Goal: Task Accomplishment & Management: Complete application form

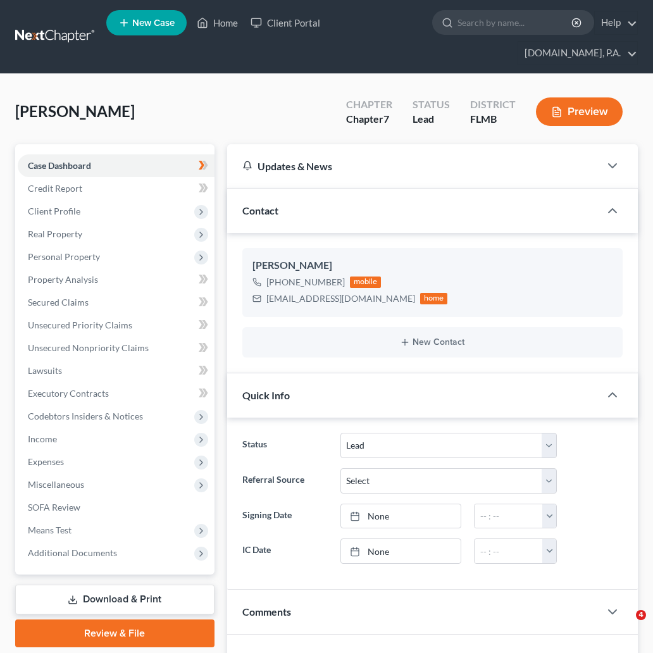
select select "4"
click at [73, 27] on link at bounding box center [55, 36] width 81 height 23
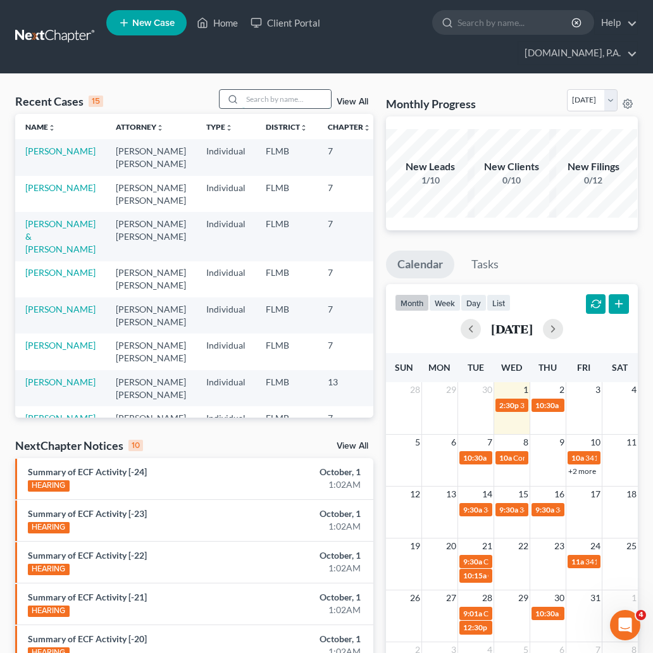
click at [271, 104] on input "search" at bounding box center [286, 99] width 89 height 18
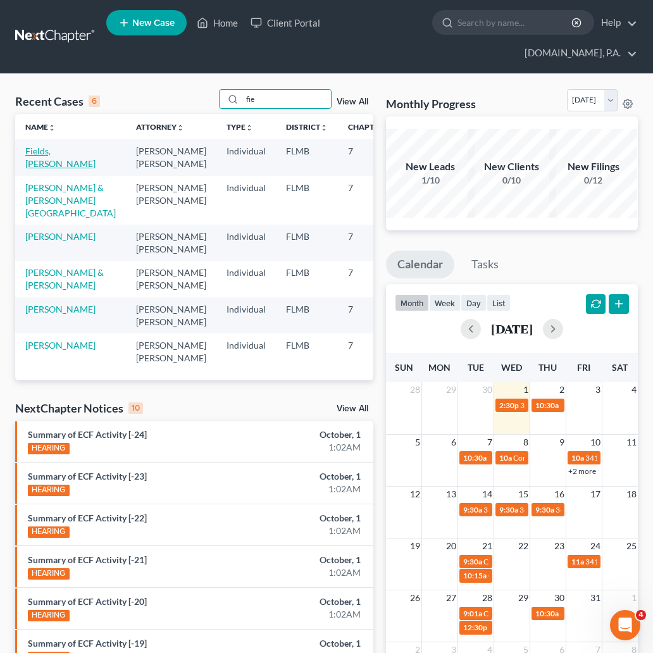
type input "fie"
click at [40, 165] on link "Fields, [PERSON_NAME]" at bounding box center [60, 157] width 70 height 23
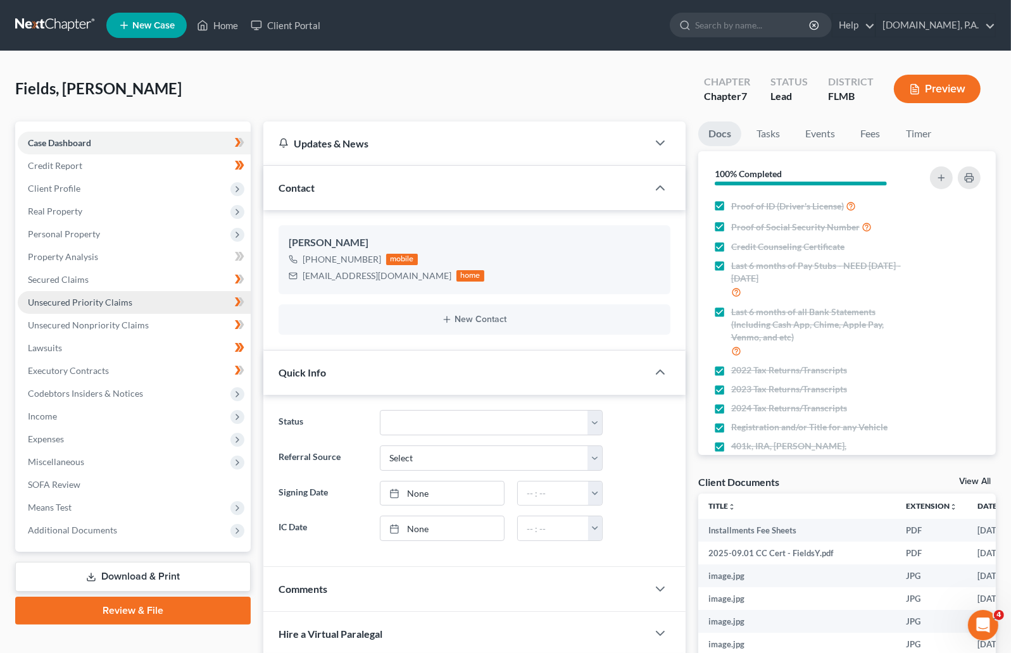
click at [66, 307] on link "Unsecured Priority Claims" at bounding box center [134, 302] width 233 height 23
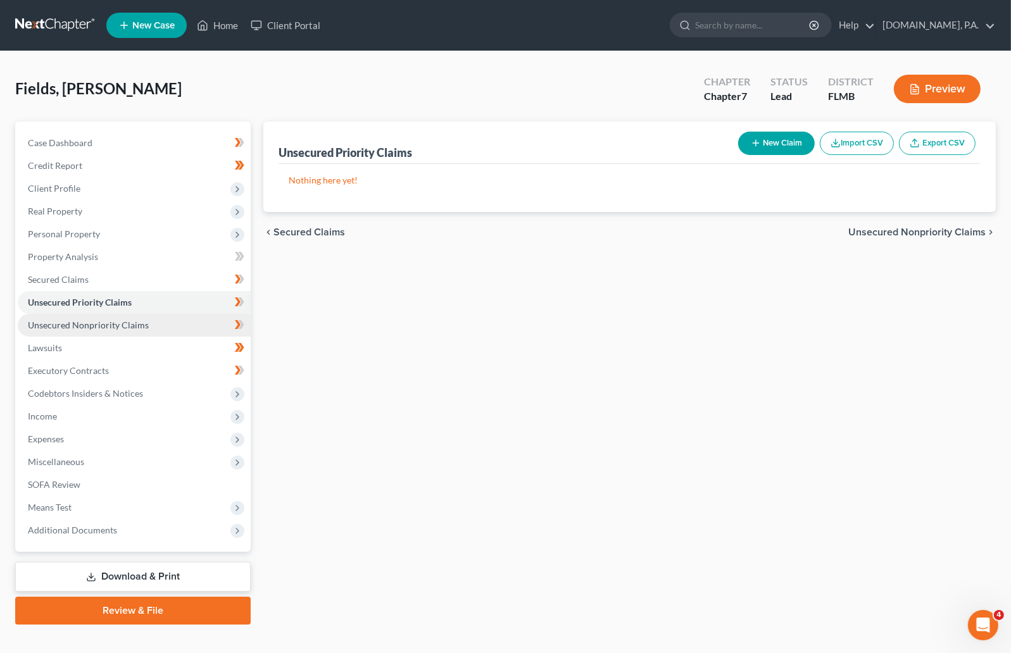
click at [125, 322] on span "Unsecured Nonpriority Claims" at bounding box center [88, 325] width 121 height 11
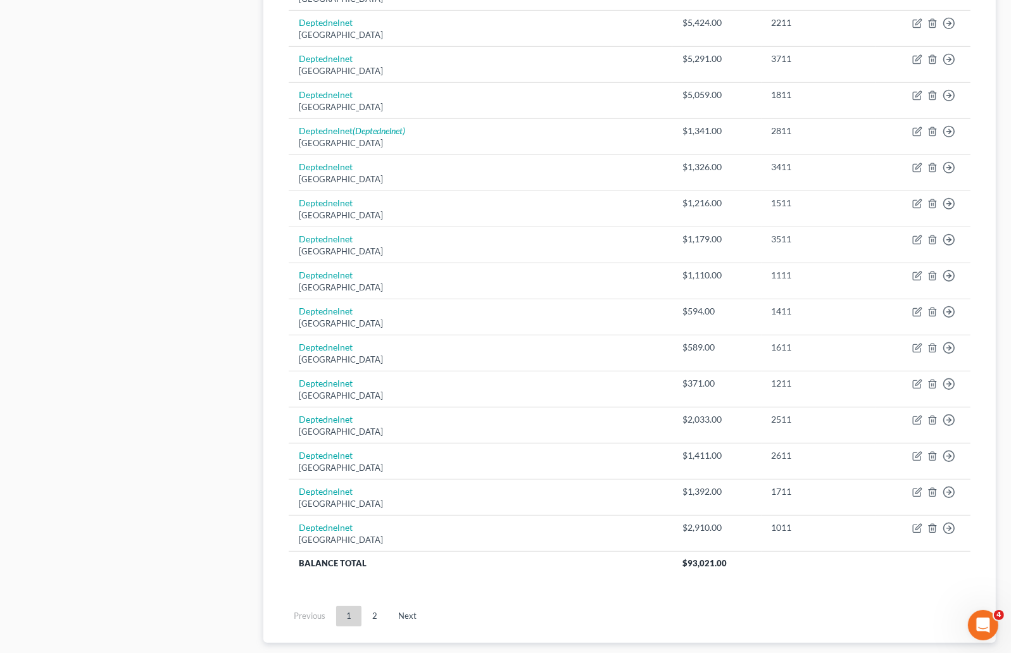
scroll to position [811, 0]
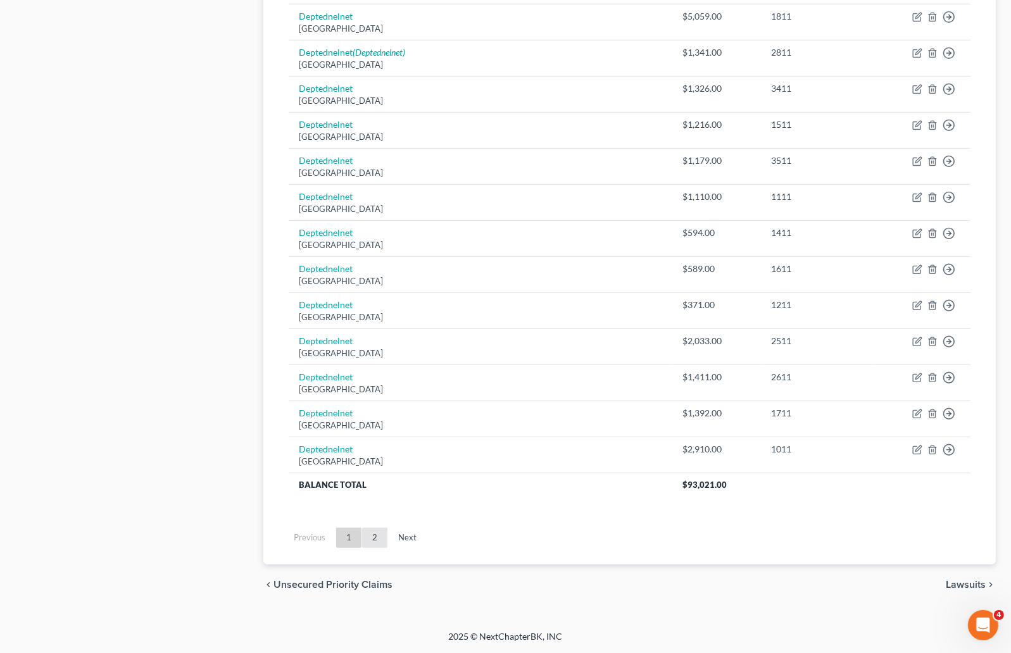
click at [375, 532] on link "2" at bounding box center [374, 538] width 25 height 20
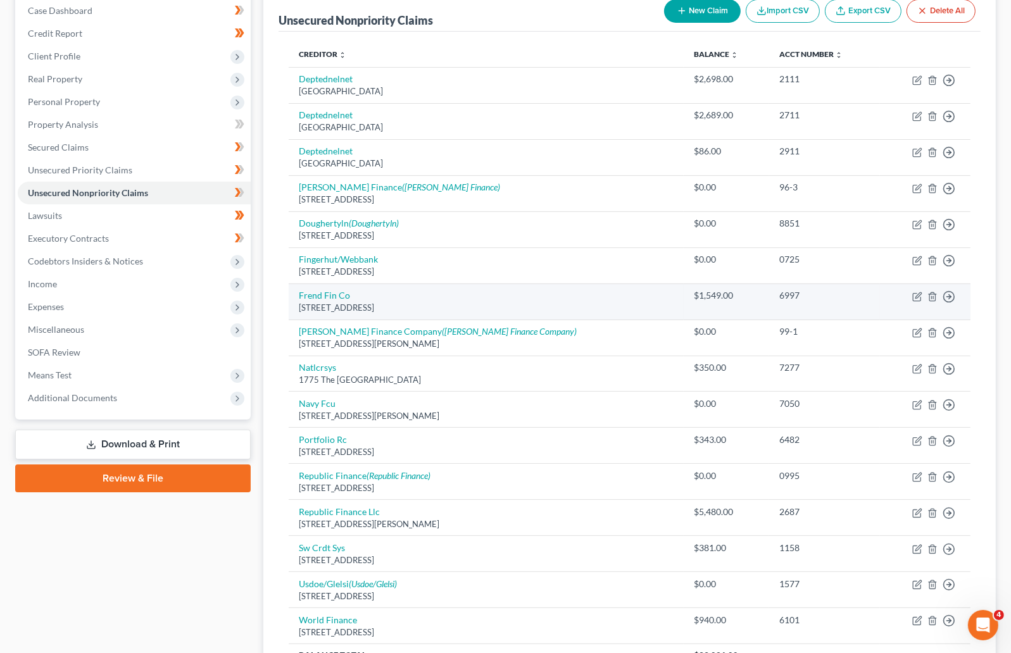
scroll to position [0, 0]
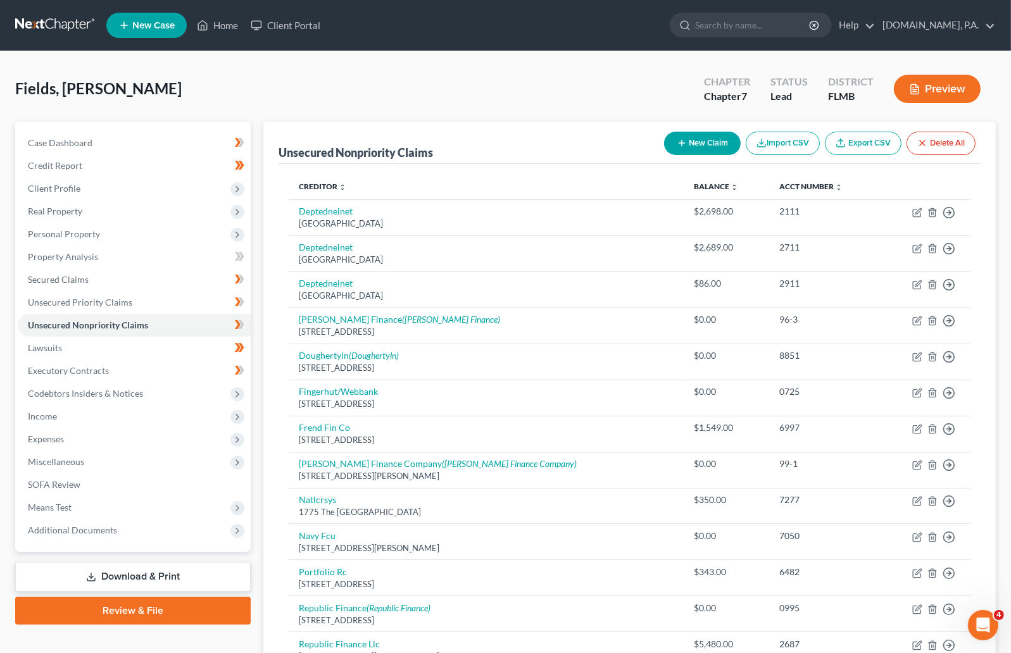
click at [666, 142] on button "New Claim" at bounding box center [702, 143] width 77 height 23
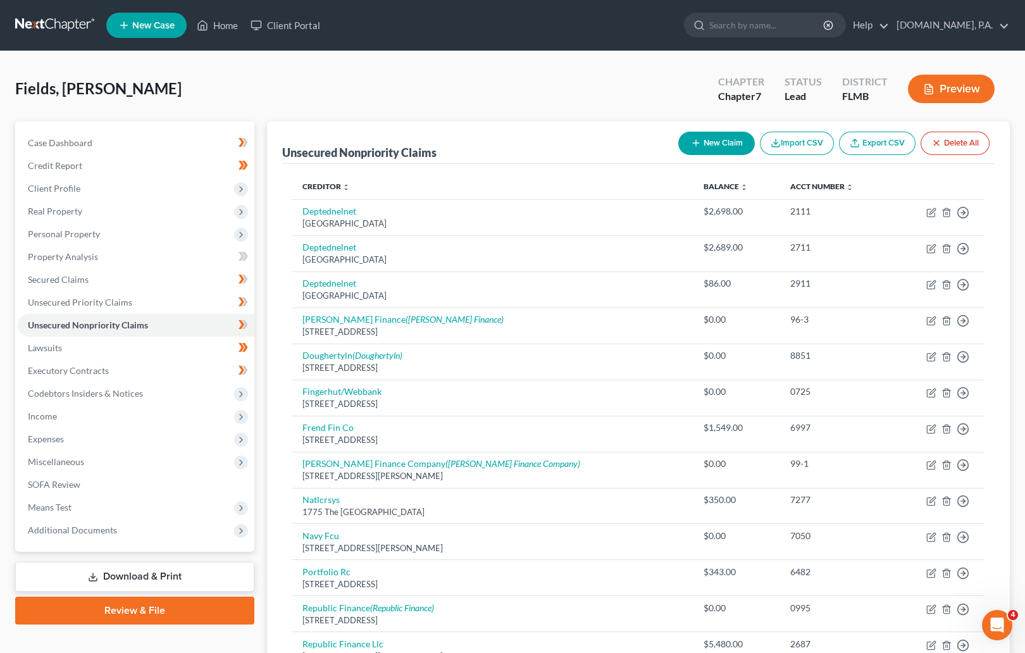
select select "0"
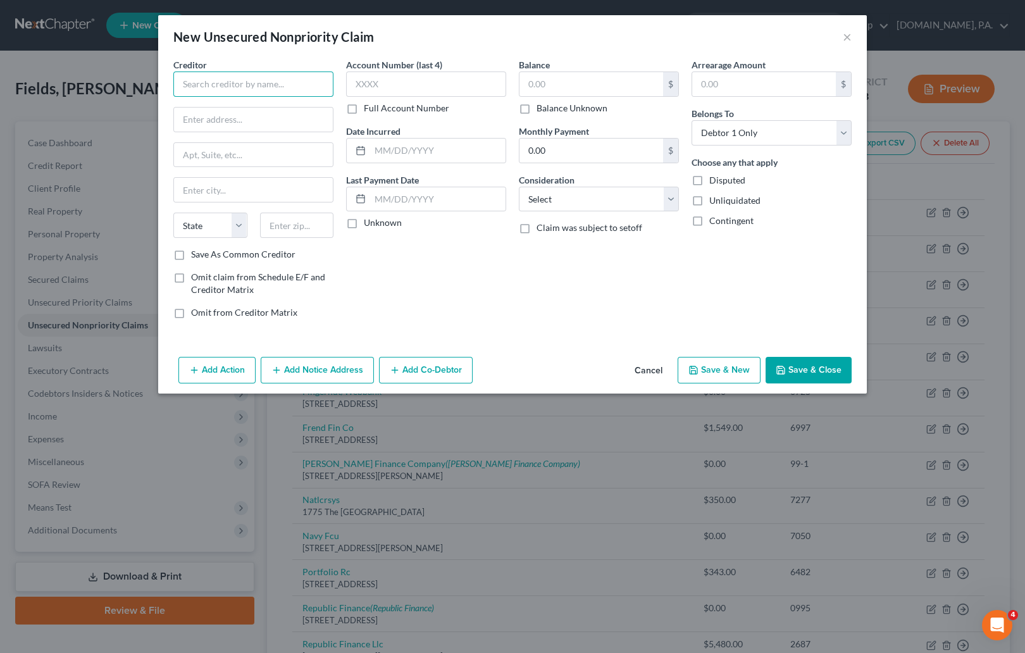
click at [264, 85] on input "text" at bounding box center [253, 84] width 160 height 25
type input "Mrs. HomeCare Inc"
click at [395, 90] on input "text" at bounding box center [426, 84] width 160 height 25
type input "6226"
click at [575, 91] on input "text" at bounding box center [591, 84] width 144 height 24
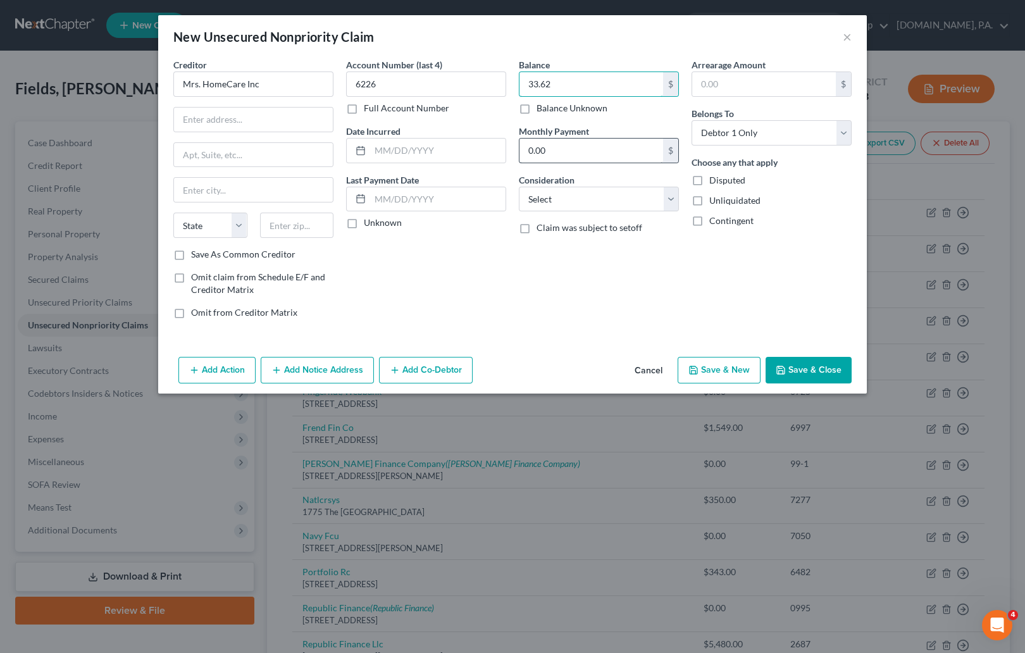
type input "33.62"
click at [247, 118] on input "text" at bounding box center [253, 120] width 159 height 24
type input "[STREET_ADDRESS]"
click at [230, 191] on input "text" at bounding box center [253, 190] width 159 height 24
click at [404, 258] on div "Account Number (last 4) 6226 Full Account Number Date Incurred Last Payment Dat…" at bounding box center [426, 193] width 173 height 271
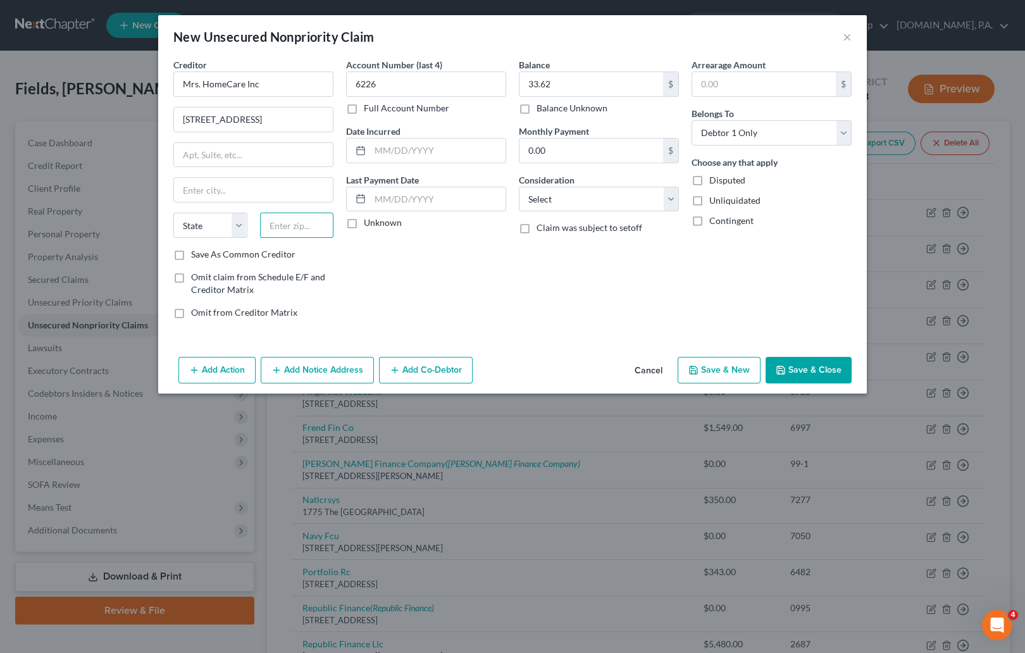
click at [294, 223] on input "text" at bounding box center [297, 225] width 74 height 25
type input "19702"
type input "[GEOGRAPHIC_DATA]"
select select "7"
click at [666, 368] on button "Save & Close" at bounding box center [809, 370] width 86 height 27
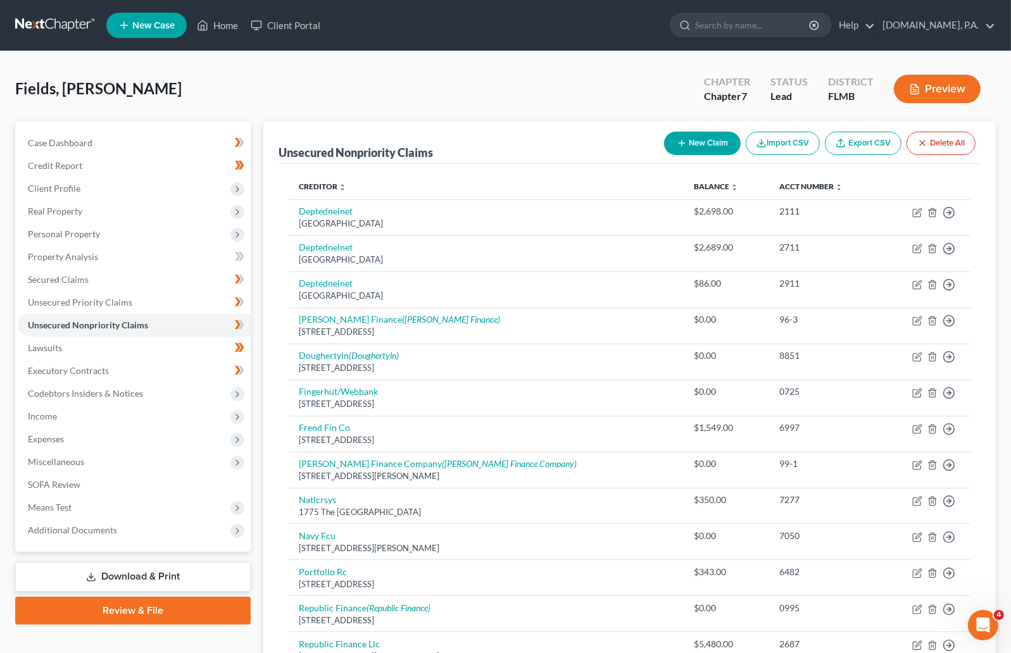
click at [666, 147] on button "New Claim" at bounding box center [702, 143] width 77 height 23
select select "0"
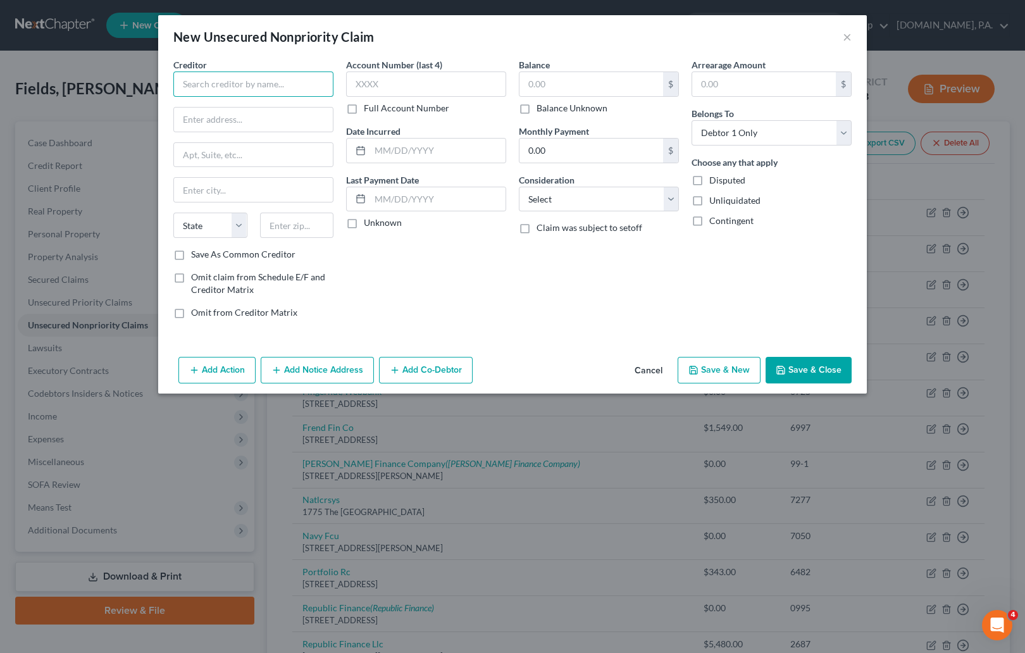
click at [291, 83] on input "text" at bounding box center [253, 84] width 160 height 25
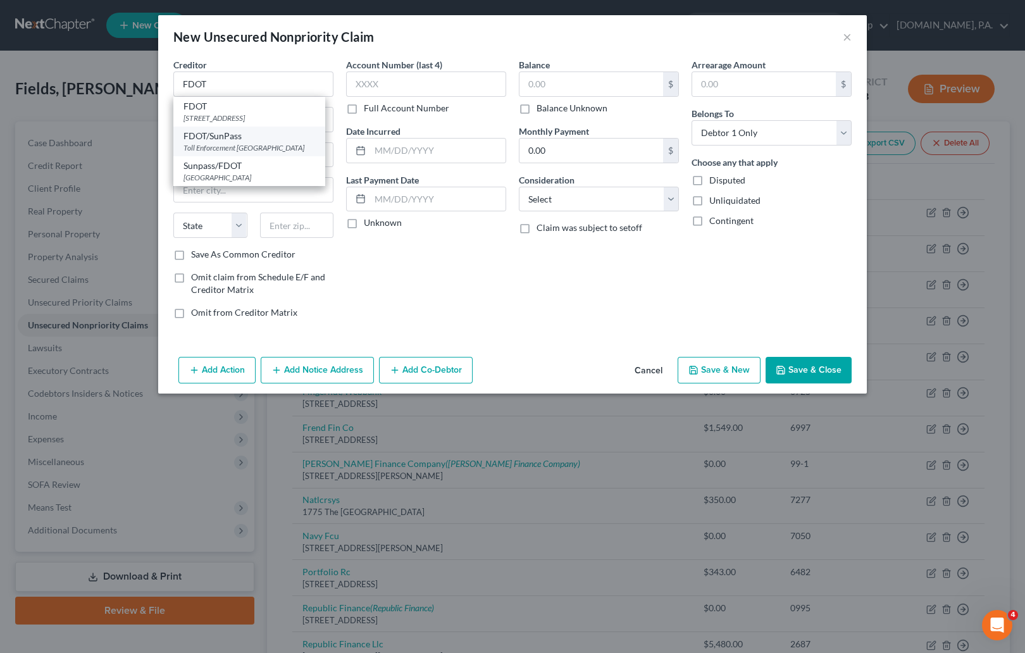
click at [295, 153] on div "Toll Enforcement [GEOGRAPHIC_DATA]" at bounding box center [250, 147] width 132 height 11
type input "FDOT/SunPass"
type input "Toll Enforcement"
type input "PO Box 31241"
type input "[GEOGRAPHIC_DATA]"
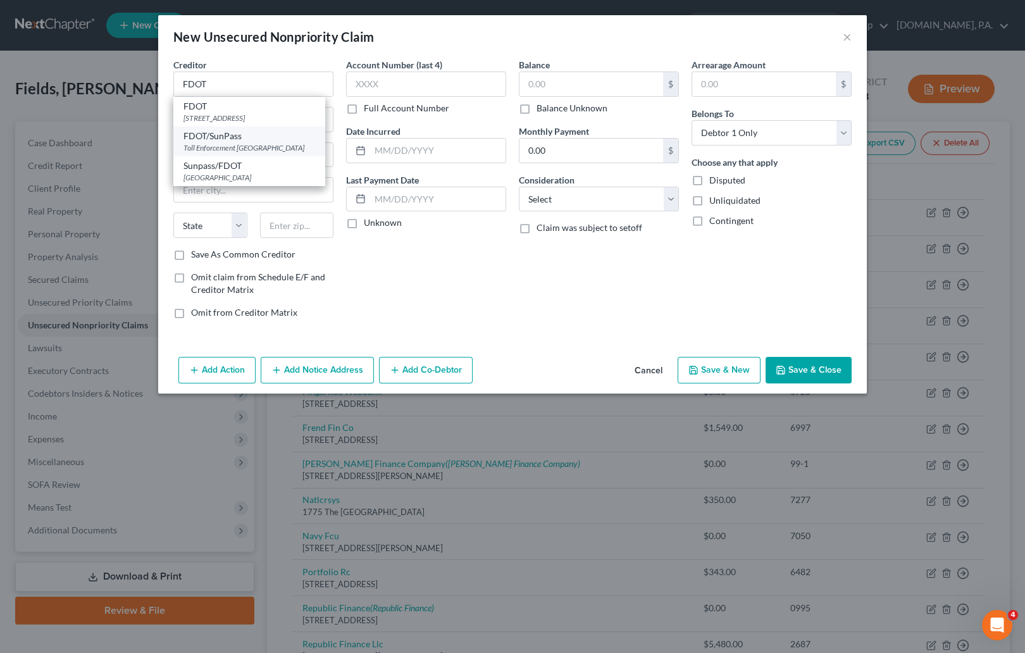
select select "9"
type input "33631"
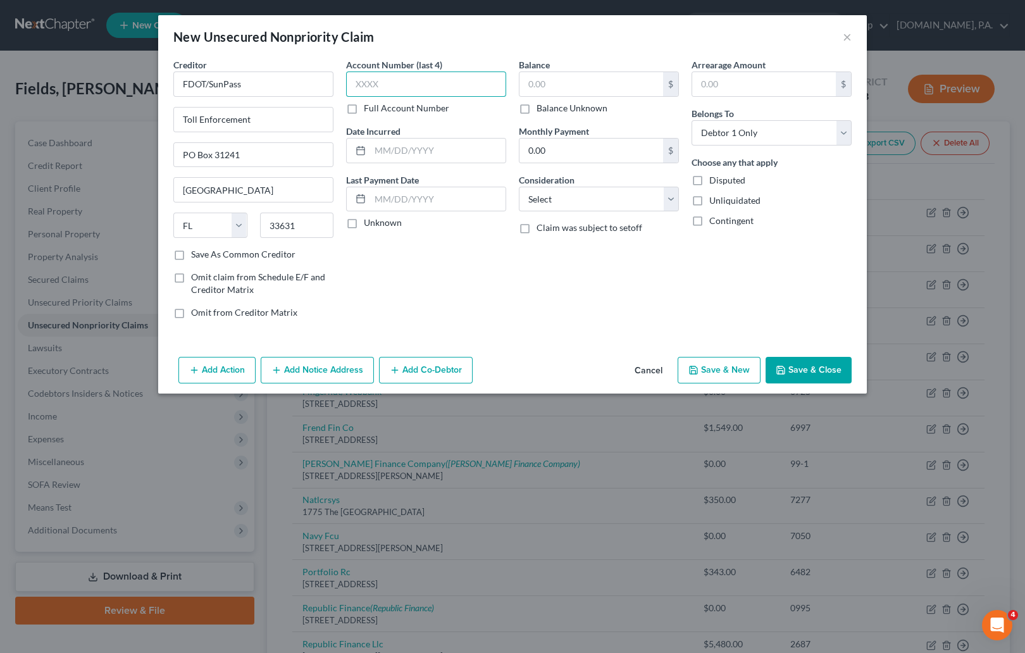
click at [413, 82] on input "text" at bounding box center [426, 84] width 160 height 25
click at [387, 85] on input "text" at bounding box center [426, 84] width 160 height 25
drag, startPoint x: 390, startPoint y: 85, endPoint x: 345, endPoint y: 84, distance: 44.9
click at [346, 84] on input "1823" at bounding box center [426, 84] width 160 height 25
type input "4411"
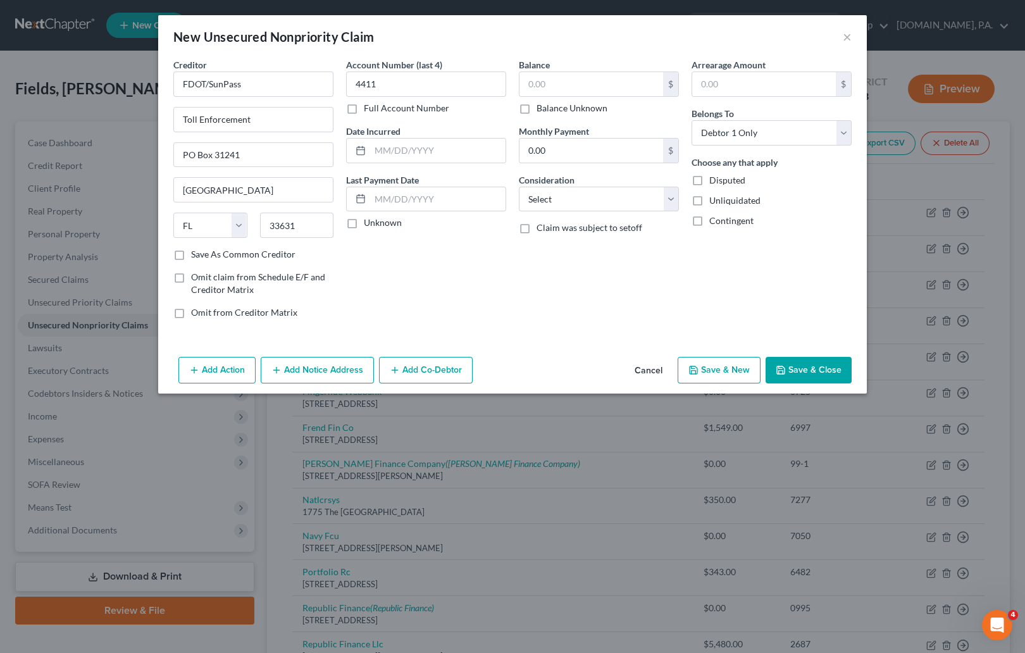
click at [484, 244] on div "Account Number (last 4) 4411 Full Account Number Date Incurred Last Payment Dat…" at bounding box center [426, 193] width 173 height 271
click at [548, 83] on input "text" at bounding box center [591, 84] width 144 height 24
click at [538, 89] on input "text" at bounding box center [591, 84] width 144 height 24
type input "28.08"
click at [504, 292] on div "Account Number (last 4) 4411 Full Account Number Date Incurred Last Payment Dat…" at bounding box center [426, 193] width 173 height 271
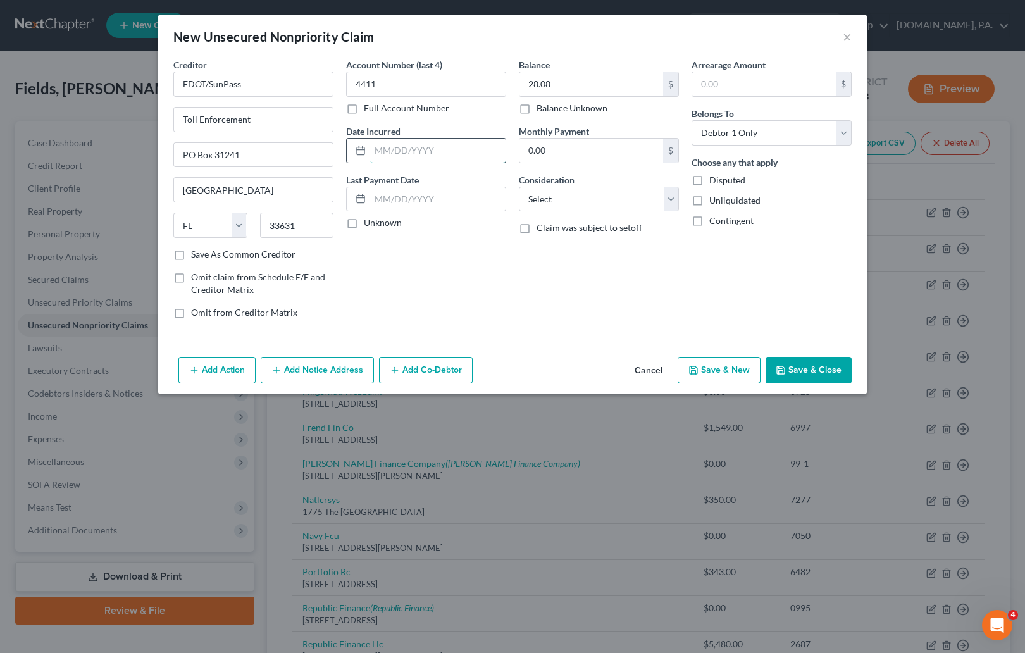
click at [407, 149] on input "text" at bounding box center [437, 151] width 135 height 24
type input "[DATE]"
click at [453, 298] on div "Account Number (last 4) 4411 Full Account Number Date Incurred [DATE] Last Paym…" at bounding box center [426, 193] width 173 height 271
click at [666, 375] on button "Save & Close" at bounding box center [809, 370] width 86 height 27
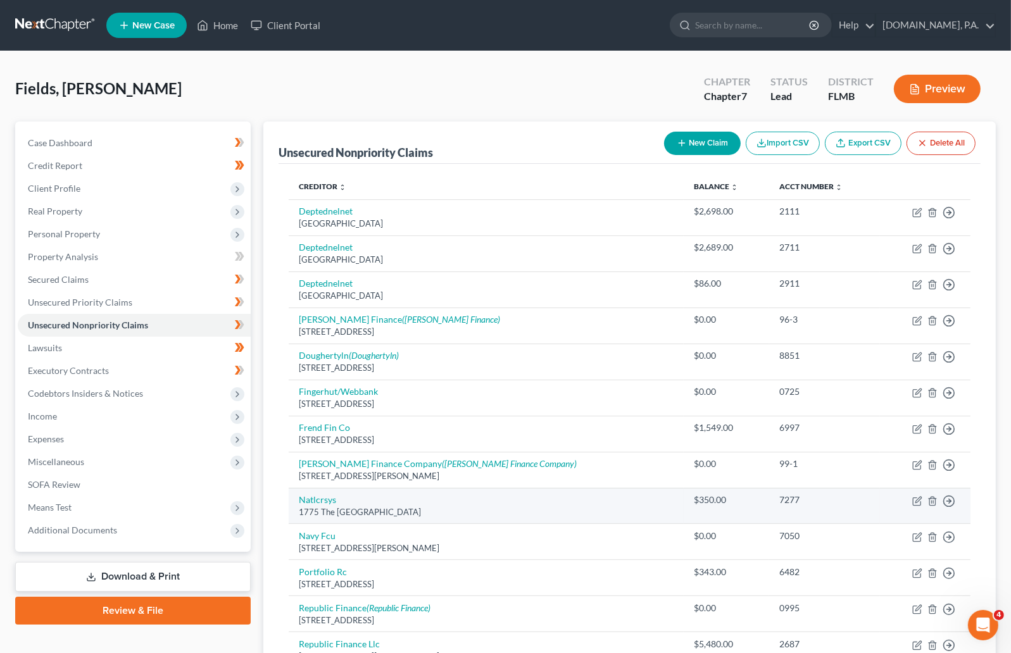
scroll to position [377, 0]
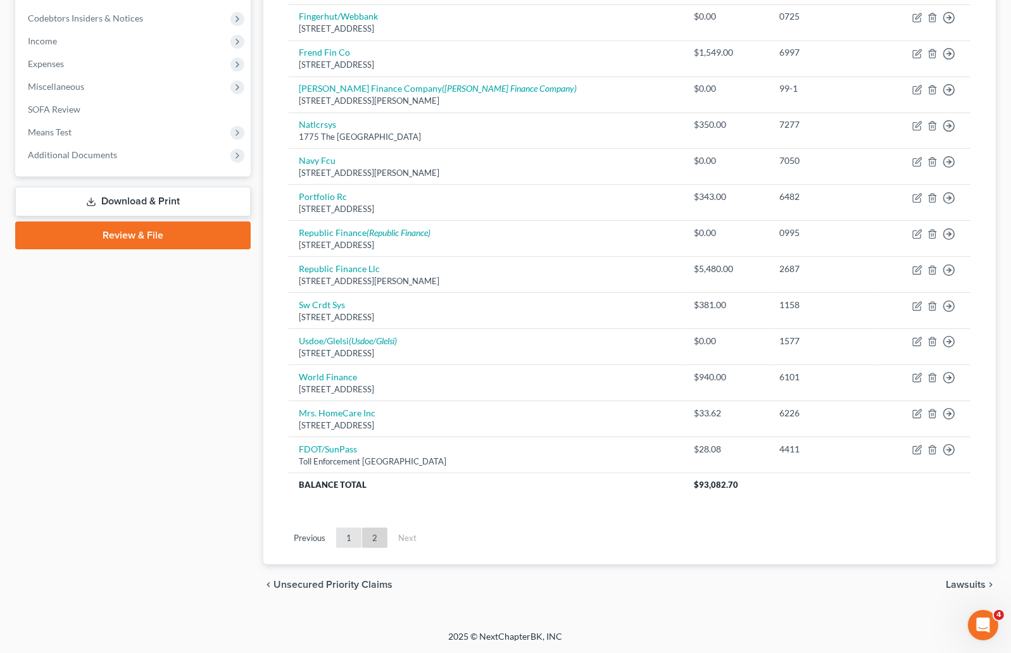
click at [354, 532] on link "1" at bounding box center [348, 538] width 25 height 20
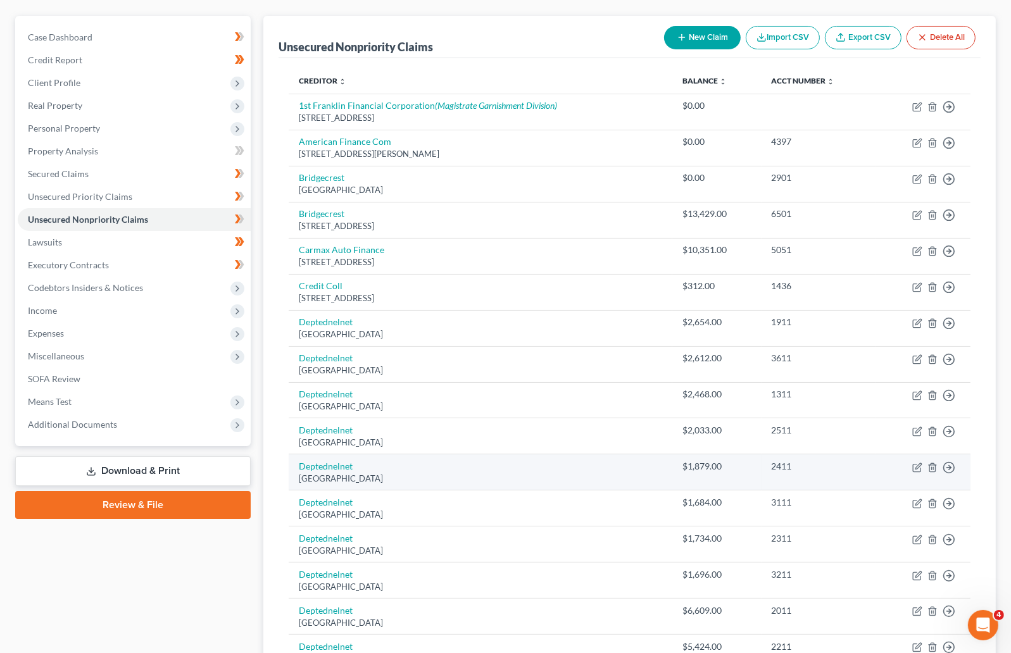
scroll to position [0, 0]
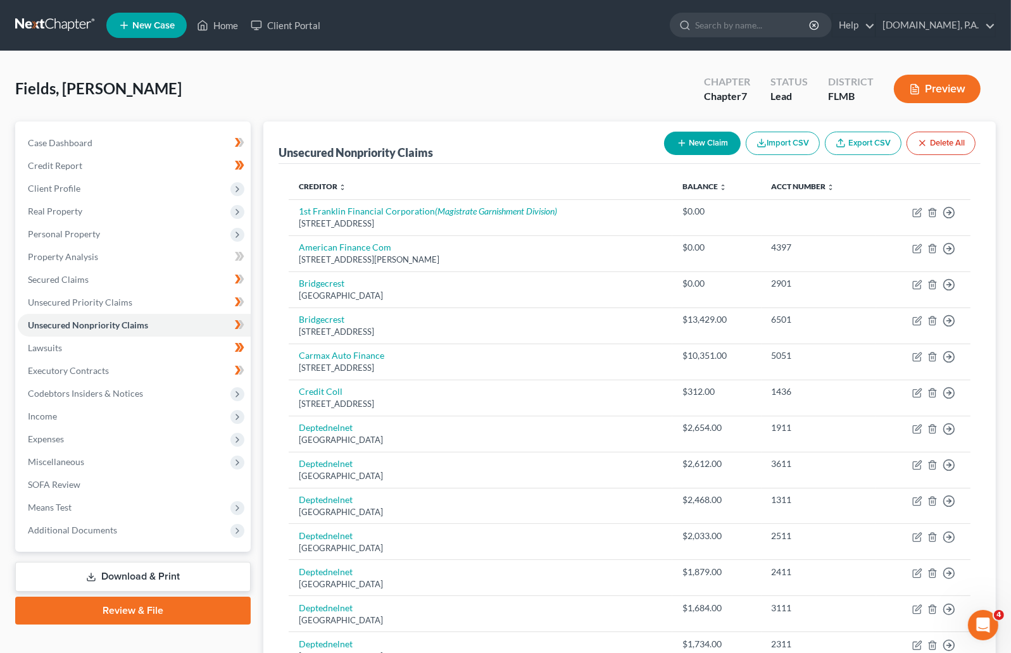
click at [666, 140] on icon "button" at bounding box center [681, 143] width 10 height 10
select select "0"
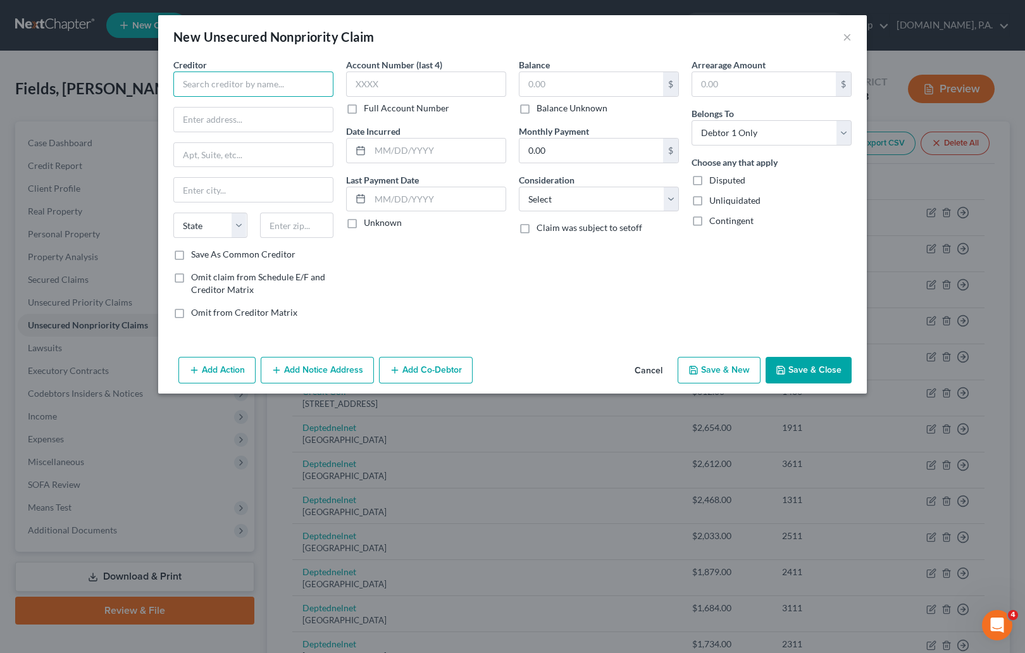
click at [206, 78] on input "text" at bounding box center [253, 84] width 160 height 25
type input "Albany Utilities"
click at [218, 116] on input "text" at bounding box center [253, 120] width 159 height 24
type input "4"
type input "P.O. Box 1788"
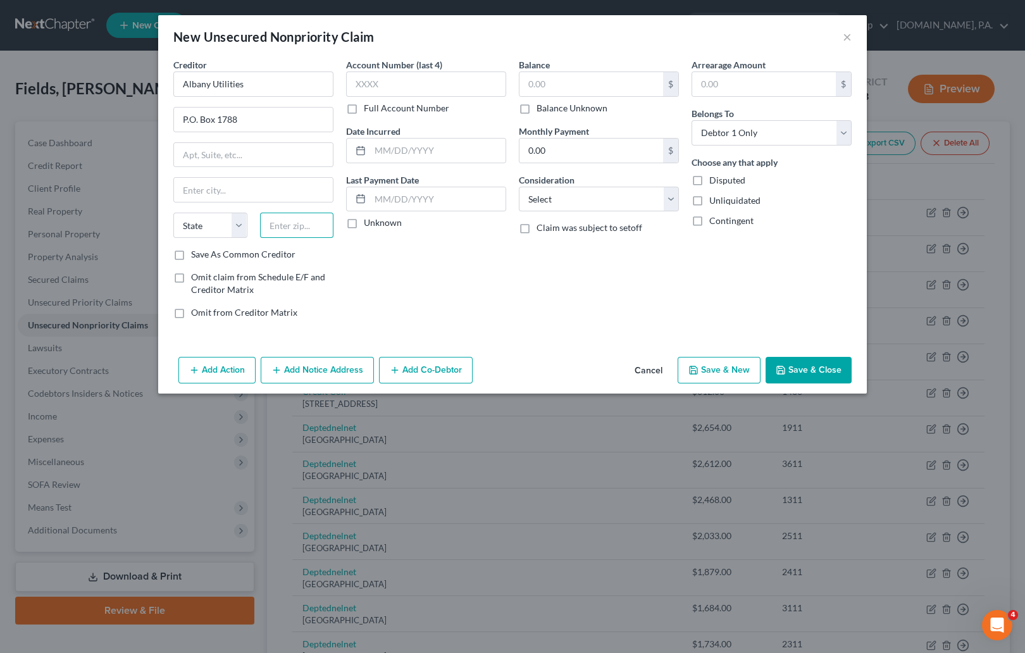
click at [291, 220] on input "text" at bounding box center [297, 225] width 74 height 25
type input "31702"
type input "[GEOGRAPHIC_DATA]"
select select "10"
click at [385, 76] on input "text" at bounding box center [426, 84] width 160 height 25
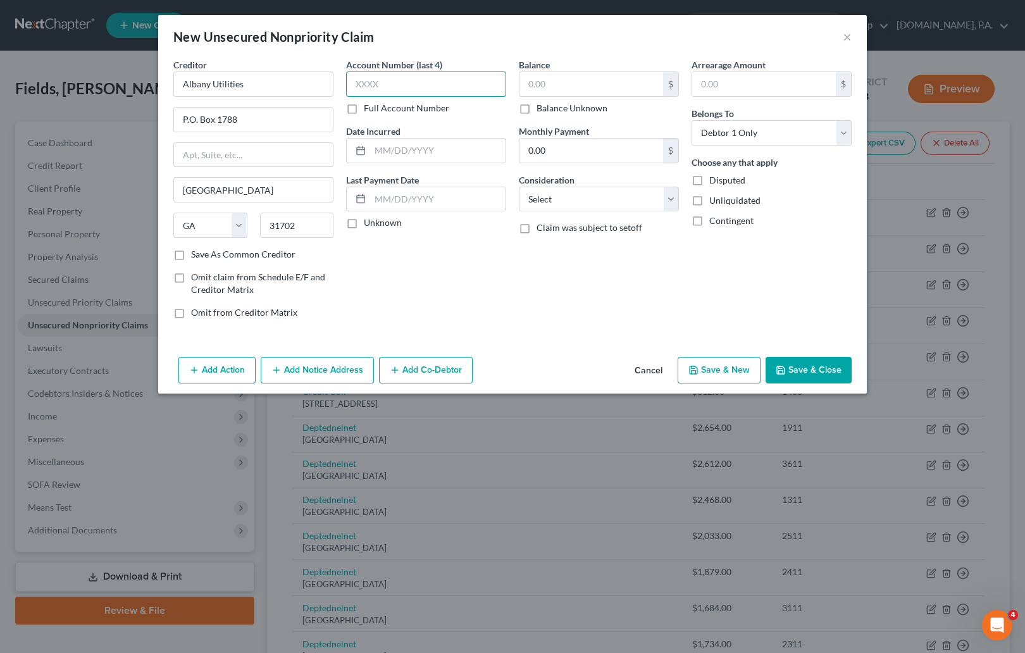
click at [426, 80] on input "text" at bounding box center [426, 84] width 160 height 25
type input "9015"
click at [598, 85] on input "text" at bounding box center [591, 84] width 144 height 24
click at [575, 78] on input "text" at bounding box center [591, 84] width 144 height 24
type input "848.84"
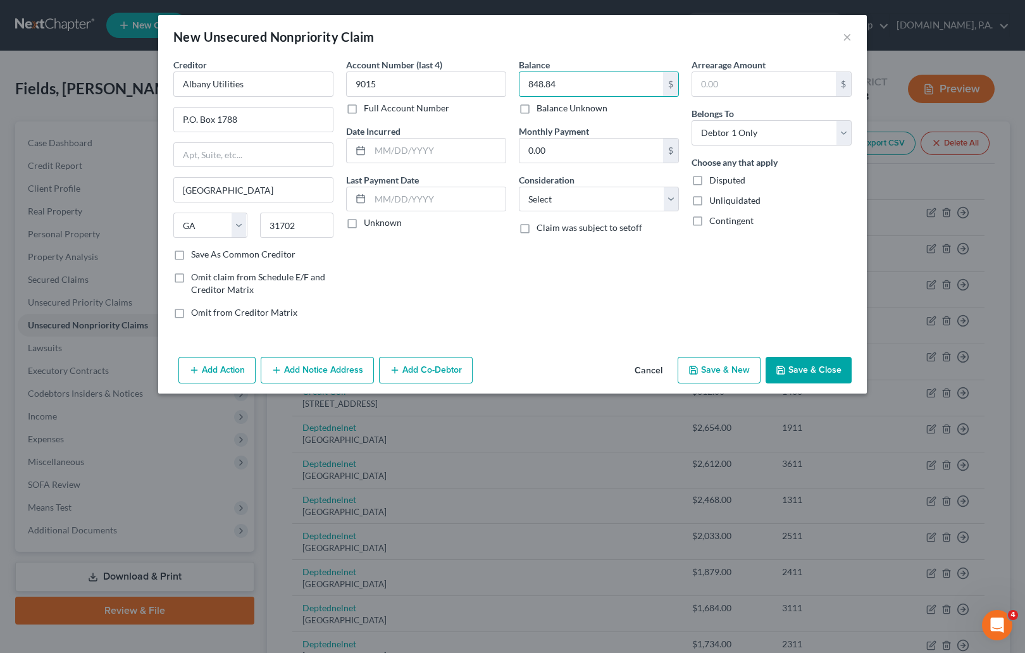
click at [574, 295] on div "Balance 848.84 $ Balance Unknown Balance Undetermined 848.84 $ Balance Unknown …" at bounding box center [599, 193] width 173 height 271
click at [392, 147] on input "text" at bounding box center [437, 151] width 135 height 24
type input "[DATE]"
click at [457, 301] on div "Account Number (last 4) 9015 Full Account Number Date Incurred [DATE] Last Paym…" at bounding box center [426, 193] width 173 height 271
click at [666, 374] on button "Save & Close" at bounding box center [809, 370] width 86 height 27
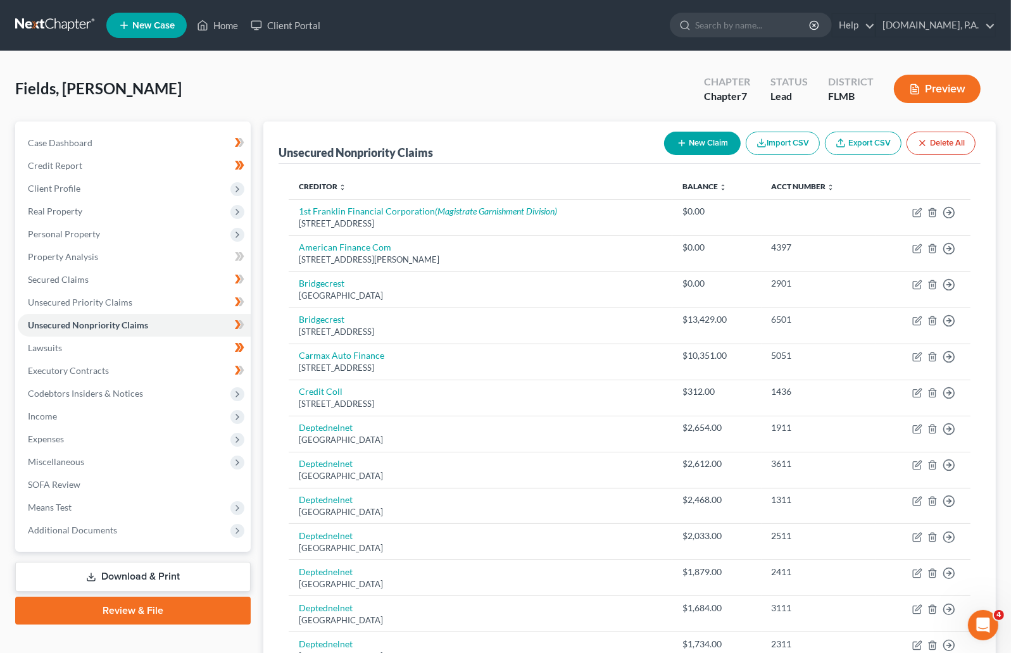
click at [666, 147] on button "New Claim" at bounding box center [702, 143] width 77 height 23
select select "0"
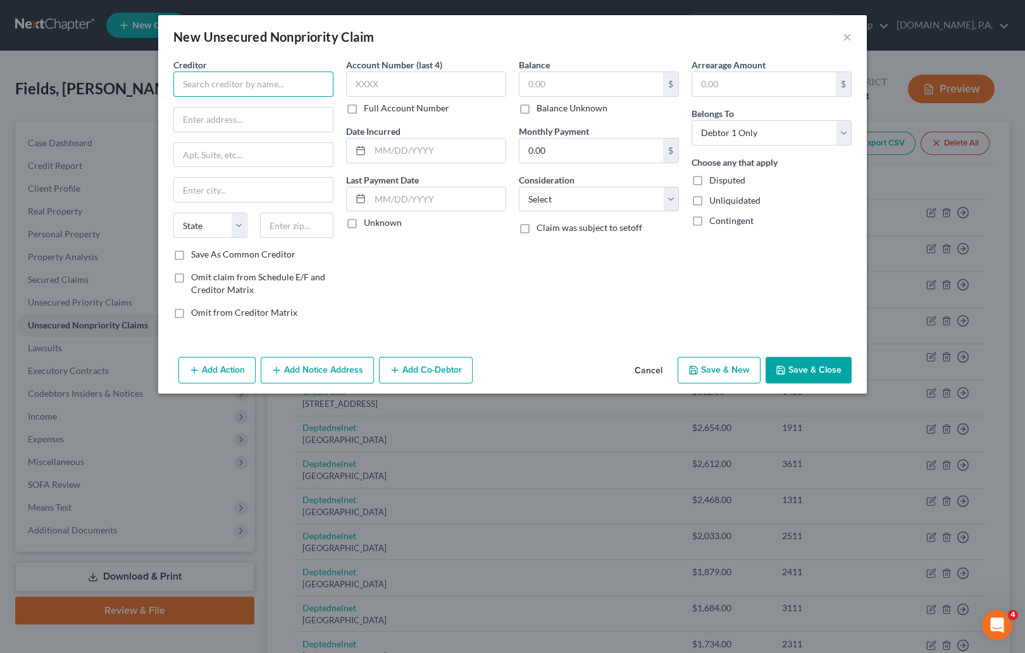
click at [256, 79] on input "text" at bounding box center [253, 84] width 160 height 25
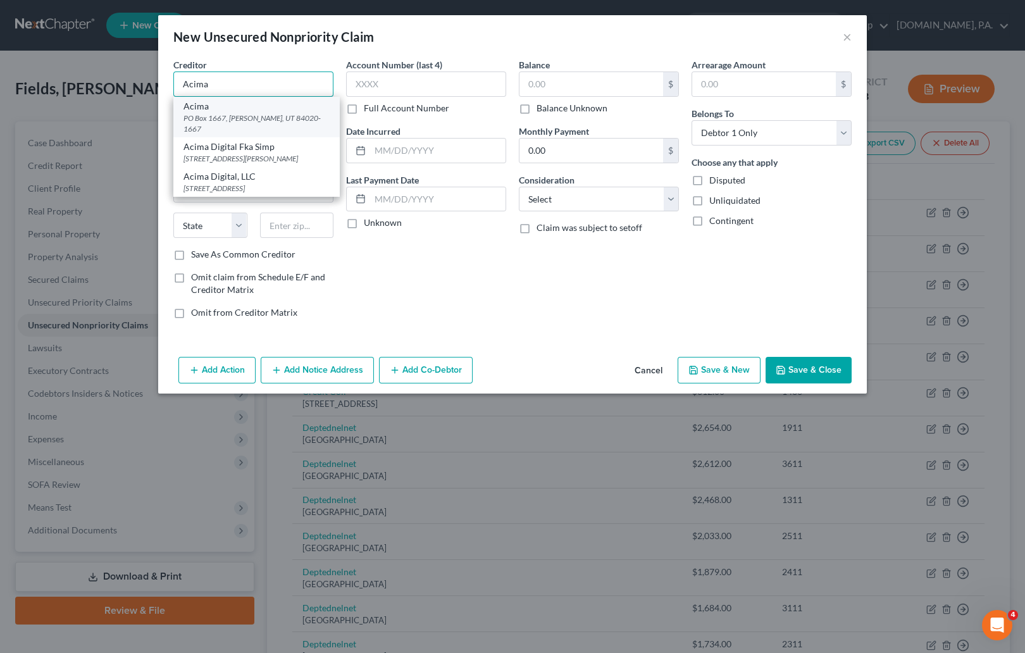
type input "Acima"
click at [242, 113] on div "PO Box 1667, [PERSON_NAME], UT 84020-1667" at bounding box center [257, 124] width 146 height 22
type input "PO Box 1667"
type input "[PERSON_NAME]"
select select "46"
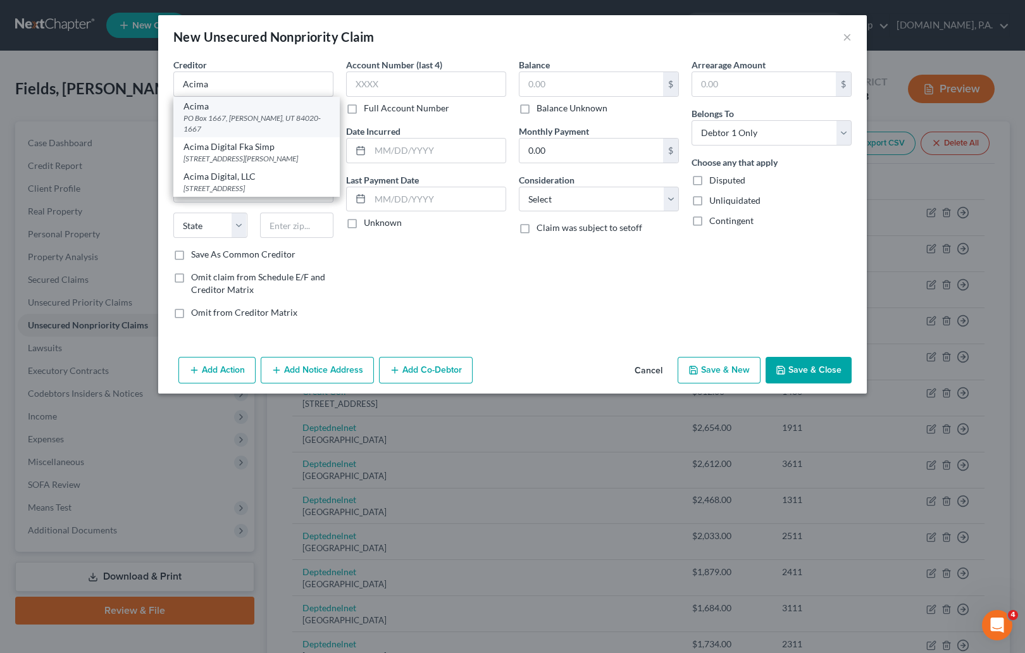
type input "84020-1667"
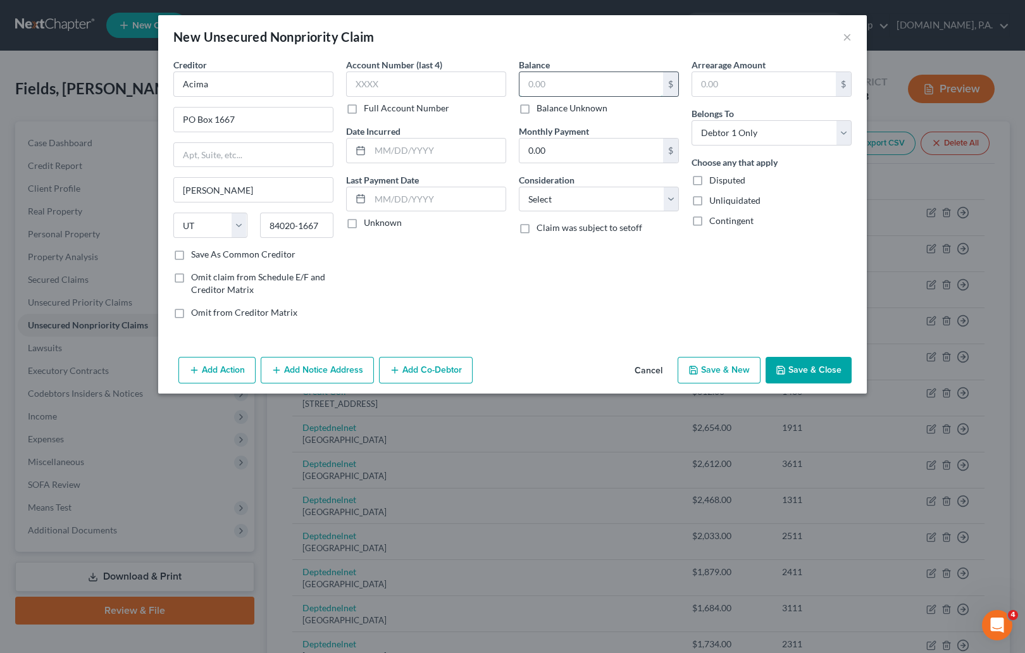
click at [564, 77] on input "text" at bounding box center [591, 84] width 144 height 24
type input "1,571.05"
click at [483, 311] on div "Account Number (last 4) Full Account Number Date Incurred Last Payment Date Unk…" at bounding box center [426, 193] width 173 height 271
click at [220, 89] on input "Acima" at bounding box center [253, 84] width 160 height 25
type input "Acima Leasing"
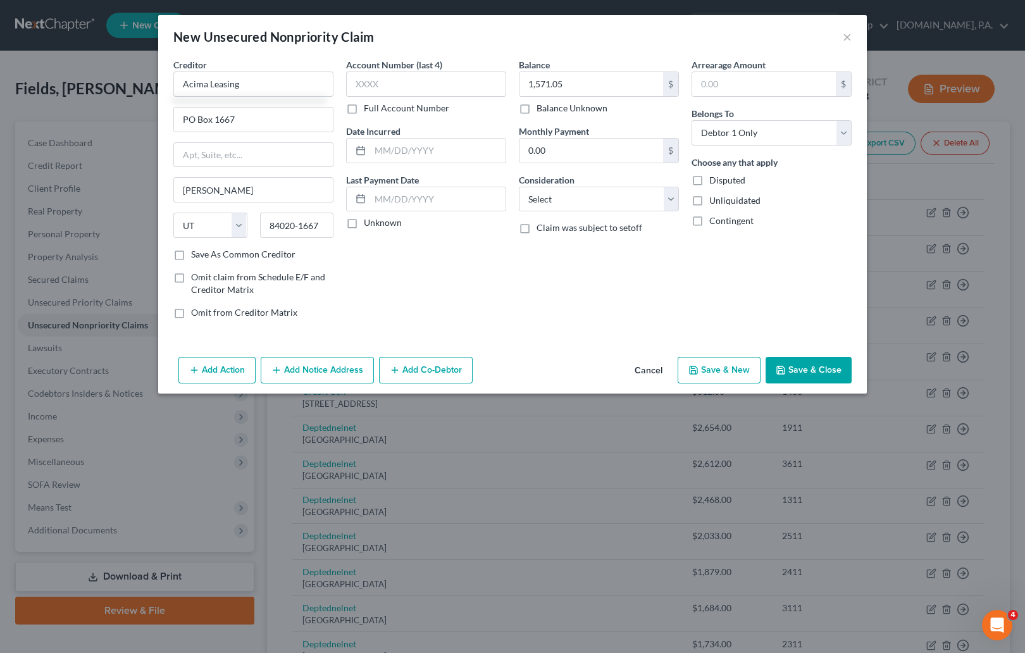
click at [466, 292] on div "Account Number (last 4) Full Account Number Date Incurred Last Payment Date Unk…" at bounding box center [426, 193] width 173 height 271
click at [666, 375] on button "Save & Close" at bounding box center [809, 370] width 86 height 27
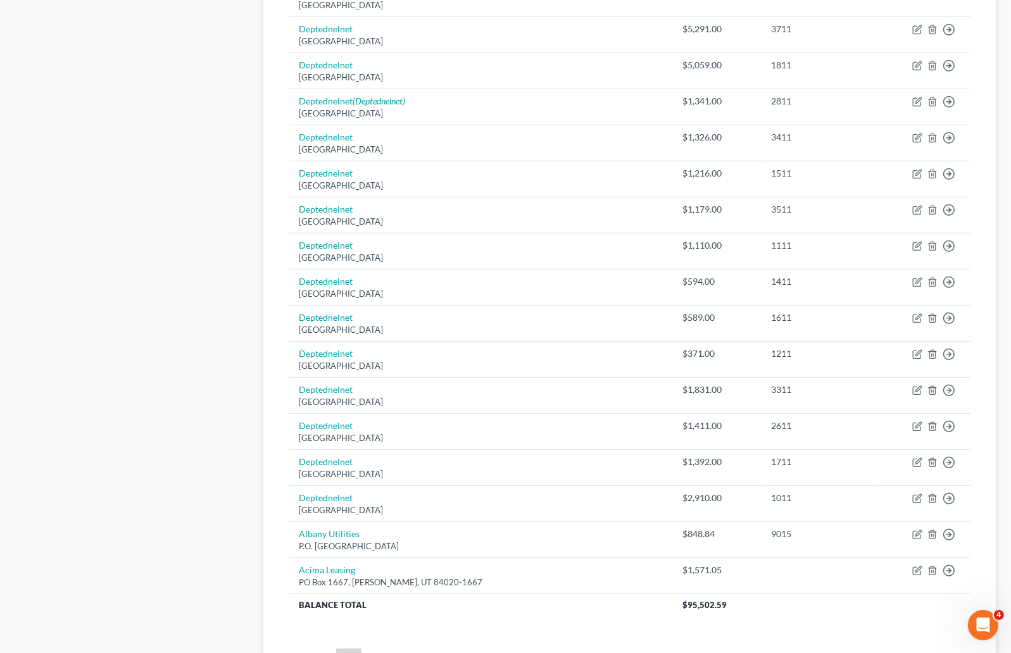
scroll to position [854, 0]
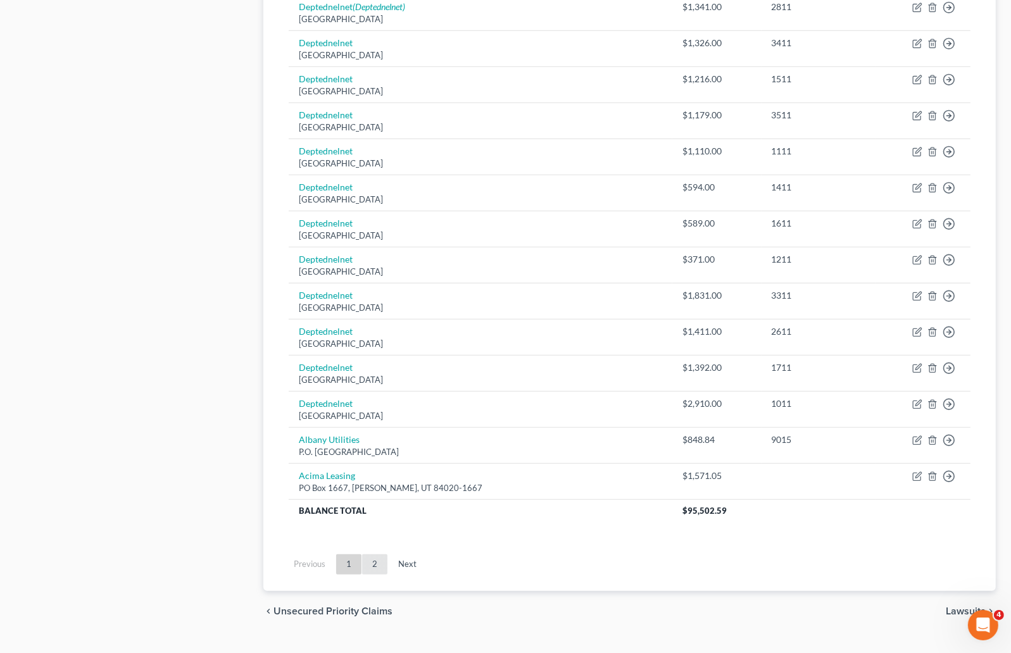
click at [379, 563] on link "2" at bounding box center [374, 564] width 25 height 20
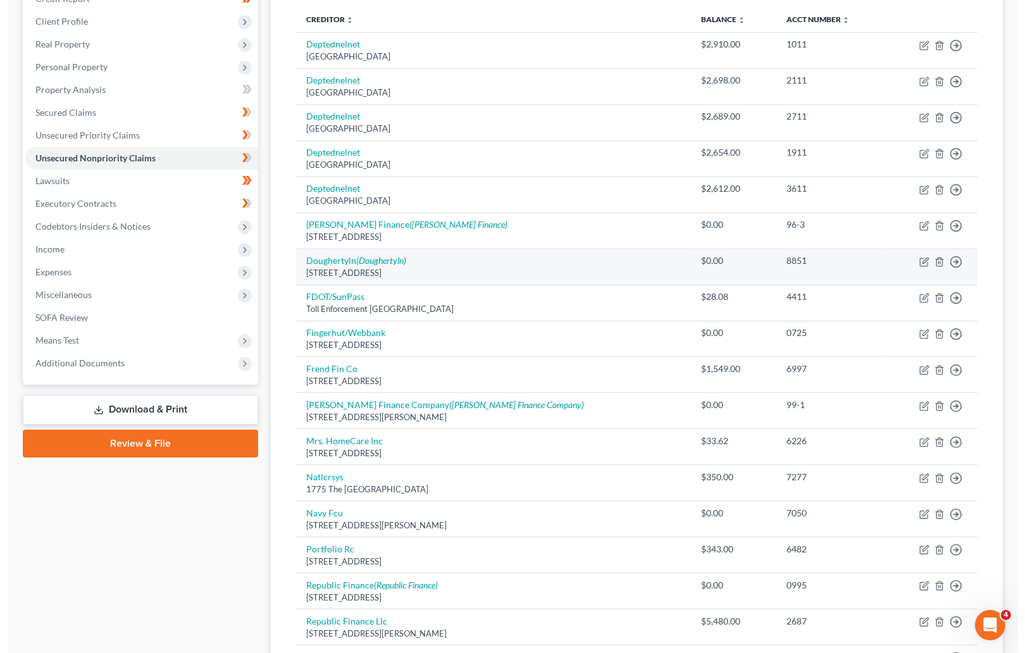
scroll to position [165, 0]
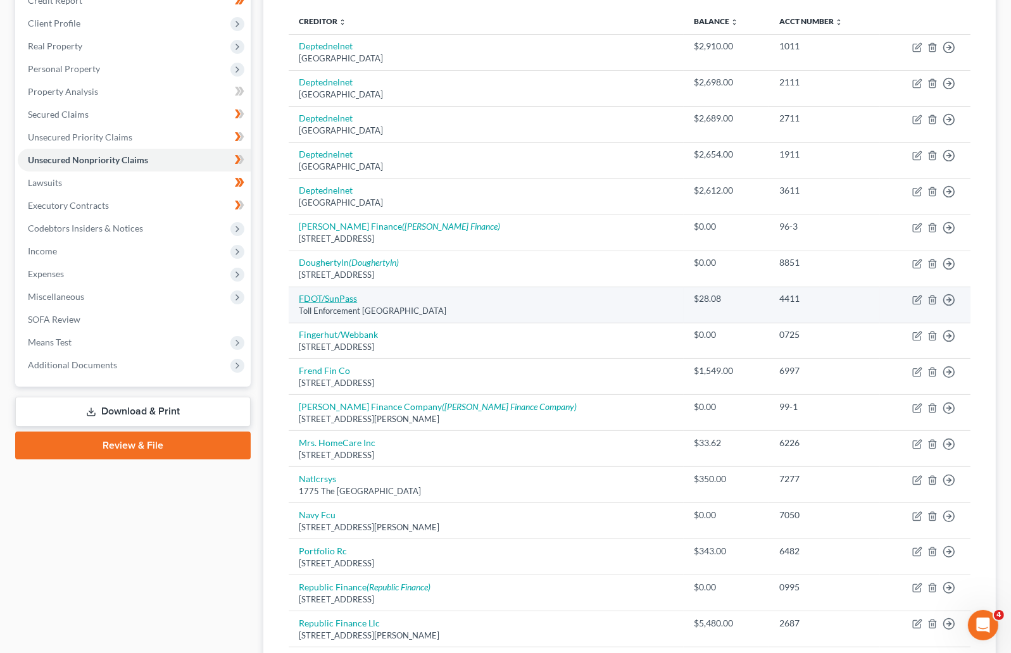
click at [346, 300] on link "FDOT/SunPass" at bounding box center [328, 298] width 58 height 11
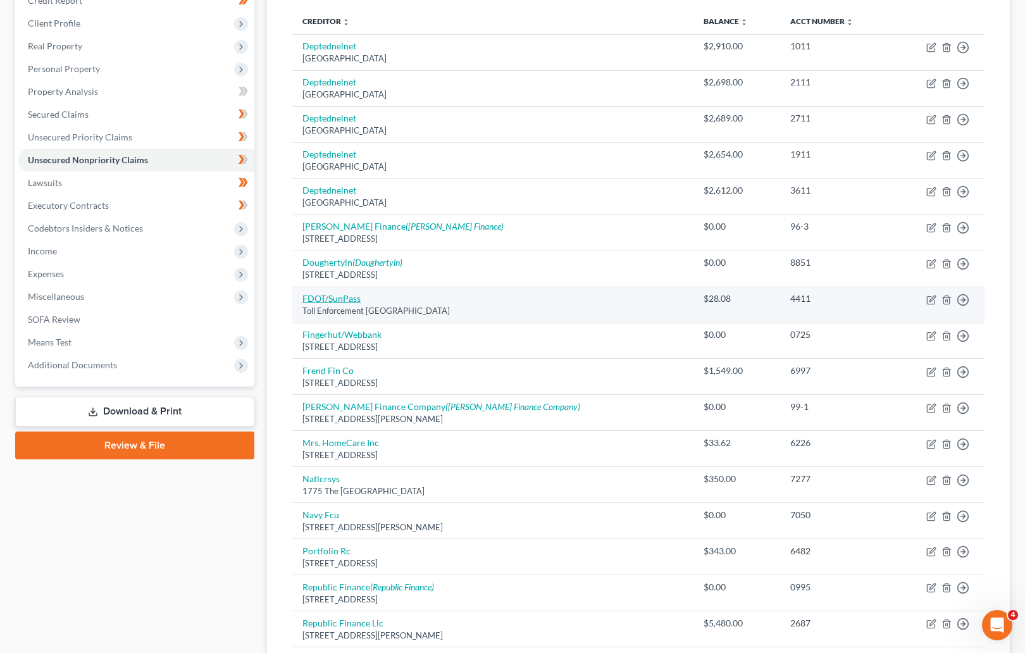
select select "9"
select select "0"
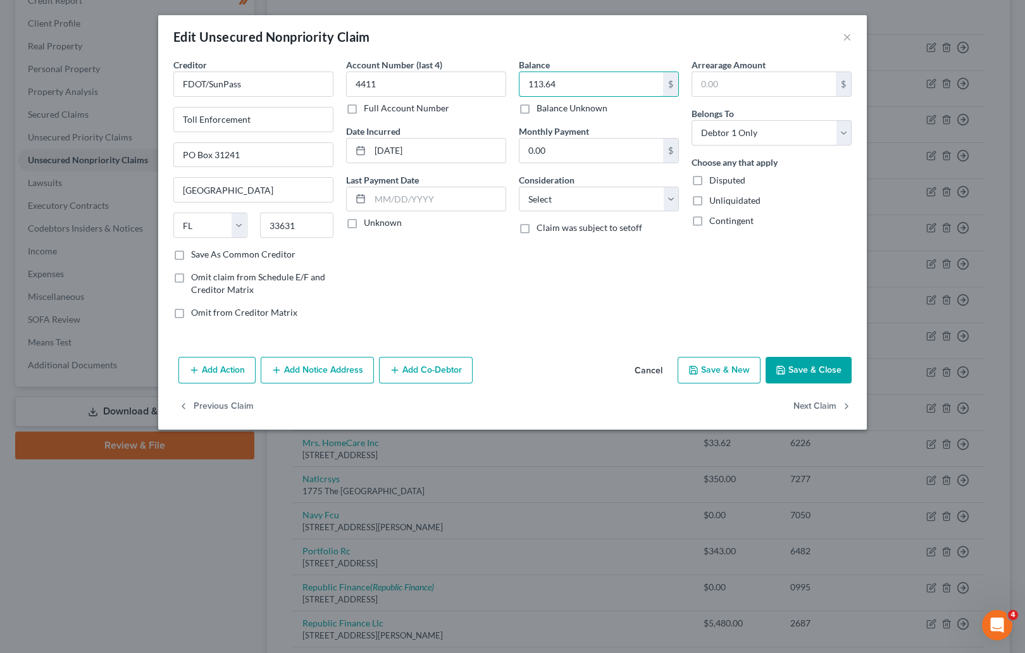
type input "113.64"
click at [318, 368] on button "Add Notice Address" at bounding box center [317, 370] width 113 height 27
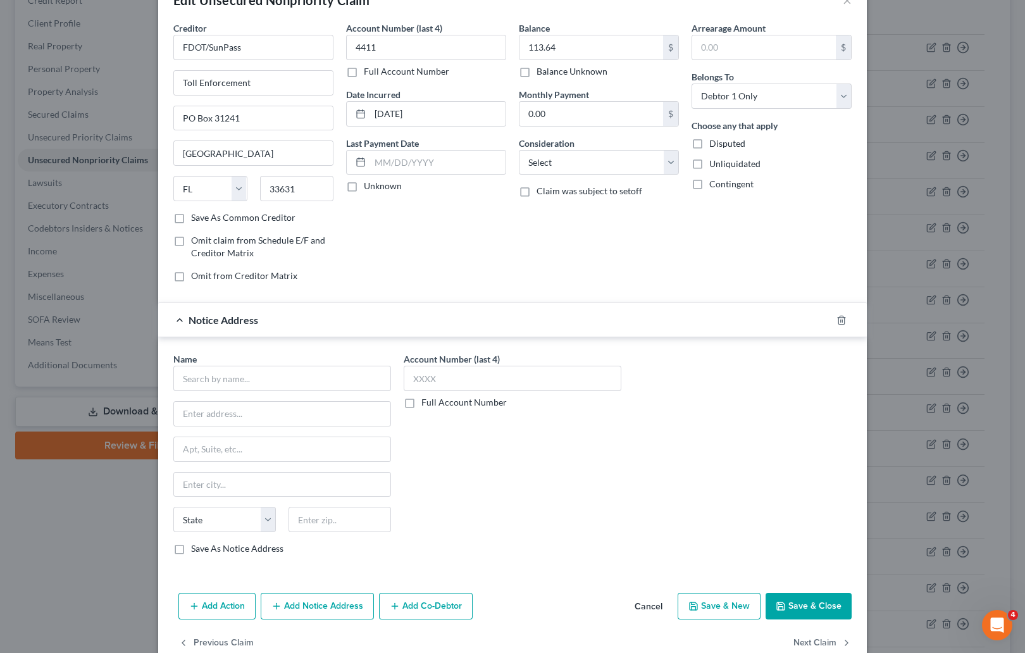
scroll to position [67, 0]
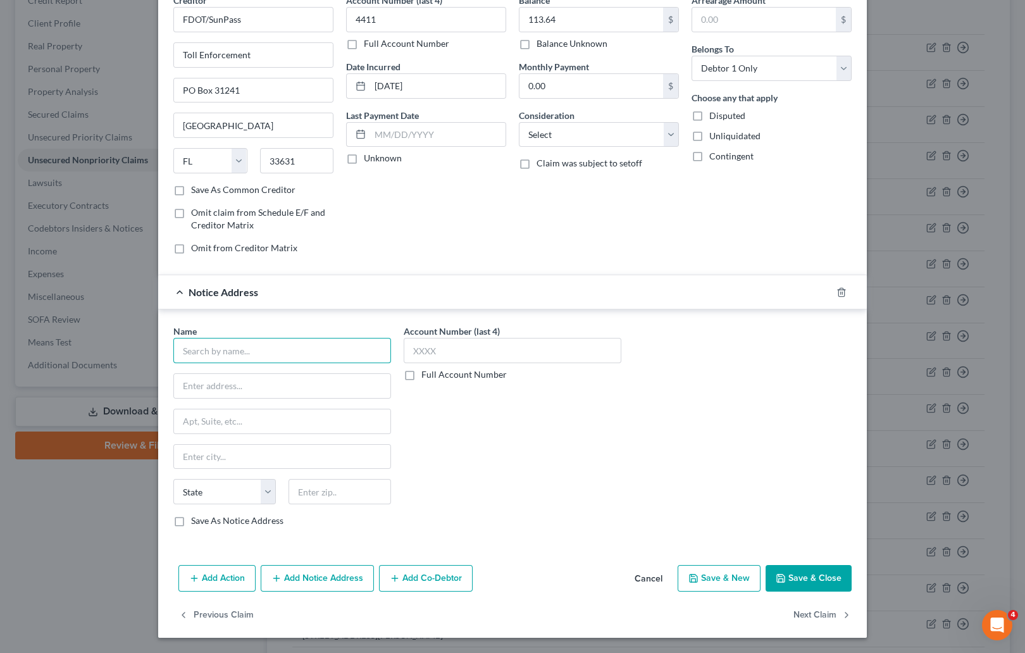
click at [261, 342] on input "text" at bounding box center [282, 350] width 218 height 25
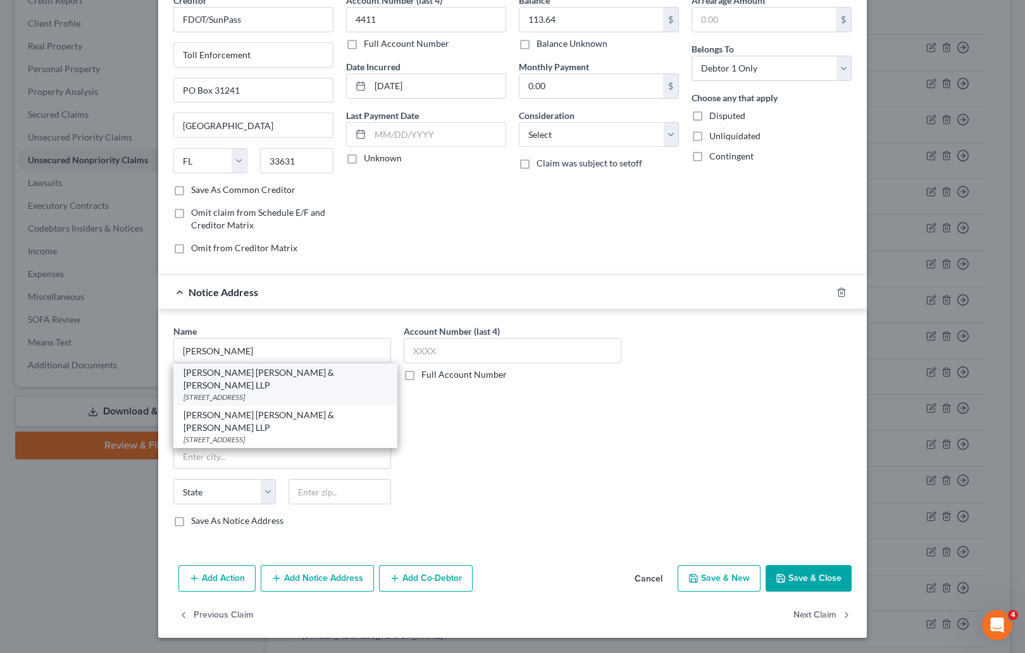
click at [259, 376] on div "[PERSON_NAME] [PERSON_NAME] & [PERSON_NAME] LLP" at bounding box center [286, 378] width 204 height 25
type input "[PERSON_NAME] [PERSON_NAME] & [PERSON_NAME] LLP"
type input "[STREET_ADDRESS]"
type input "Ste 600"
type input "[GEOGRAPHIC_DATA]"
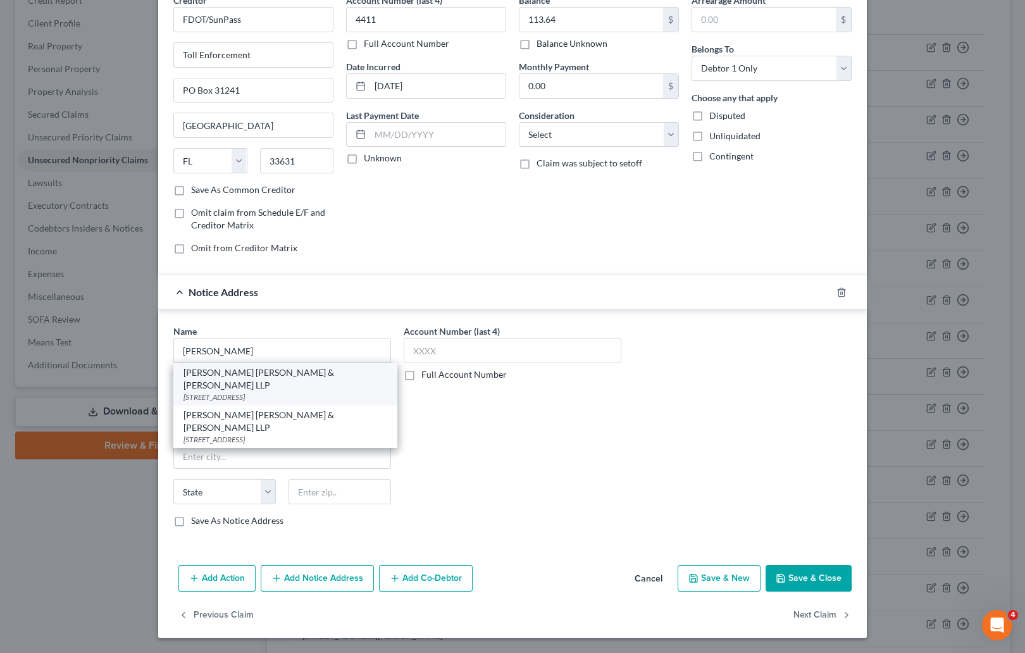
select select "45"
type input "77081"
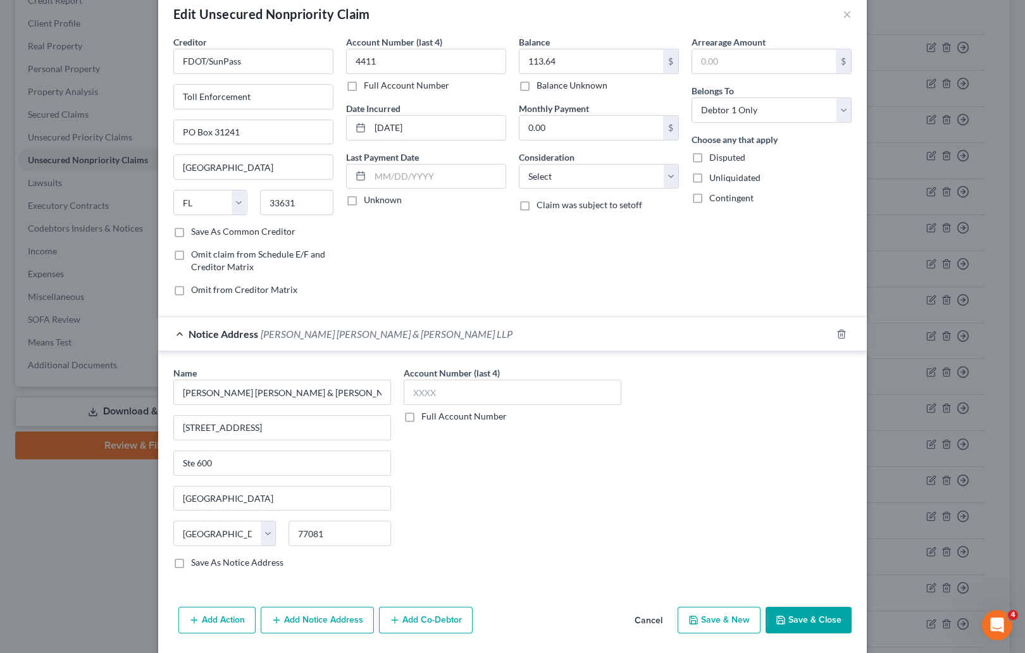
scroll to position [0, 0]
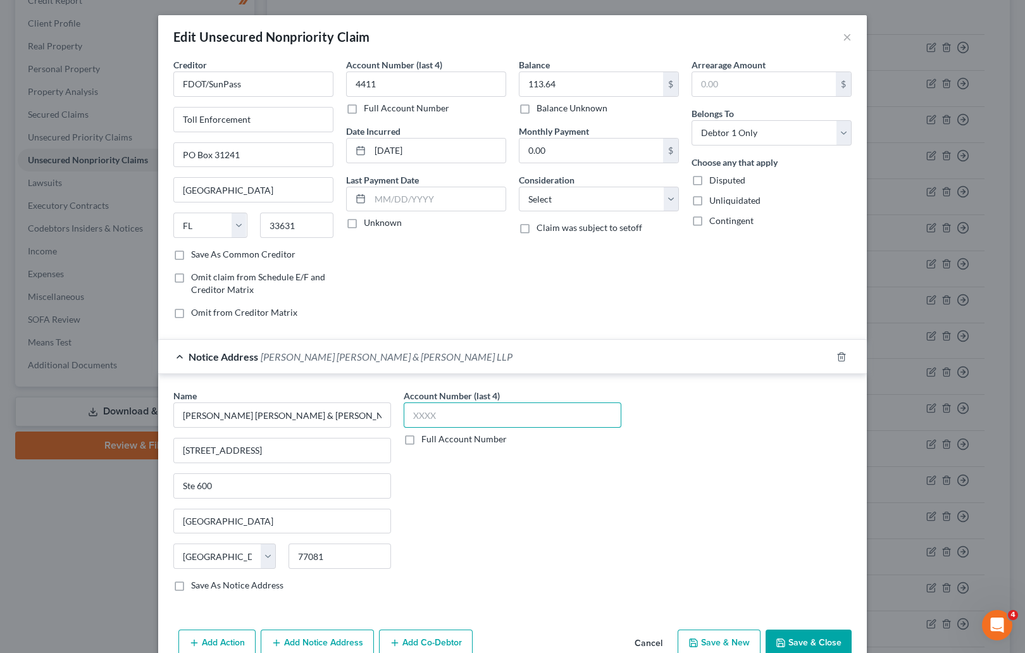
click at [413, 418] on input "text" at bounding box center [513, 414] width 218 height 25
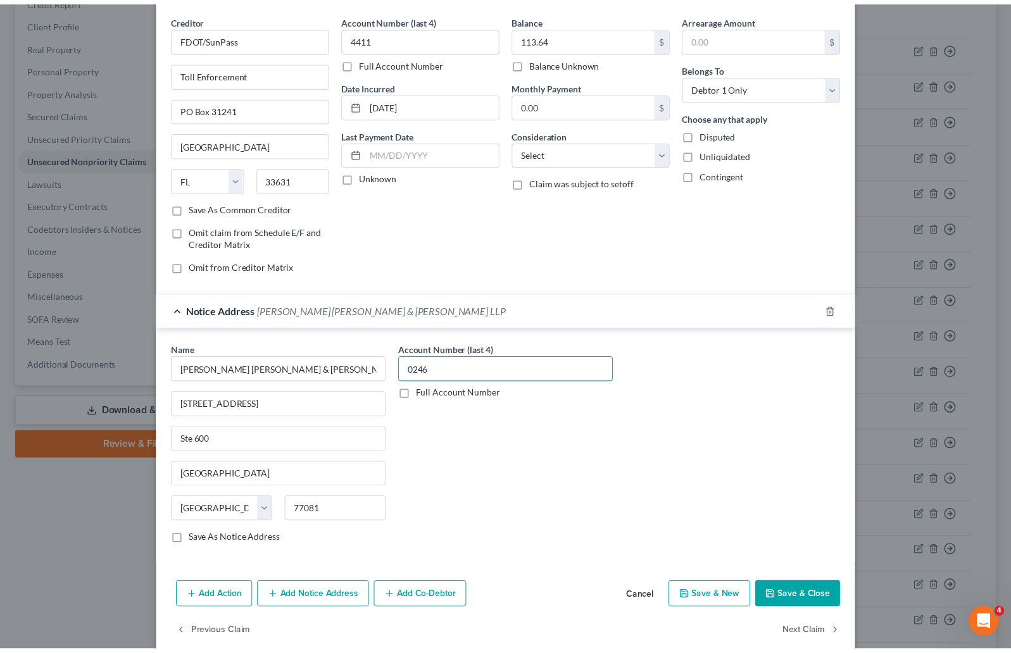
scroll to position [67, 0]
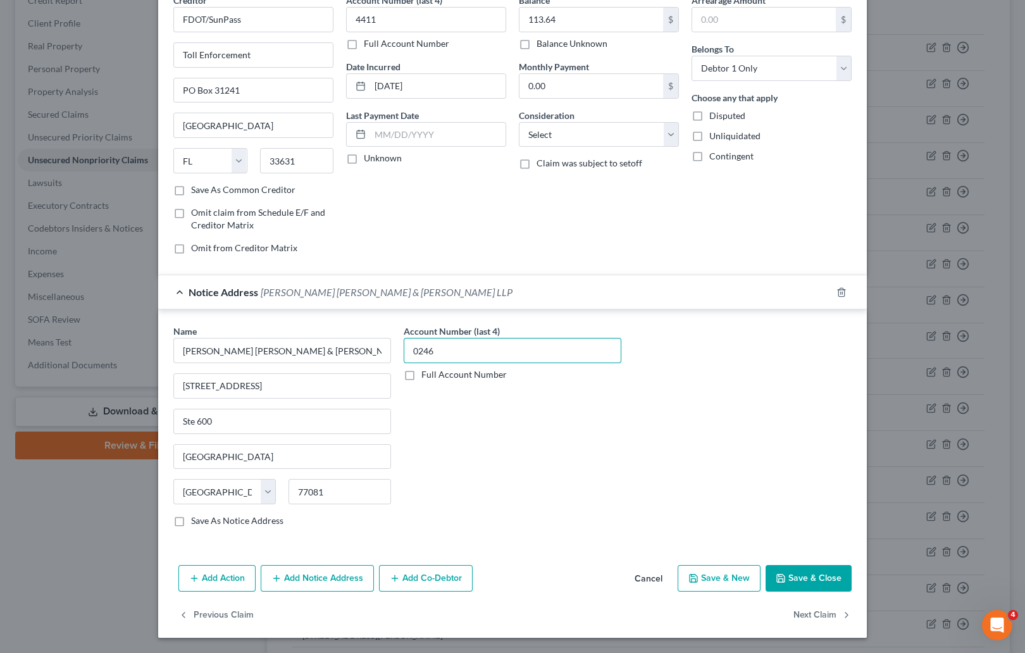
type input "0246"
click at [666, 580] on button "Save & Close" at bounding box center [809, 578] width 86 height 27
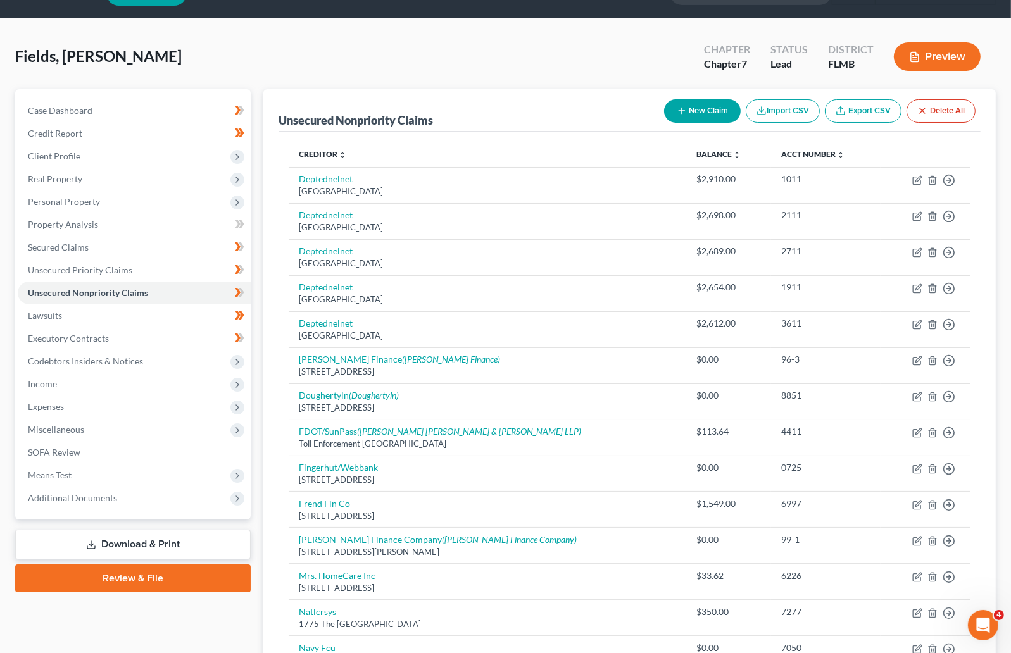
scroll to position [0, 0]
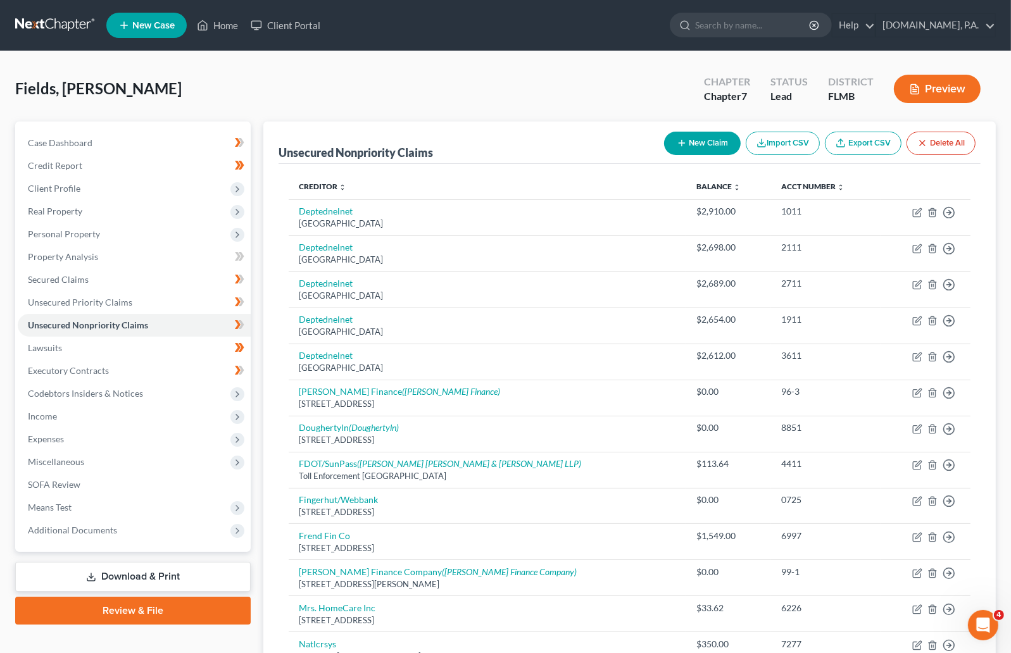
click at [666, 140] on button "New Claim" at bounding box center [702, 143] width 77 height 23
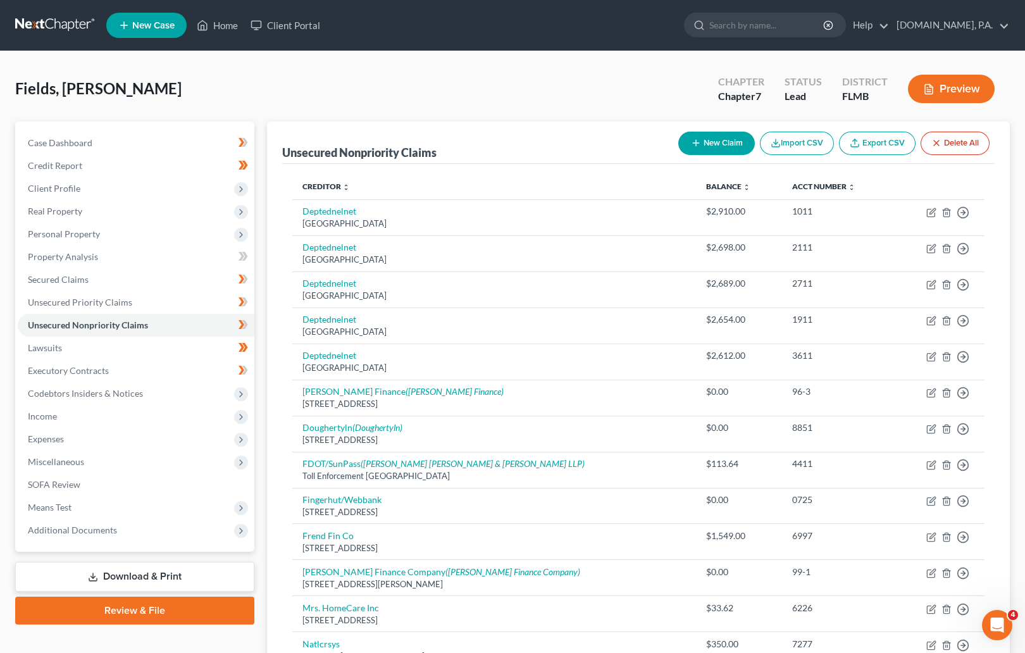
select select "0"
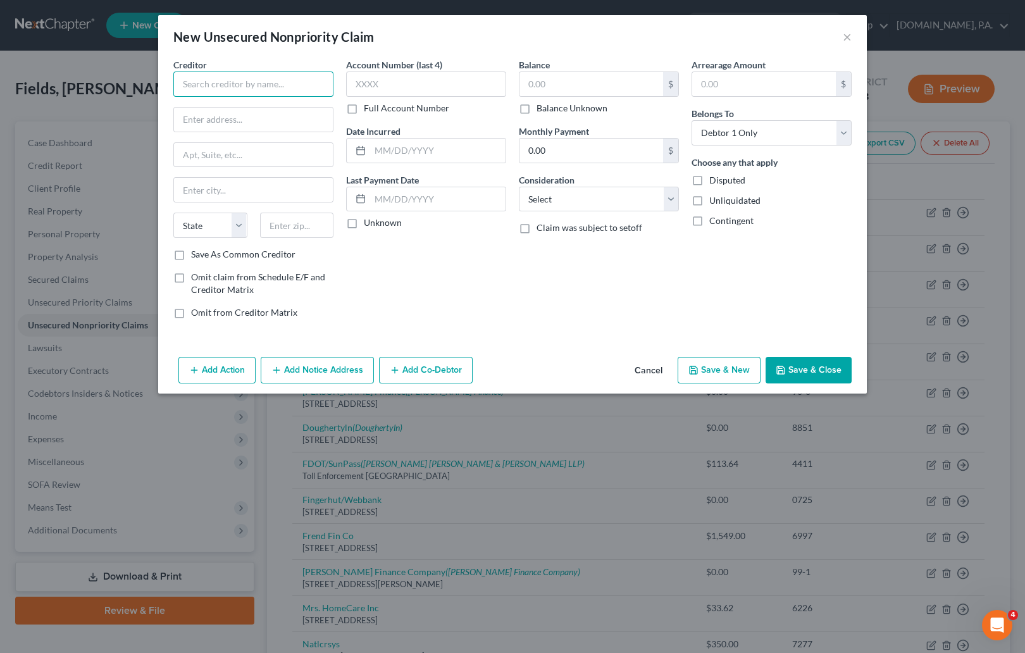
click at [236, 87] on input "text" at bounding box center [253, 84] width 160 height 25
type input "Medical Associates of [GEOGRAPHIC_DATA]"
type input "P.O. Box 505"
click at [276, 227] on input "text" at bounding box center [297, 225] width 74 height 25
type input "31702"
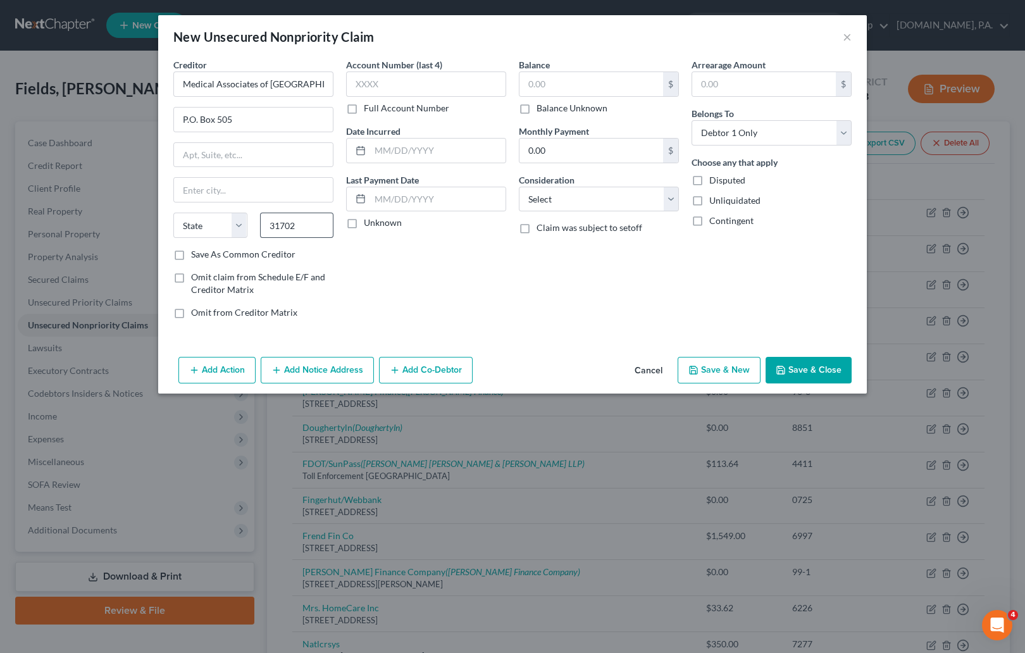
type input "[GEOGRAPHIC_DATA]"
select select "10"
click at [385, 90] on input "text" at bounding box center [426, 84] width 160 height 25
type input "0001"
click at [541, 79] on input "text" at bounding box center [591, 84] width 144 height 24
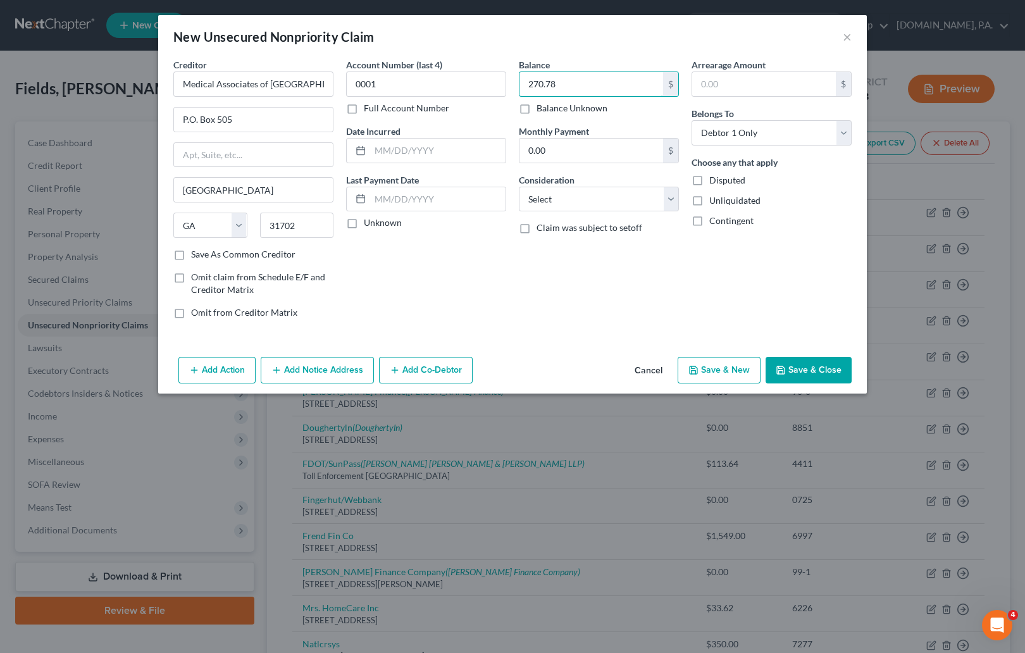
type input "270.78"
click at [384, 147] on input "text" at bounding box center [437, 151] width 135 height 24
type input "[DATE]"
click at [537, 291] on div "Balance 270.78 $ Balance Unknown Balance Undetermined 270.78 $ Balance Unknown …" at bounding box center [599, 193] width 173 height 271
click at [666, 377] on button "Save & Close" at bounding box center [809, 370] width 86 height 27
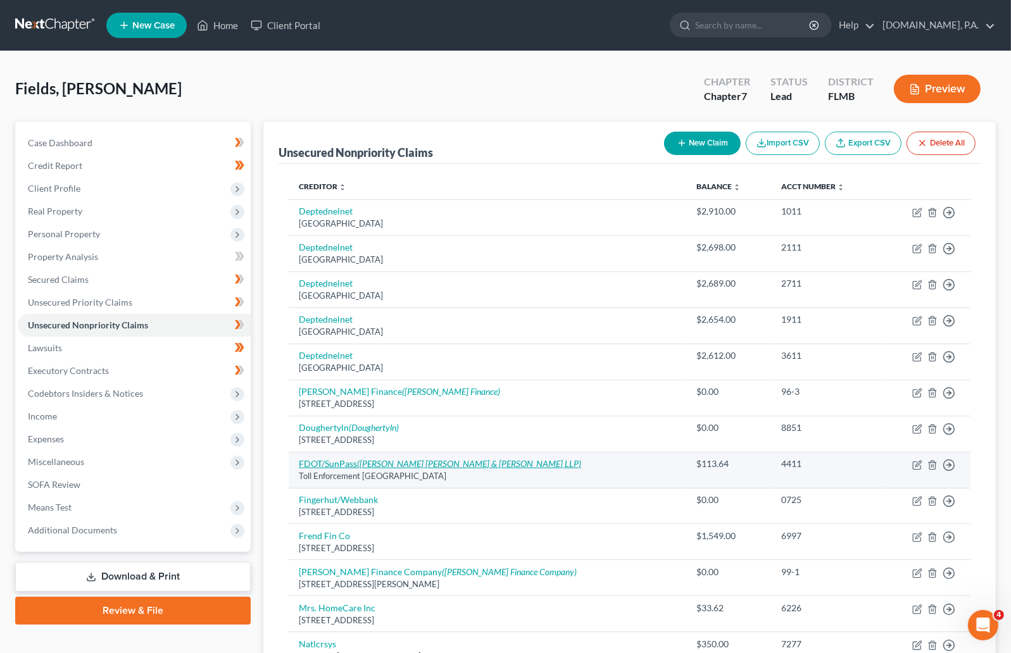
click at [359, 466] on icon "([PERSON_NAME] [PERSON_NAME] & [PERSON_NAME] LLP)" at bounding box center [469, 463] width 224 height 11
select select "9"
select select "0"
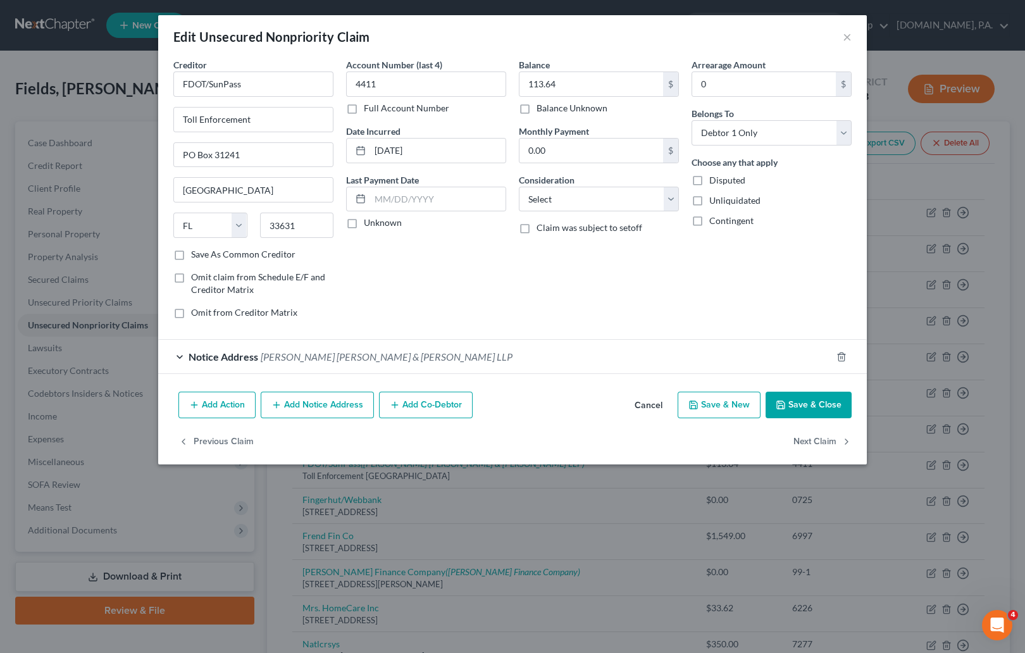
click at [180, 356] on div "Notice Address [PERSON_NAME] [PERSON_NAME] & [PERSON_NAME] LLP" at bounding box center [494, 357] width 673 height 34
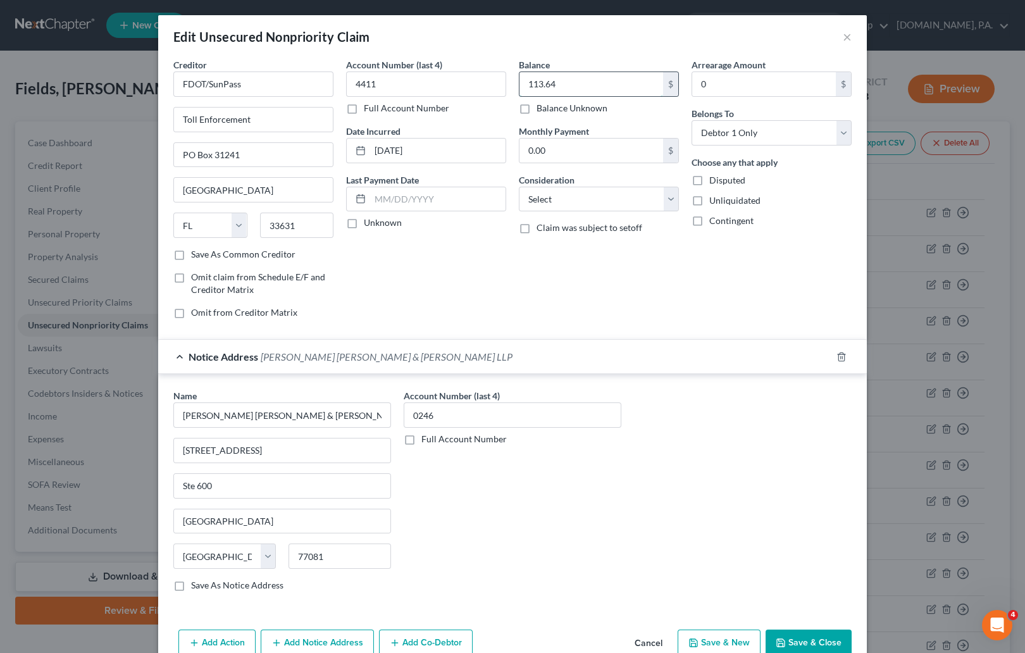
click at [557, 83] on input "113.64" at bounding box center [591, 84] width 144 height 24
type input "187.28"
click at [666, 499] on div "Name * [PERSON_NAME] [PERSON_NAME] & [PERSON_NAME] LLP [GEOGRAPHIC_DATA] [US_ST…" at bounding box center [512, 495] width 691 height 213
click at [666, 640] on button "Save & Close" at bounding box center [809, 643] width 86 height 27
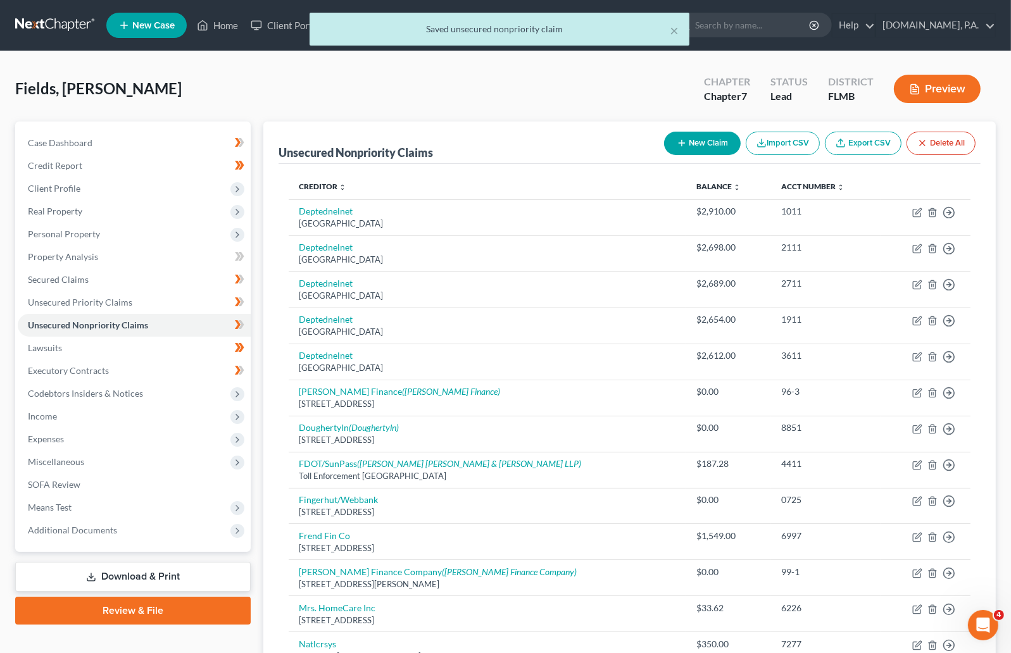
click at [666, 132] on button "New Claim" at bounding box center [702, 143] width 77 height 23
select select "0"
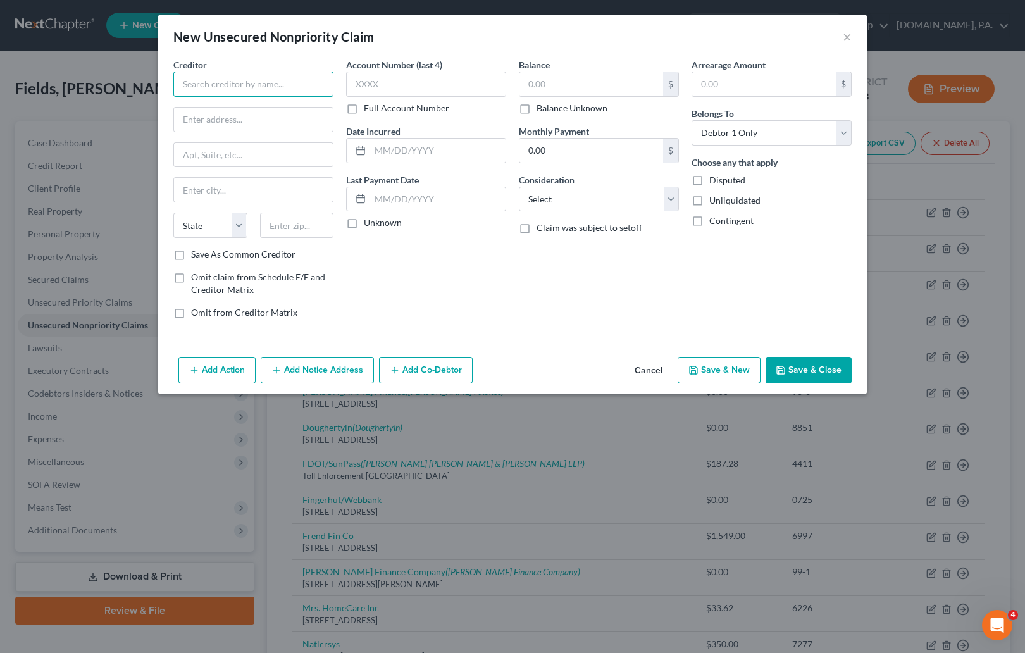
click at [233, 78] on input "text" at bounding box center [253, 84] width 160 height 25
type input "MEDIACOM"
click at [442, 90] on input "text" at bounding box center [426, 84] width 160 height 25
type input "5833"
click at [554, 82] on input "text" at bounding box center [591, 84] width 144 height 24
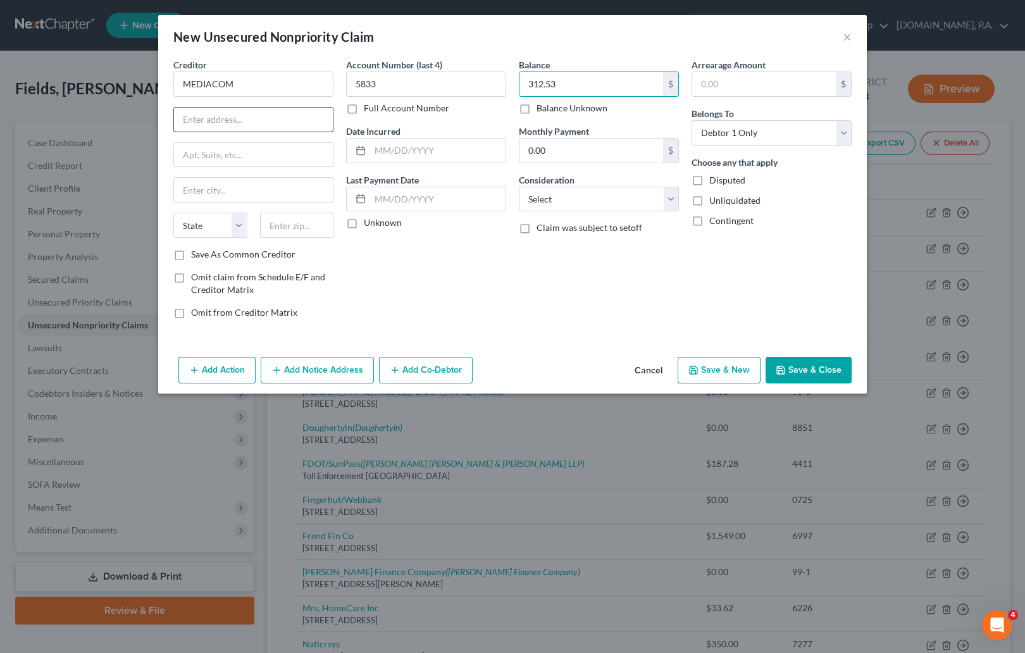
type input "312.53"
click at [218, 118] on input "text" at bounding box center [253, 120] width 159 height 24
click at [244, 82] on input "MEDIACOM" at bounding box center [253, 84] width 160 height 25
click at [206, 116] on input "text" at bounding box center [253, 120] width 159 height 24
click at [228, 113] on input "P.O. Box" at bounding box center [253, 120] width 159 height 24
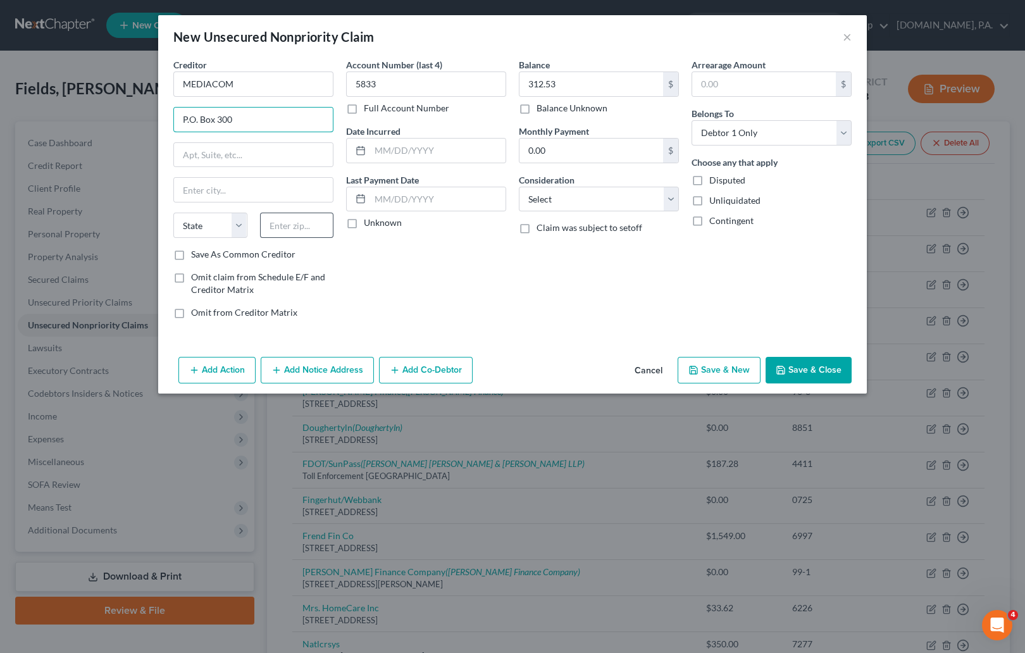
type input "P.O. Box 300"
click at [290, 222] on input "text" at bounding box center [297, 225] width 74 height 25
type input "00501"
click at [423, 275] on div "Account Number (last 4) 5833 Full Account Number Date Incurred Last Payment Dat…" at bounding box center [426, 193] width 173 height 271
type input "[GEOGRAPHIC_DATA]"
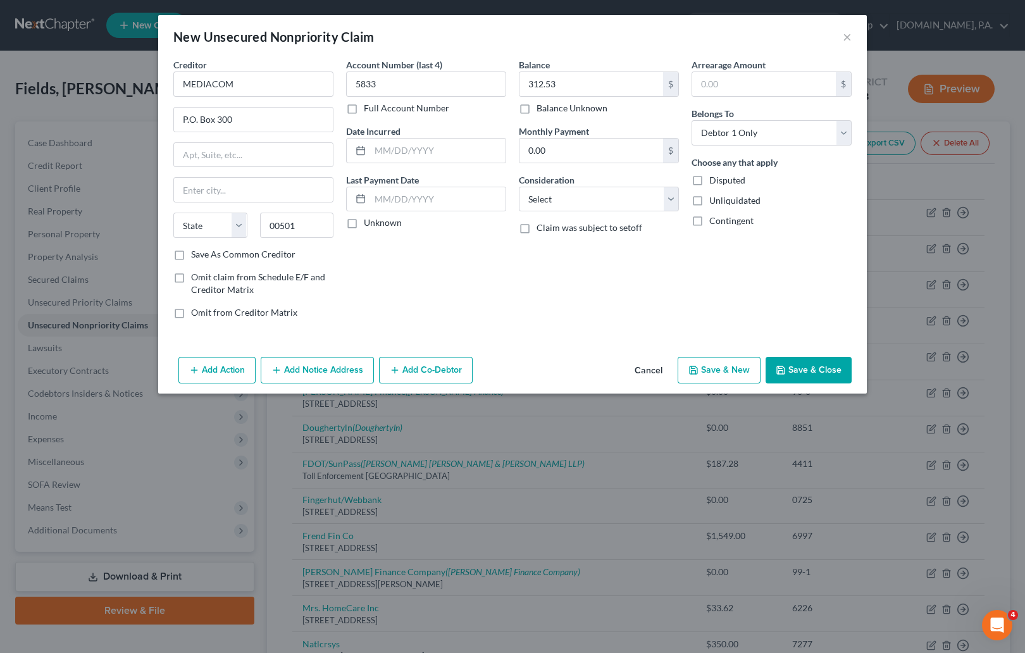
select select "35"
drag, startPoint x: 231, startPoint y: 184, endPoint x: 176, endPoint y: 186, distance: 55.1
click at [176, 186] on input "[GEOGRAPHIC_DATA]" at bounding box center [253, 190] width 159 height 24
type input "[GEOGRAPHIC_DATA]"
click at [449, 300] on div "Account Number (last 4) 5833 Full Account Number Date Incurred Last Payment Dat…" at bounding box center [426, 193] width 173 height 271
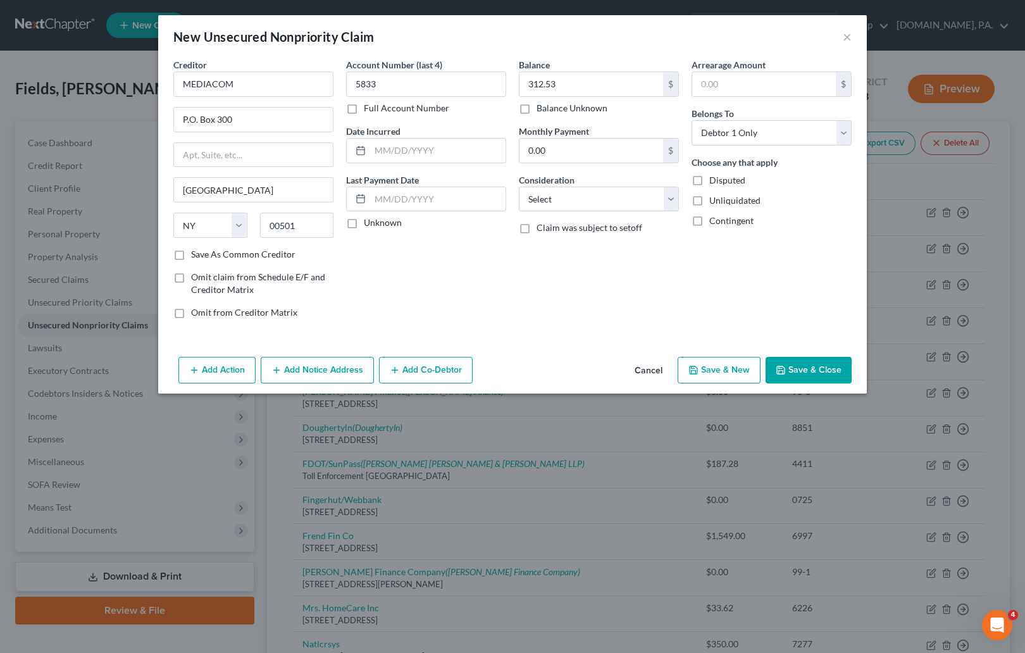
click at [318, 373] on button "Add Notice Address" at bounding box center [317, 370] width 113 height 27
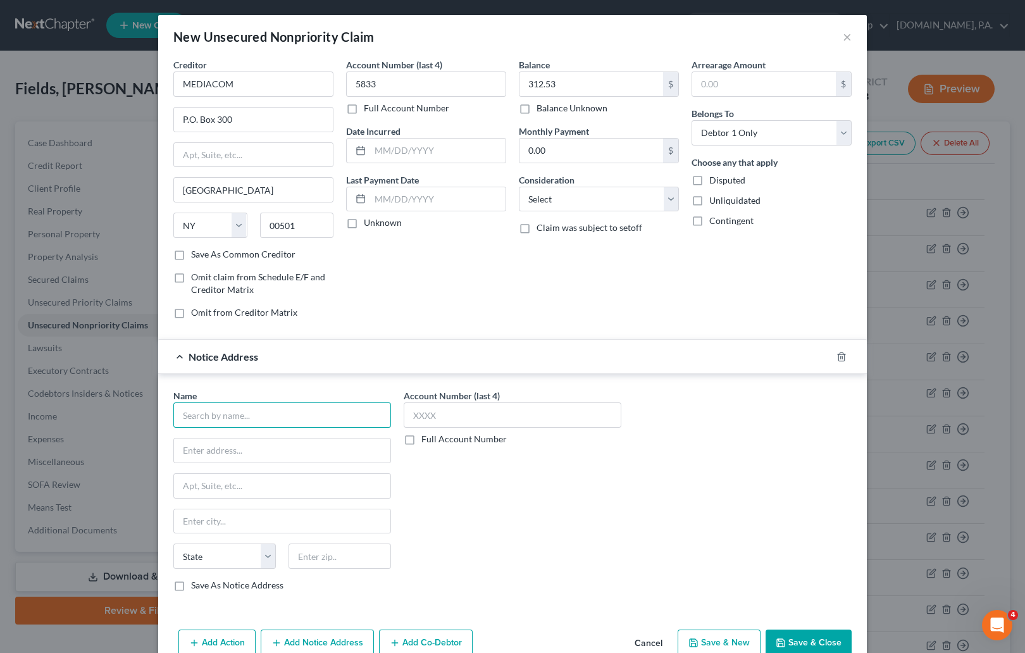
click at [275, 409] on input "text" at bounding box center [282, 414] width 218 height 25
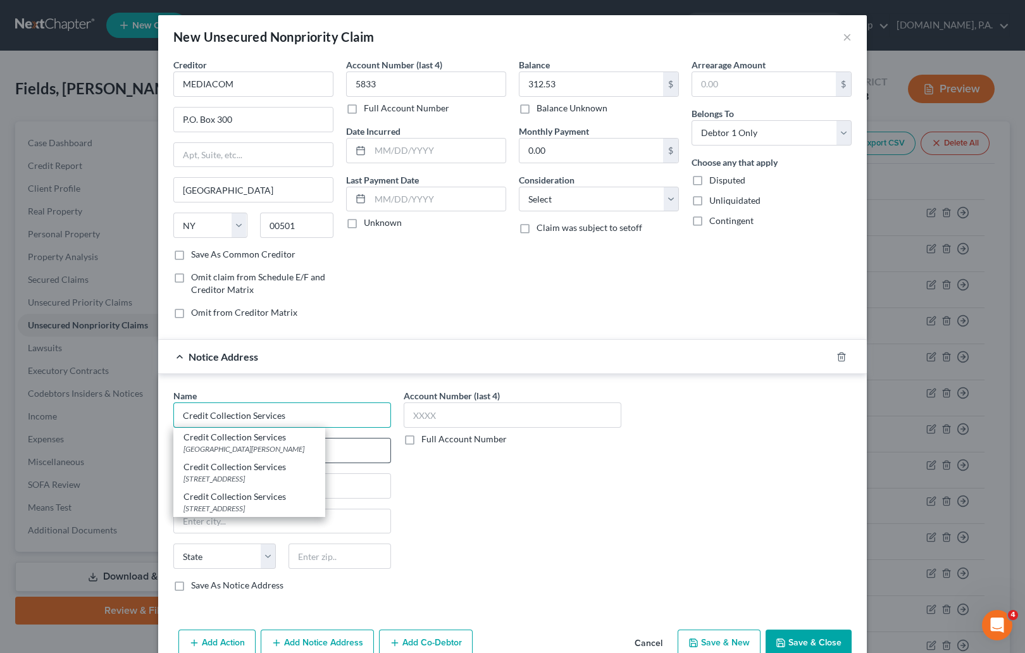
type input "Credit Collection Services"
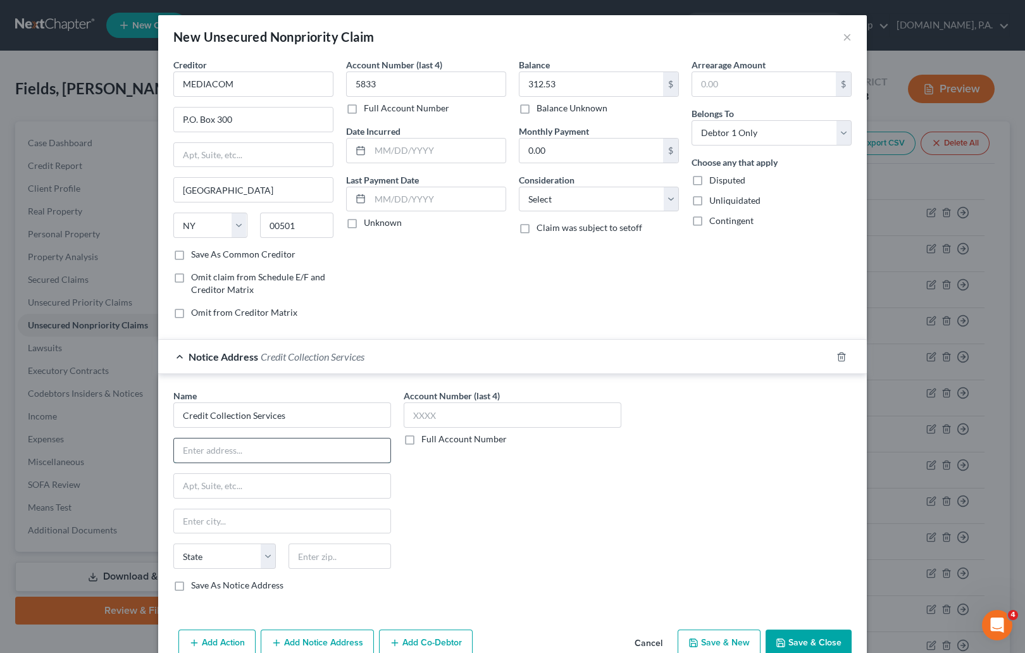
click at [341, 447] on input "text" at bounding box center [282, 451] width 216 height 24
type input "P.O. Box 710"
click at [335, 554] on input "text" at bounding box center [340, 556] width 103 height 25
type input "02062"
type input "[PERSON_NAME]"
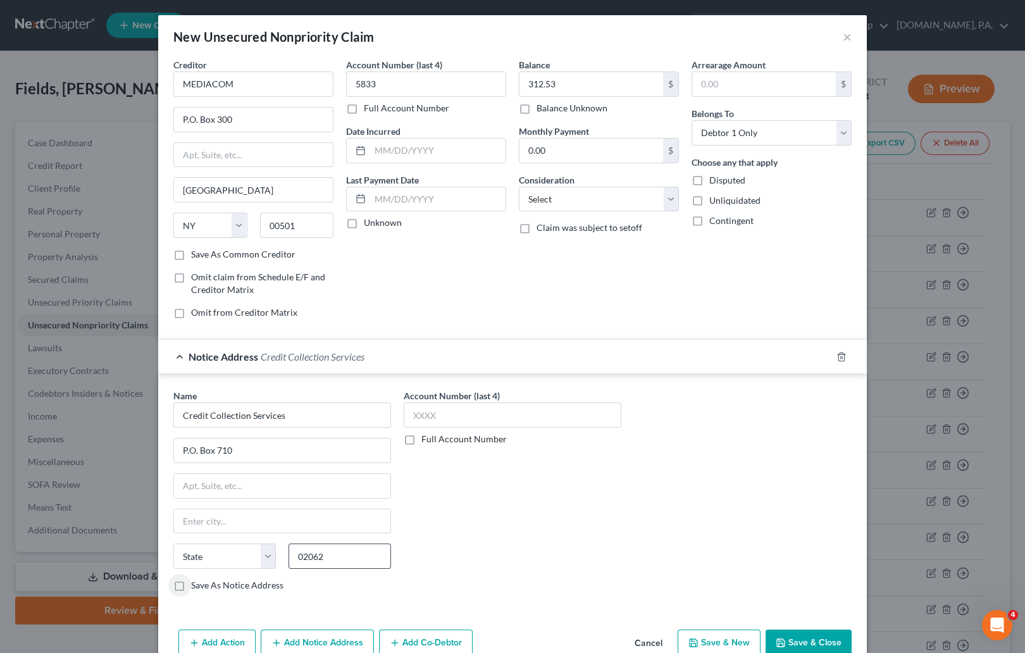
select select "22"
click at [443, 409] on input "text" at bounding box center [513, 414] width 218 height 25
type input "5833"
click at [557, 493] on div "Account Number (last 4) 5833 Full Account Number" at bounding box center [512, 495] width 230 height 213
click at [666, 641] on button "Save & Close" at bounding box center [809, 643] width 86 height 27
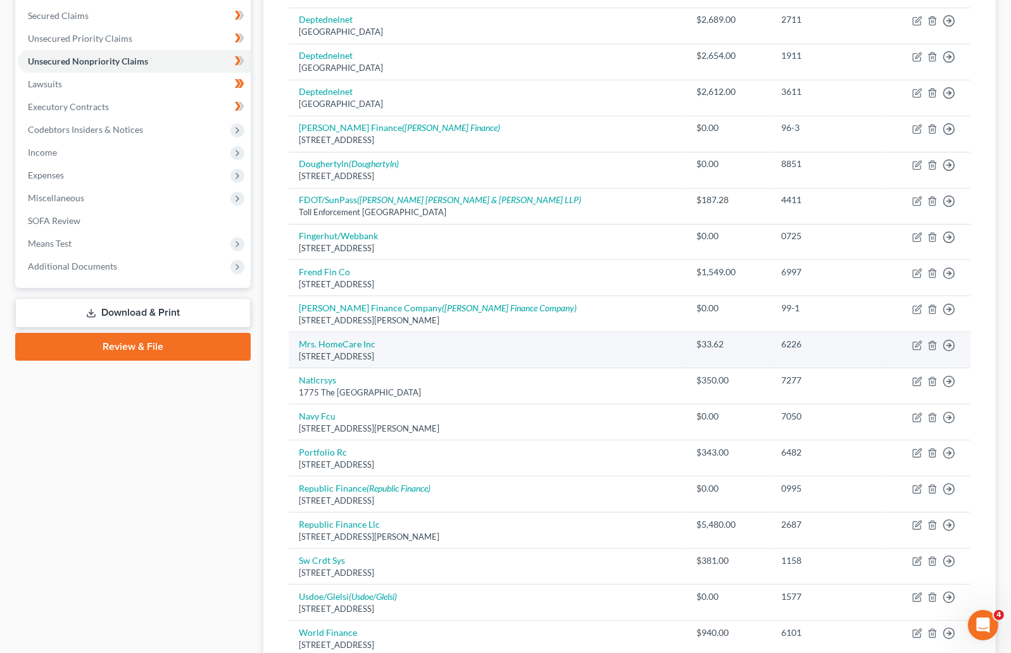
scroll to position [380, 0]
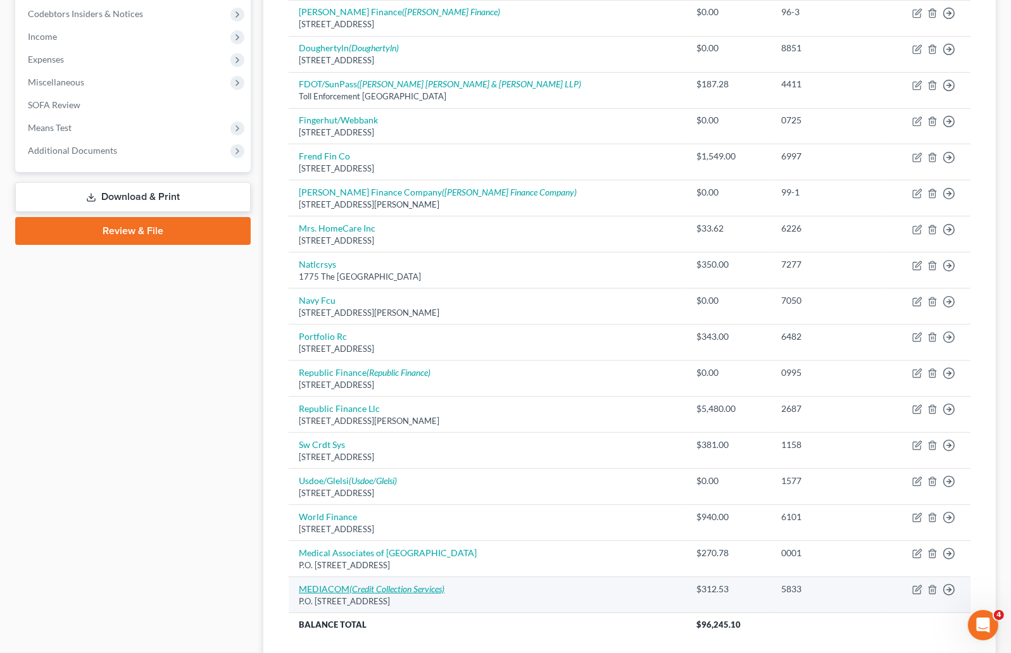
click at [337, 594] on link "MEDIACOM (Credit Collection Services)" at bounding box center [372, 588] width 146 height 11
select select "35"
select select "0"
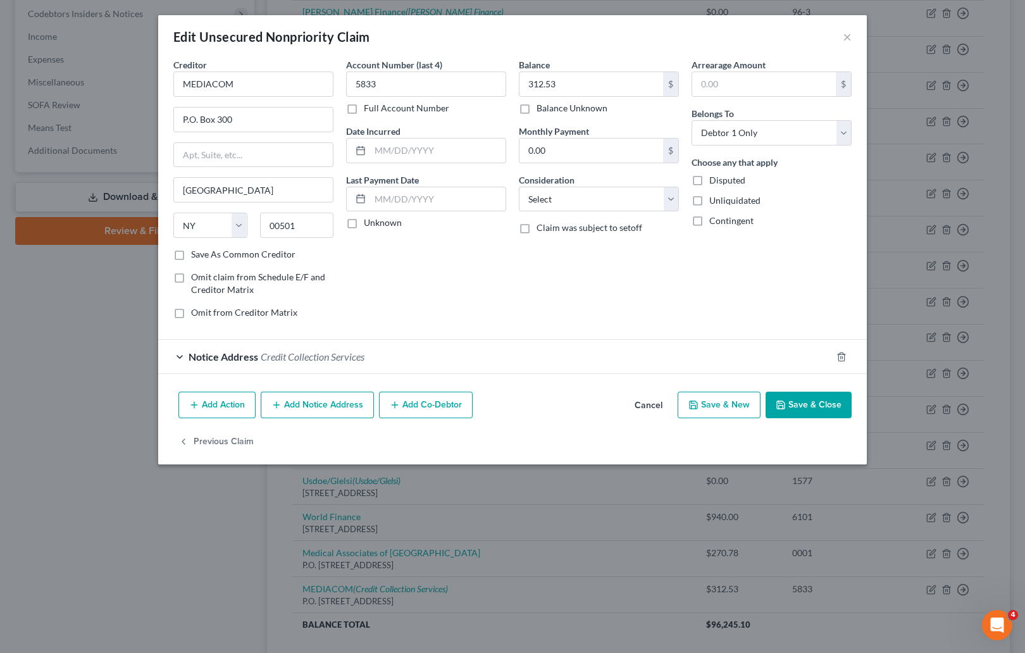
click at [666, 406] on button "Save & Close" at bounding box center [809, 405] width 86 height 27
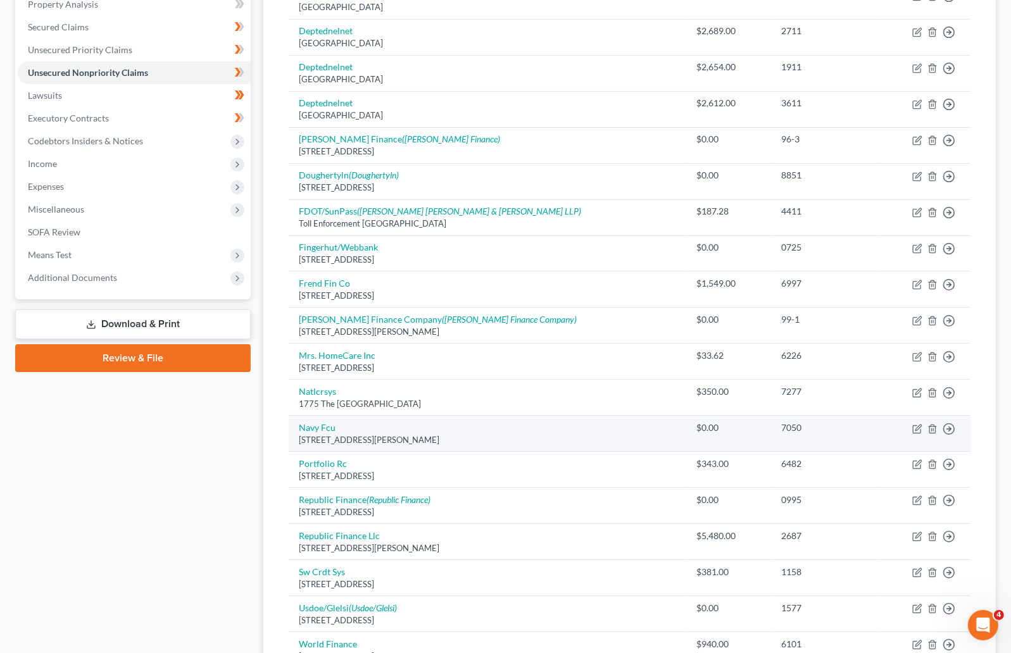
scroll to position [0, 0]
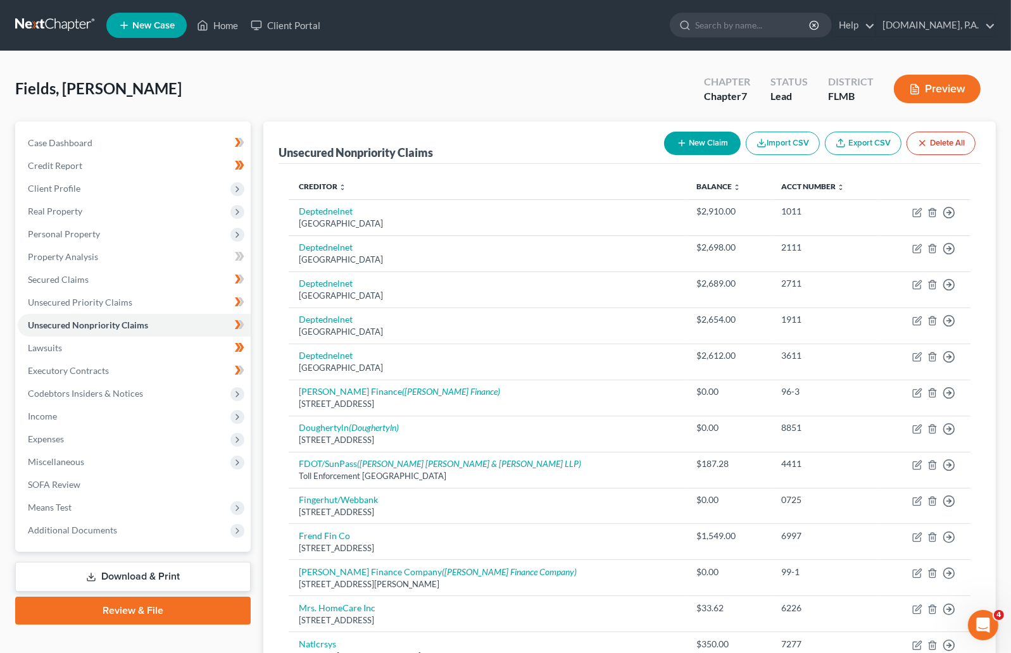
click at [666, 139] on button "New Claim" at bounding box center [702, 143] width 77 height 23
select select "0"
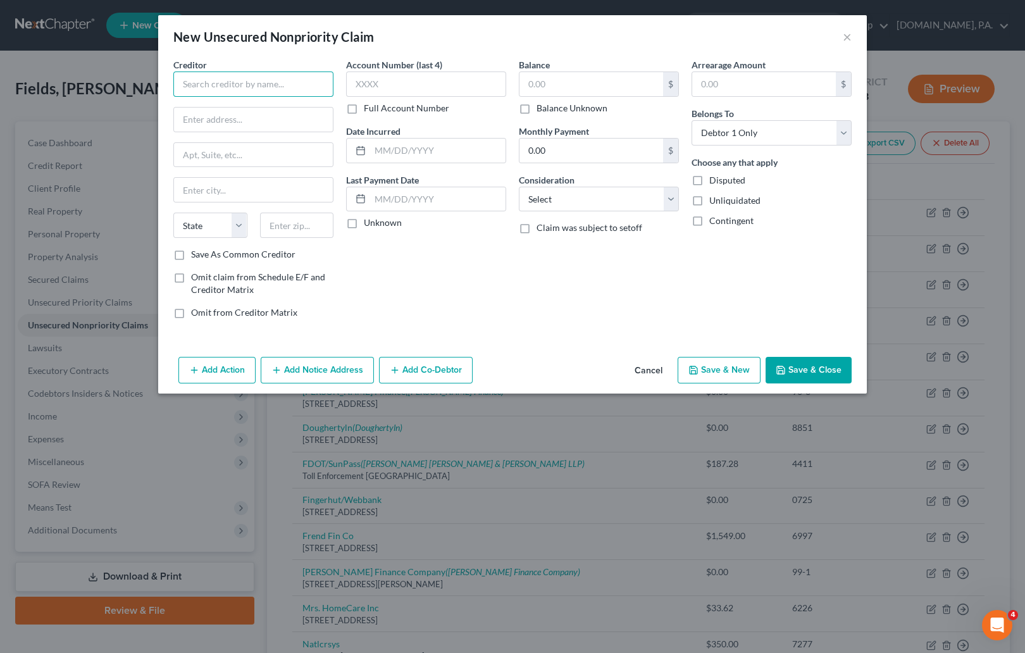
click at [208, 84] on input "text" at bounding box center [253, 84] width 160 height 25
type input "Renasant Bank"
click at [405, 80] on input "text" at bounding box center [426, 84] width 160 height 25
type input "2947"
click at [554, 87] on input "text" at bounding box center [591, 84] width 144 height 24
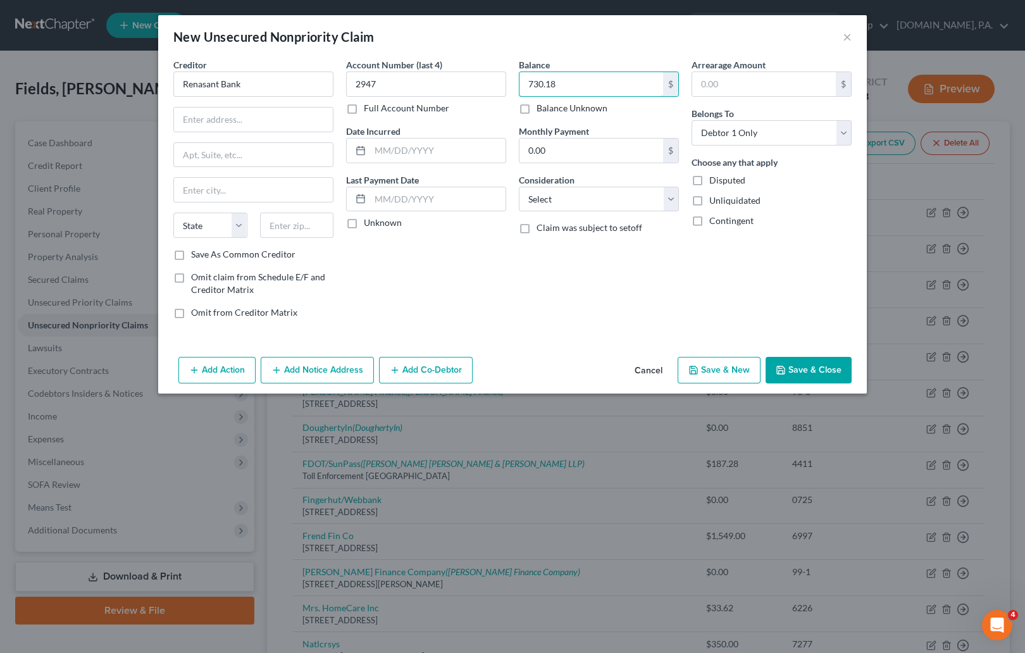
type input "730.18"
click at [546, 278] on div "Balance 730.18 $ Balance Unknown Balance Undetermined 730.18 $ Balance Unknown …" at bounding box center [599, 193] width 173 height 271
click at [215, 118] on input "text" at bounding box center [253, 120] width 159 height 24
type input "P.O. Box 11733"
click at [275, 224] on input "text" at bounding box center [297, 225] width 74 height 25
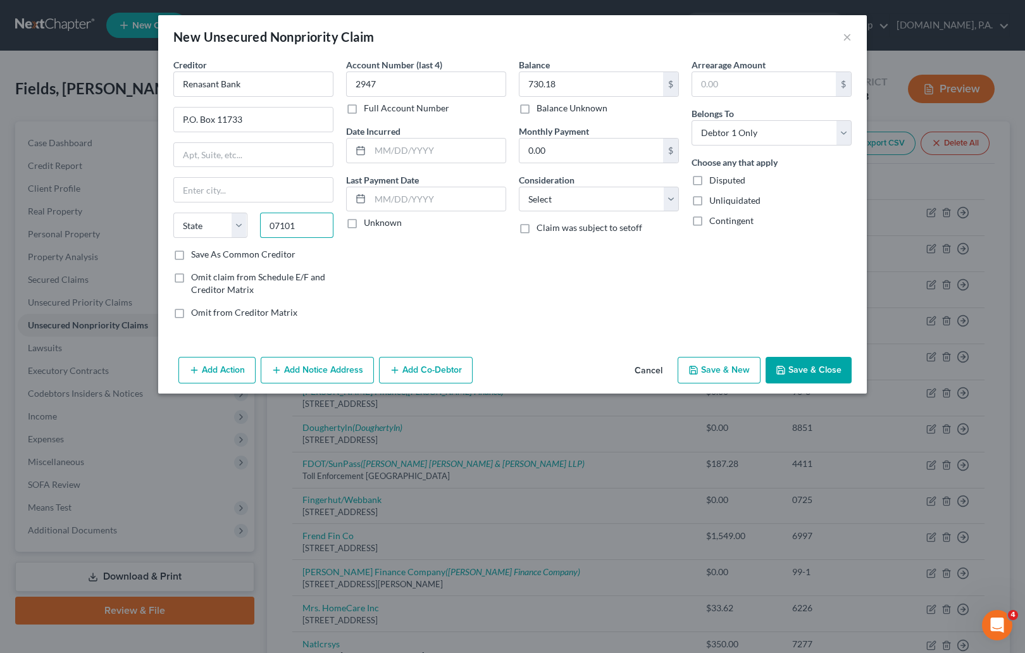
type input "07101"
type input "[GEOGRAPHIC_DATA]"
select select "33"
click at [449, 281] on div "Account Number (last 4) 2947 Full Account Number Date Incurred Last Payment Dat…" at bounding box center [426, 193] width 173 height 271
click at [666, 368] on button "Save & Close" at bounding box center [809, 370] width 86 height 27
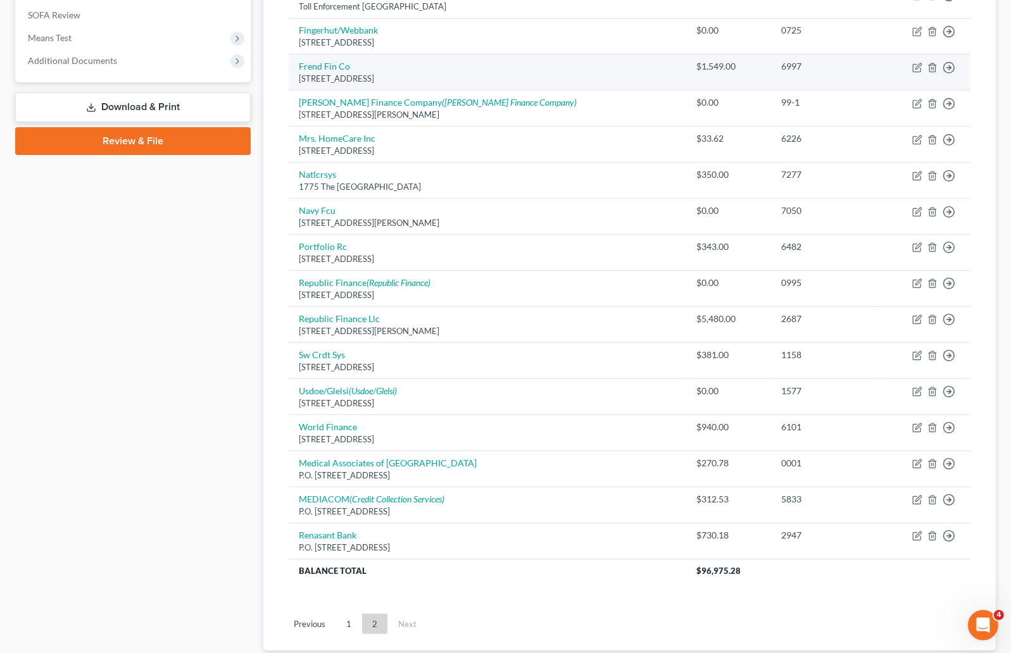
scroll to position [474, 0]
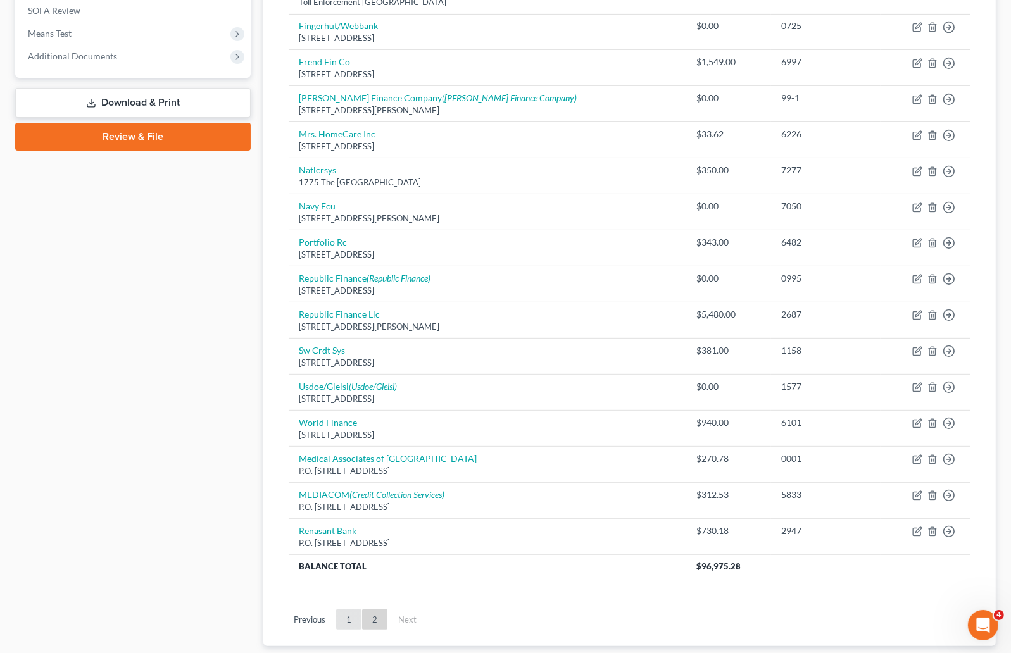
click at [348, 622] on link "1" at bounding box center [348, 619] width 25 height 20
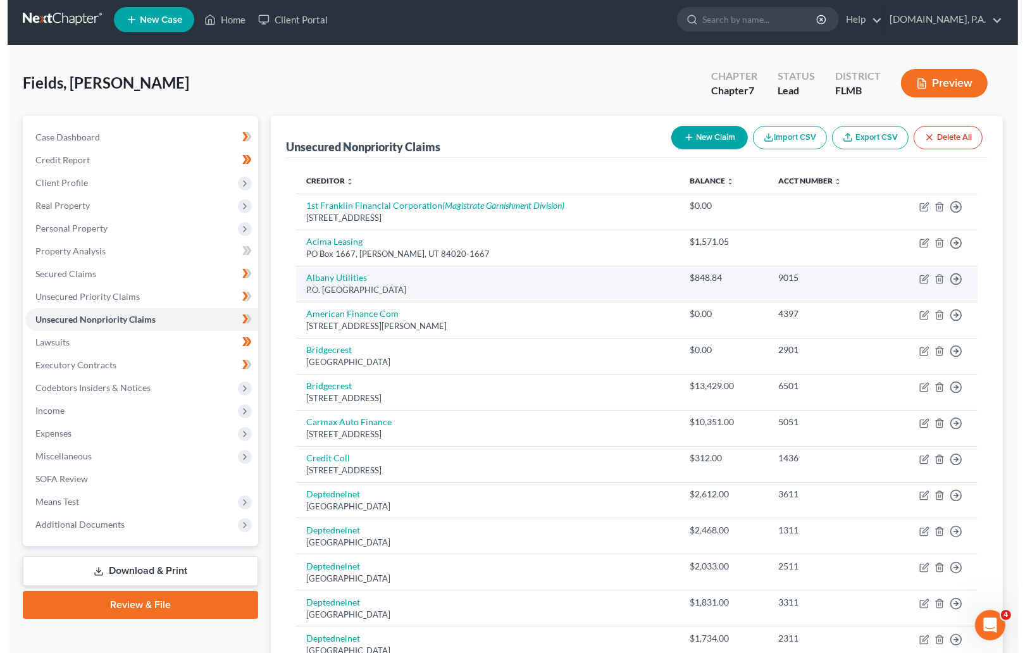
scroll to position [0, 0]
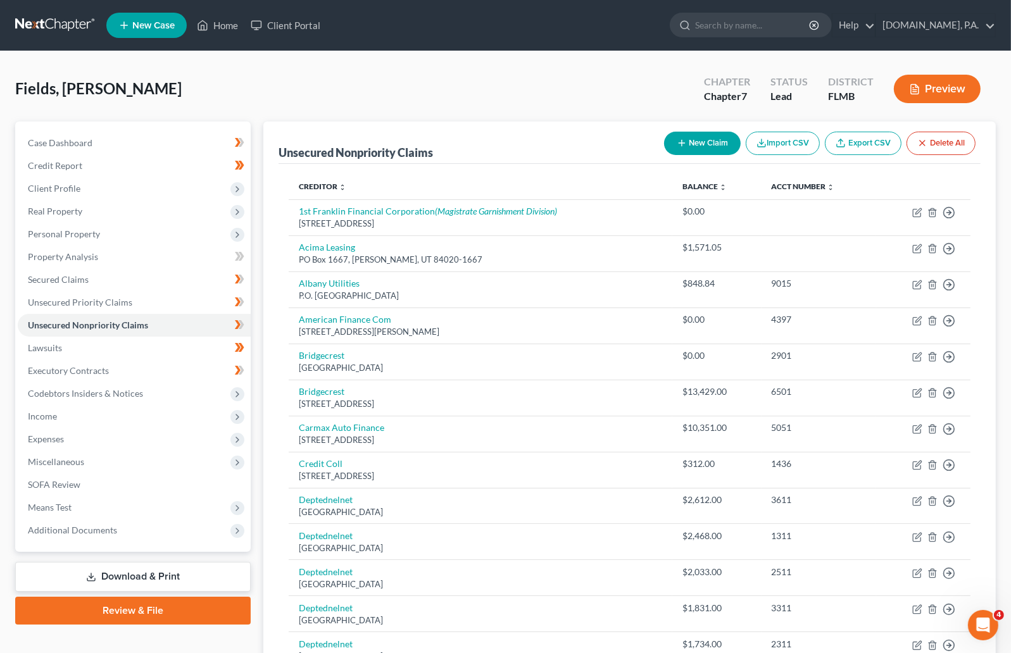
click at [666, 139] on button "New Claim" at bounding box center [702, 143] width 77 height 23
select select "0"
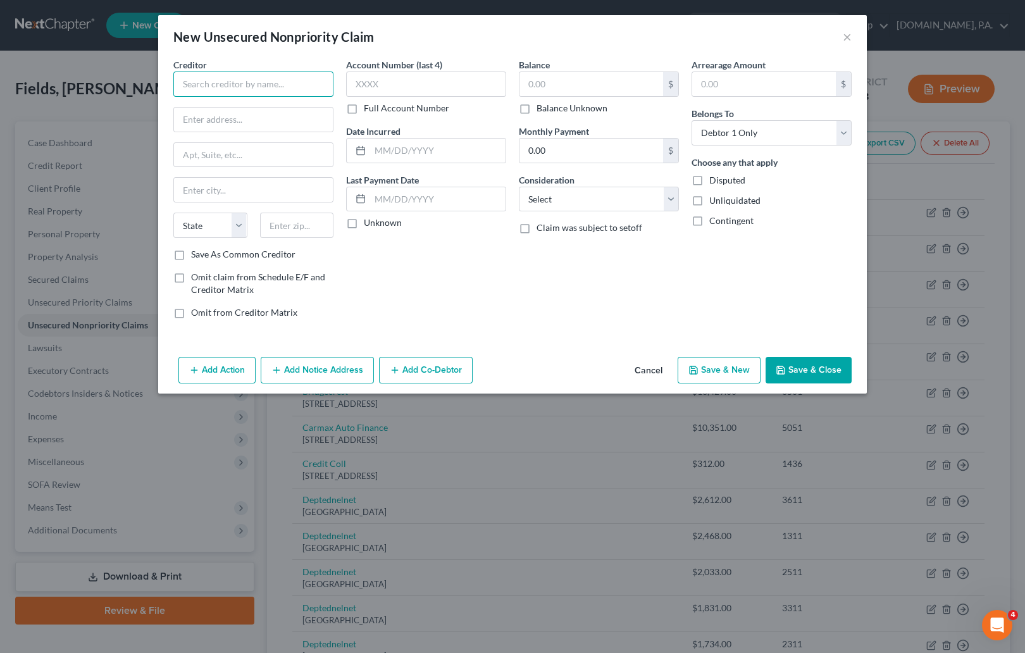
click at [245, 82] on input "text" at bounding box center [253, 84] width 160 height 25
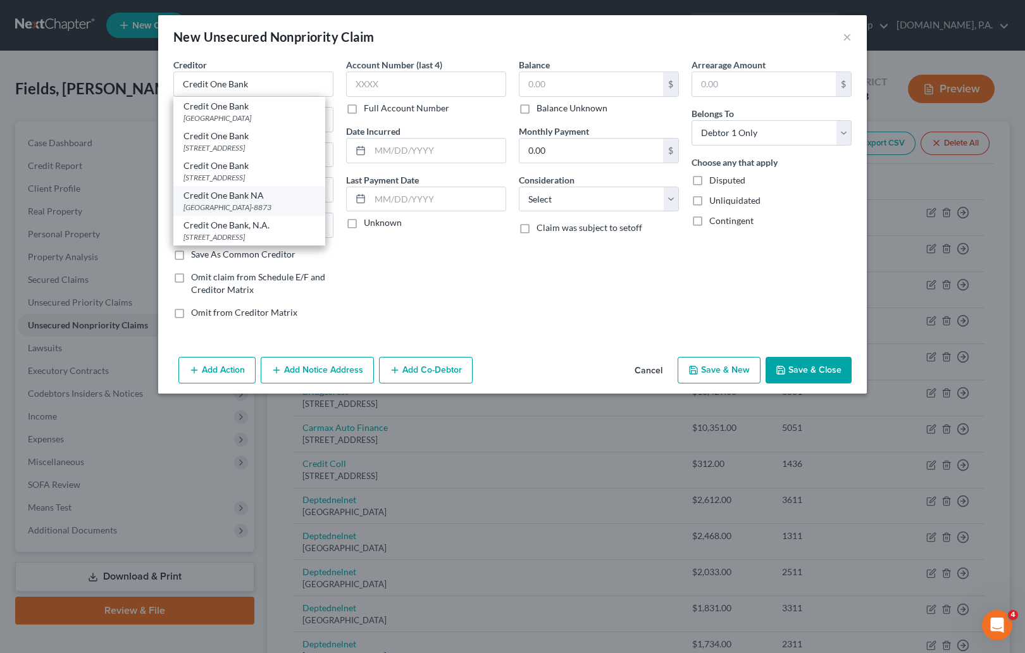
click at [228, 213] on div "[GEOGRAPHIC_DATA]-8873" at bounding box center [250, 207] width 132 height 11
type input "Credit One Bank NA"
type input "PO Box 98873"
type input "[GEOGRAPHIC_DATA]"
select select "31"
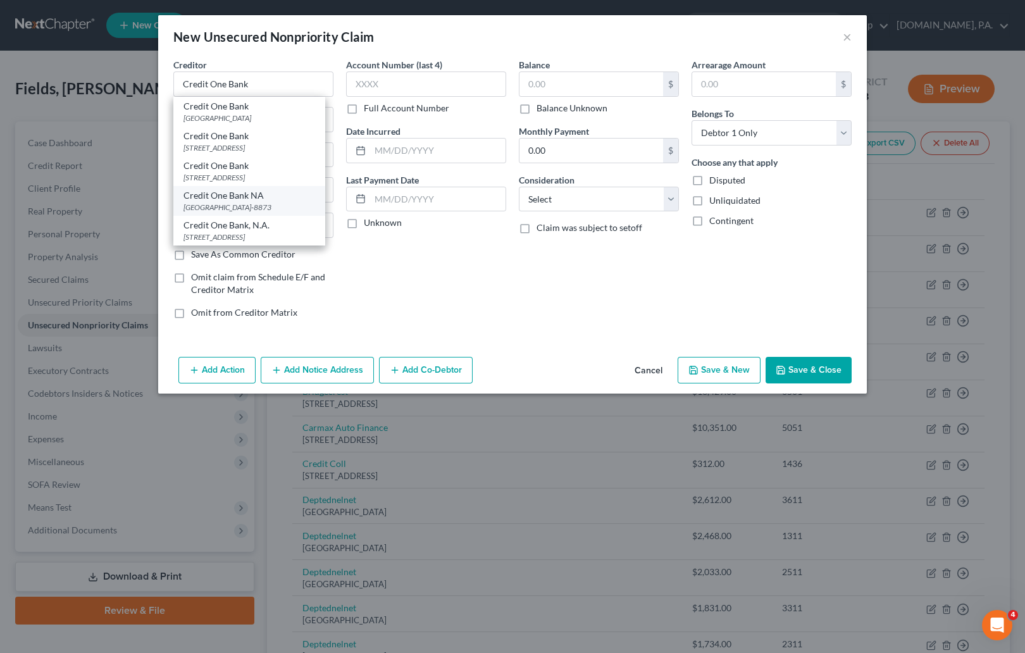
type input "89193-8873"
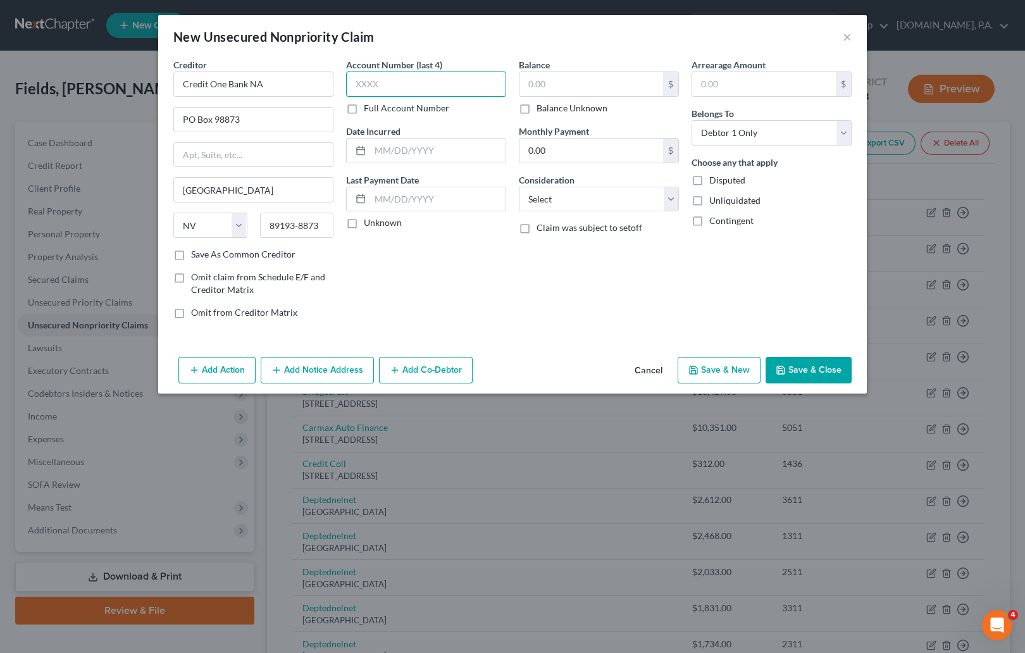
click at [416, 83] on input "text" at bounding box center [426, 84] width 160 height 25
type input "6906"
click at [555, 85] on input "text" at bounding box center [591, 84] width 144 height 24
type input "345.87"
click at [507, 320] on div "Account Number (last 4) 6906 Full Account Number Date Incurred Last Payment Dat…" at bounding box center [426, 193] width 173 height 271
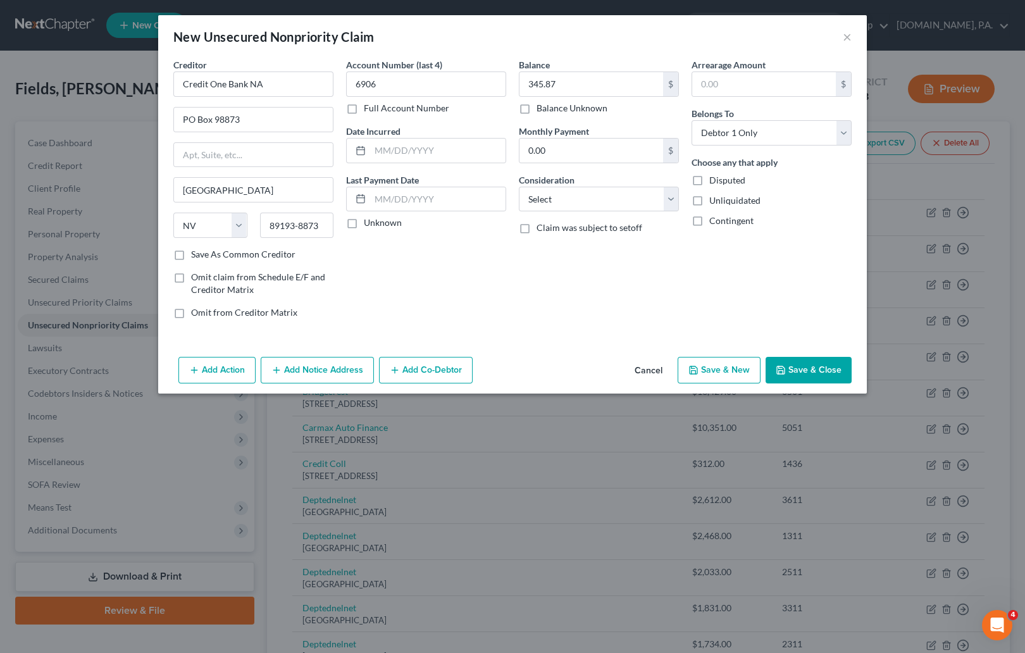
click at [316, 364] on button "Add Notice Address" at bounding box center [317, 370] width 113 height 27
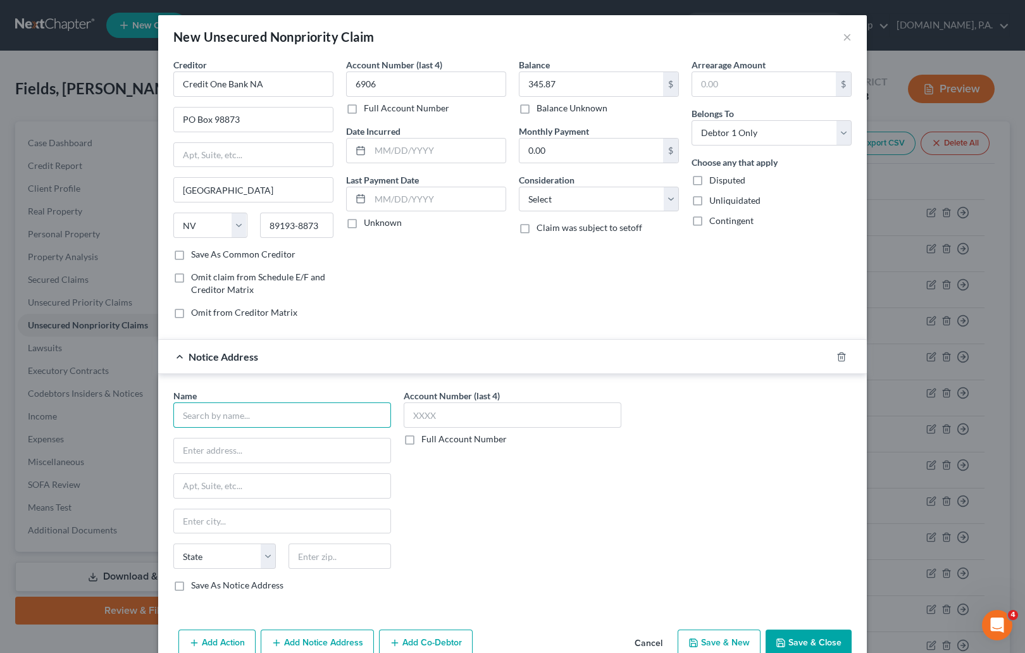
click at [259, 413] on input "text" at bounding box center [282, 414] width 218 height 25
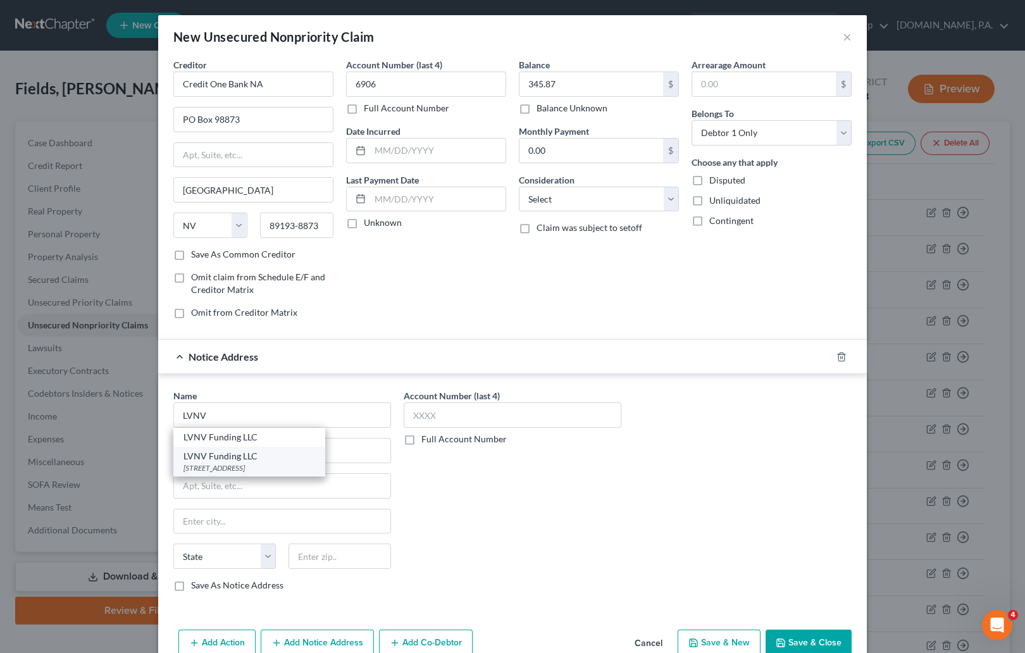
click at [221, 467] on div "[STREET_ADDRESS]" at bounding box center [250, 468] width 132 height 11
type input "LVNV Funding LLC"
type input "Po Box 10497"
type input "[GEOGRAPHIC_DATA]"
select select "42"
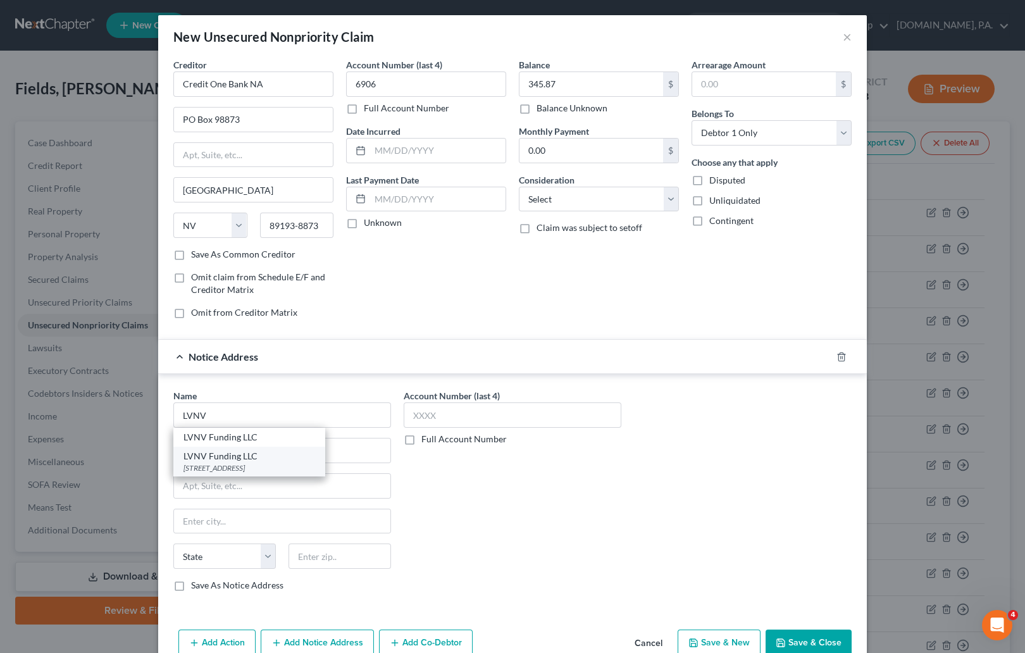
type input "29603"
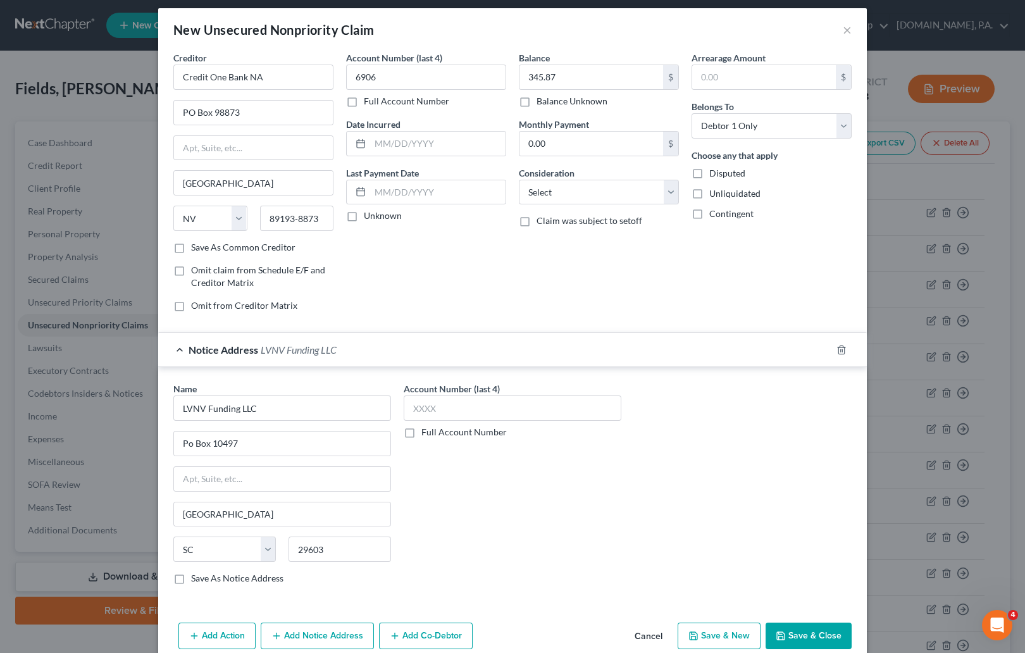
scroll to position [31, 0]
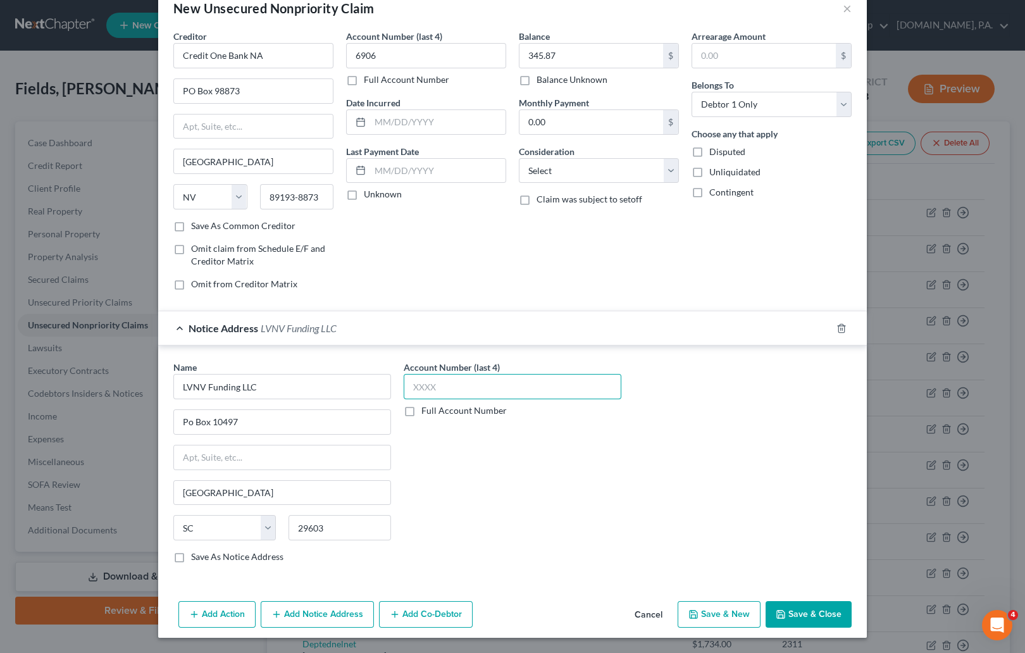
click at [422, 383] on input "text" at bounding box center [513, 386] width 218 height 25
type input "0904"
click at [519, 473] on div "Account Number (last 4) 0904 Full Account Number" at bounding box center [512, 467] width 230 height 213
click at [301, 614] on button "Add Notice Address" at bounding box center [317, 614] width 113 height 27
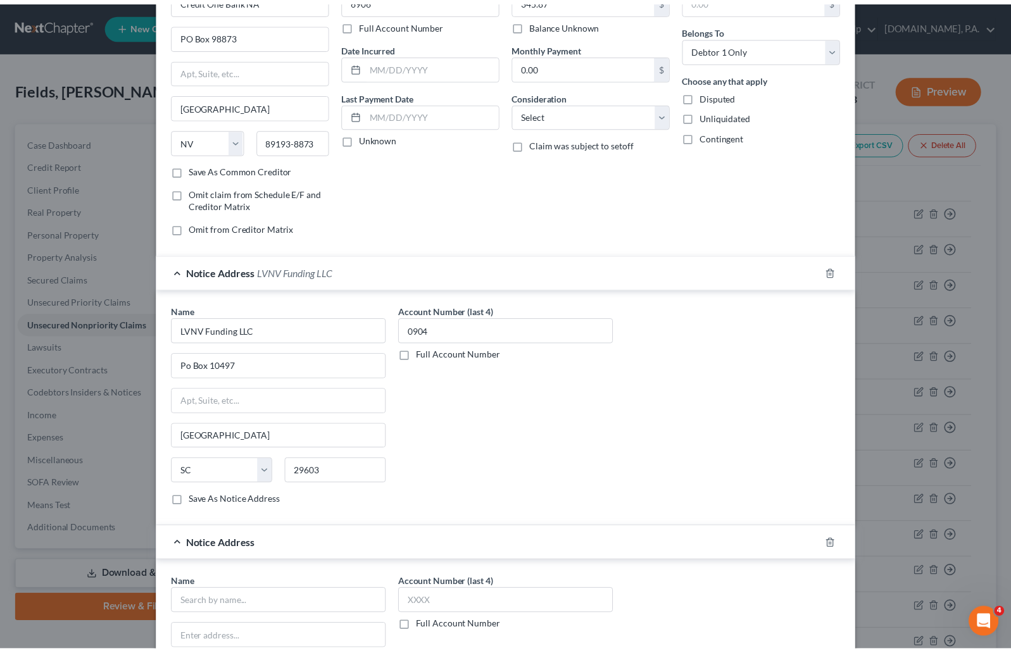
scroll to position [306, 0]
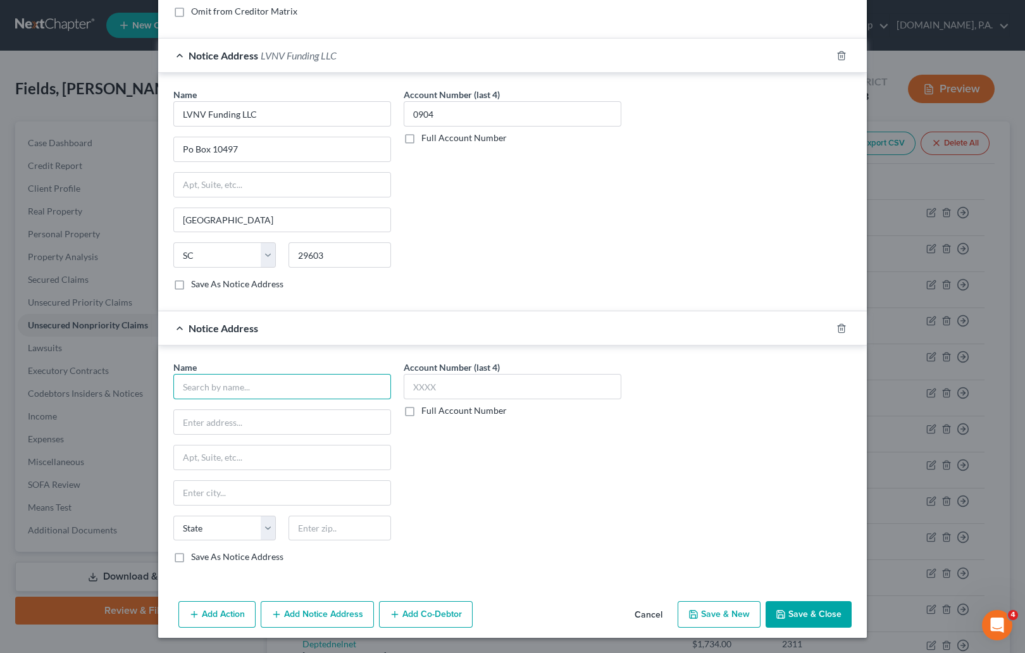
click at [199, 380] on input "text" at bounding box center [282, 386] width 218 height 25
click at [237, 411] on div "Halsted Financial Services" at bounding box center [250, 408] width 132 height 13
type input "Halsted Financial Services"
type input "PO Box 828"
type input "Skokie"
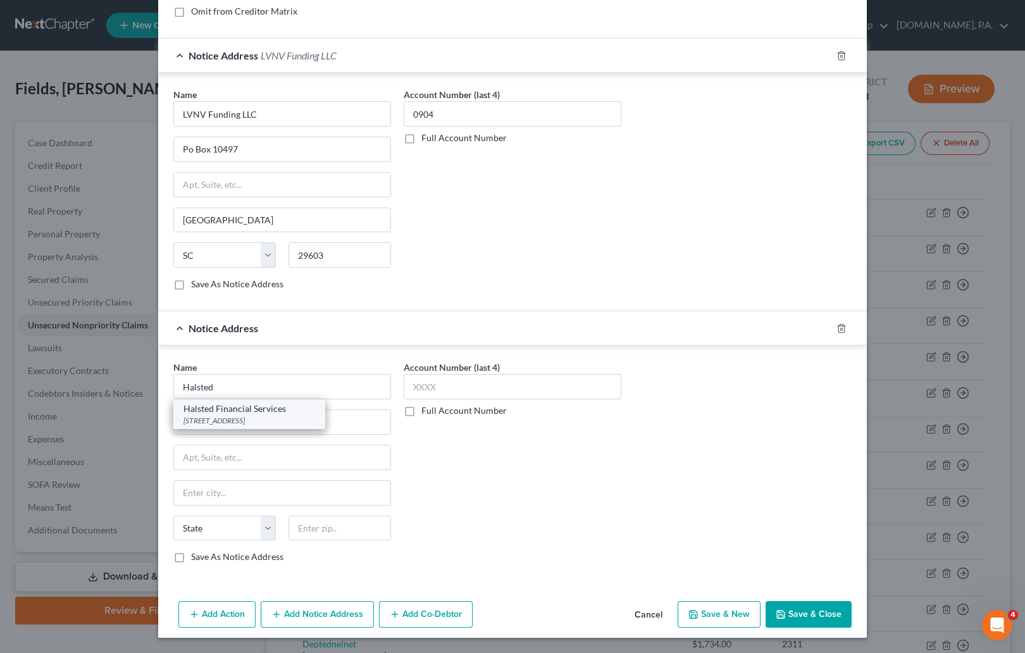
select select "14"
type input "60076"
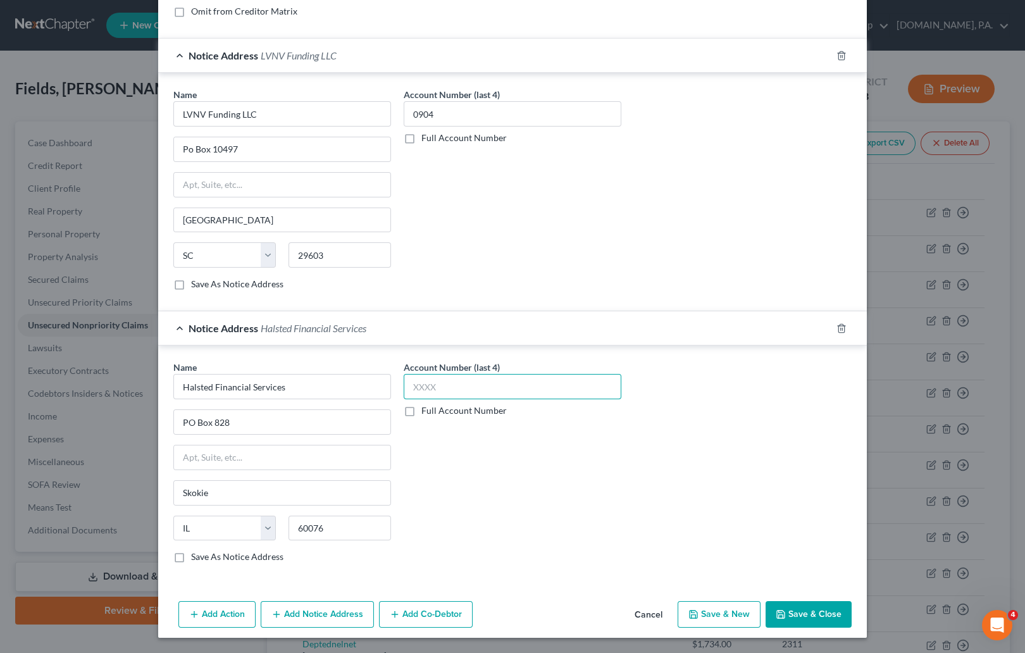
click at [442, 385] on input "text" at bounding box center [513, 386] width 218 height 25
type input "0904"
click at [610, 457] on div "Account Number (last 4) 0904 Full Account Number" at bounding box center [512, 467] width 230 height 213
click at [666, 607] on button "Save & Close" at bounding box center [809, 614] width 86 height 27
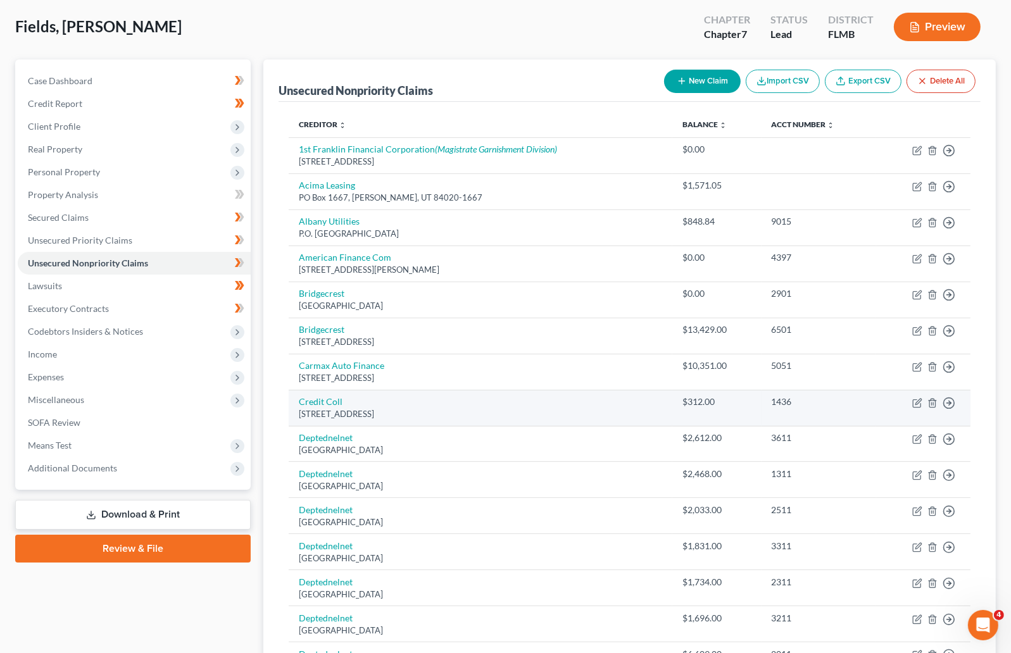
scroll to position [95, 0]
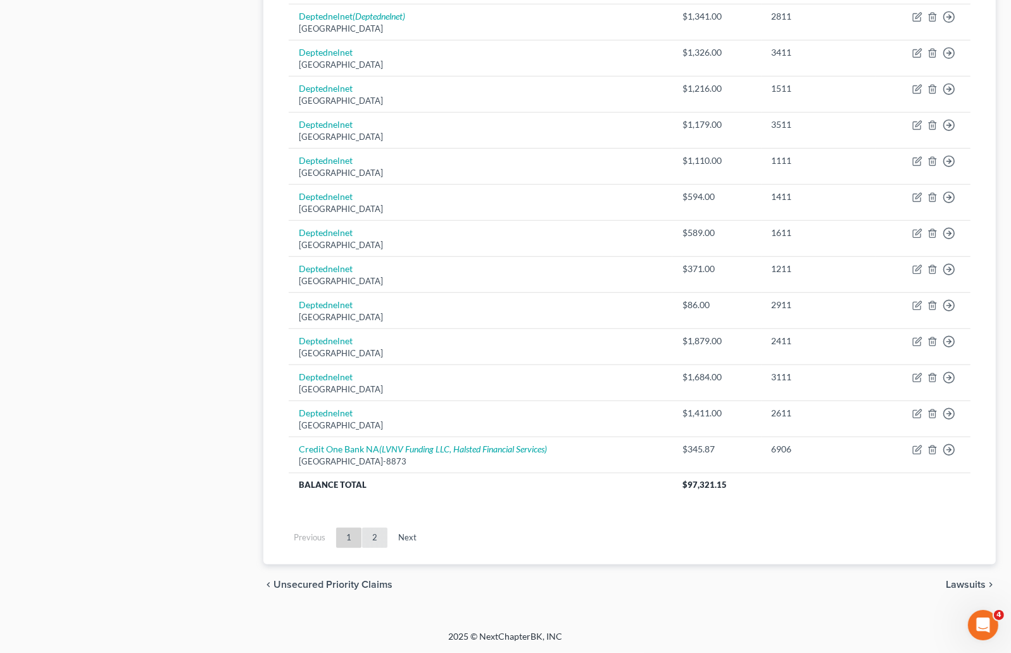
click at [373, 535] on link "2" at bounding box center [374, 538] width 25 height 20
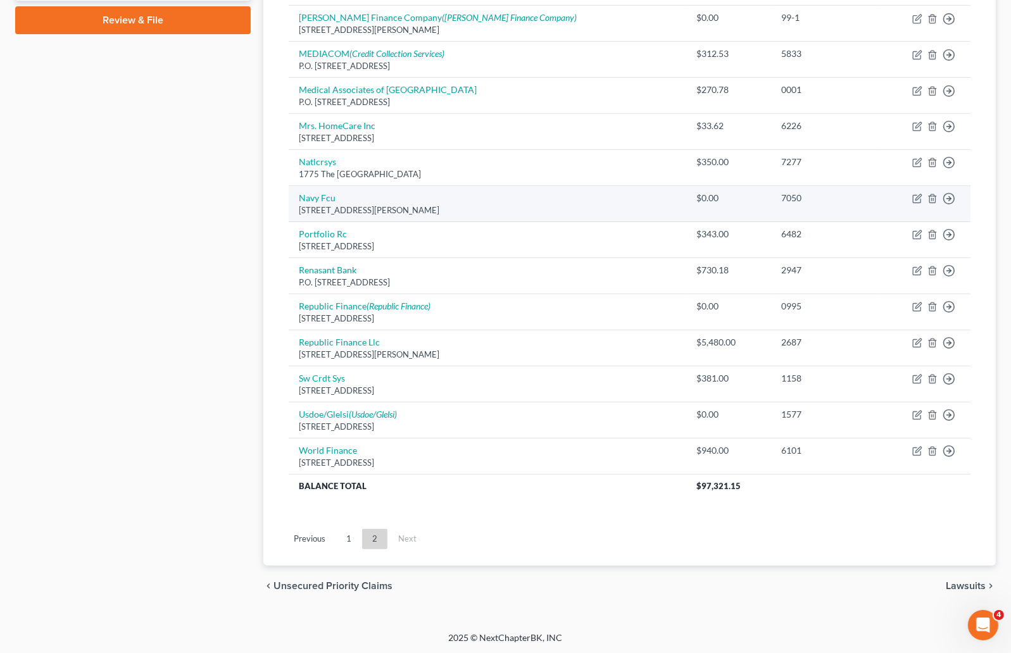
scroll to position [594, 0]
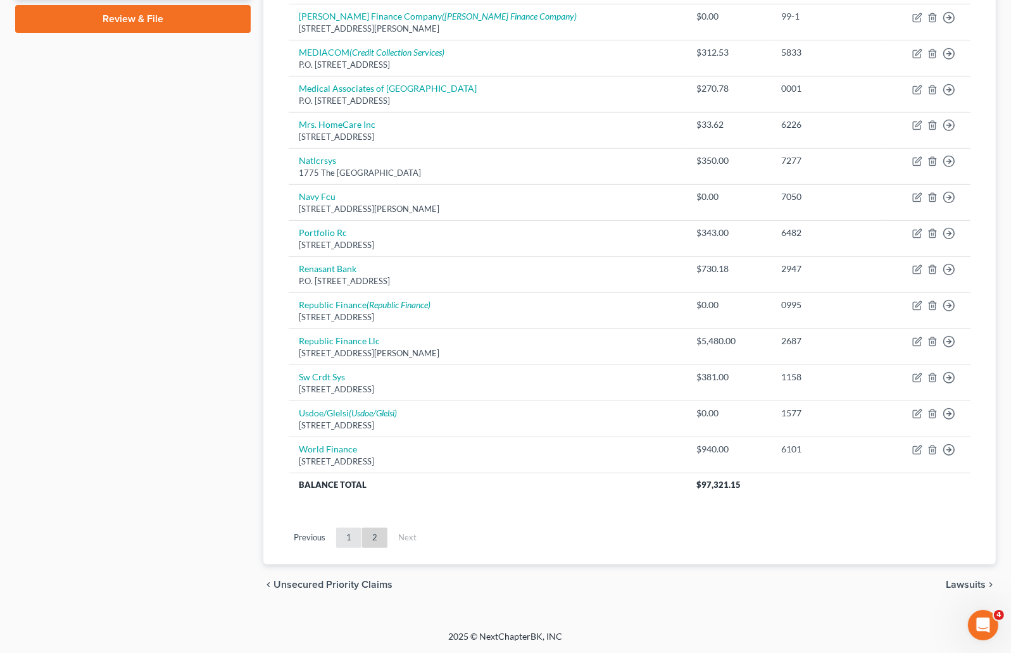
click at [347, 542] on link "1" at bounding box center [348, 538] width 25 height 20
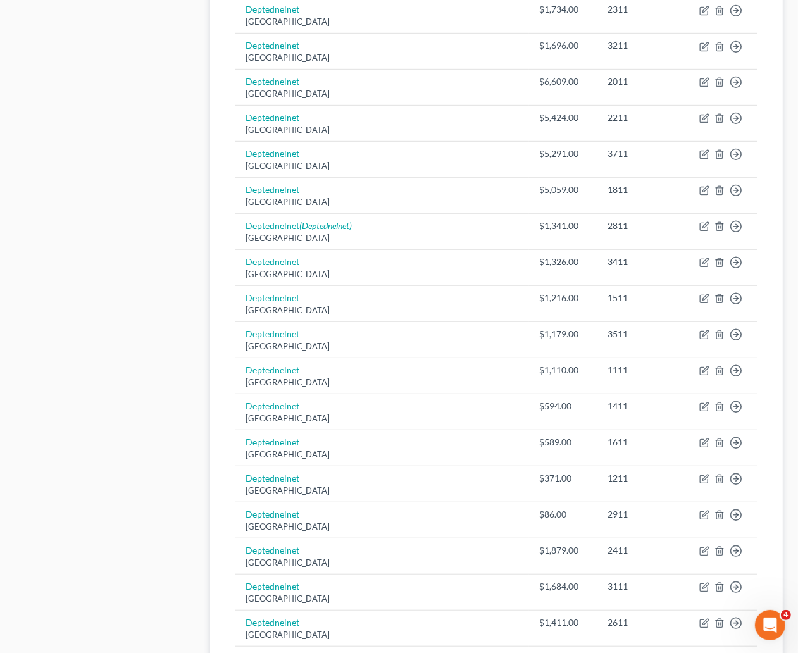
scroll to position [811, 0]
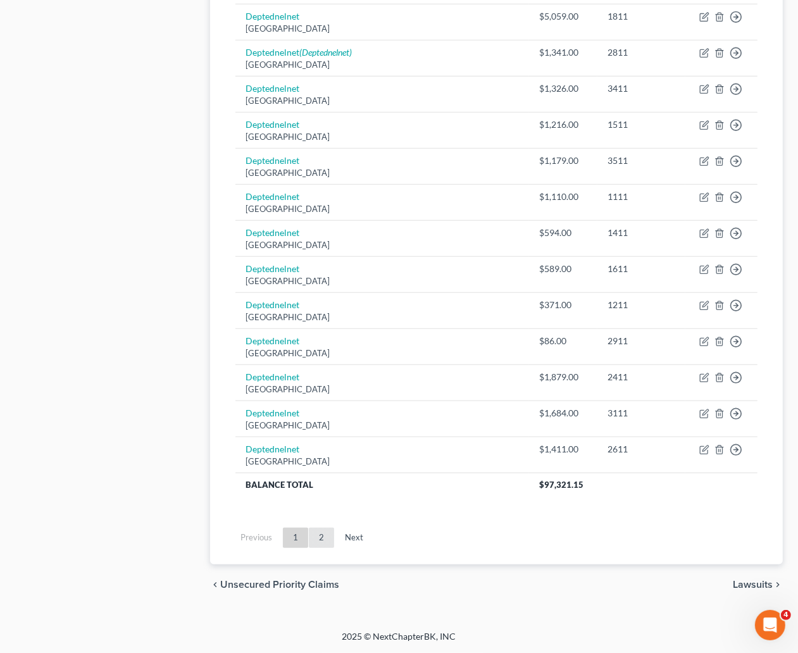
click at [317, 535] on link "2" at bounding box center [321, 538] width 25 height 20
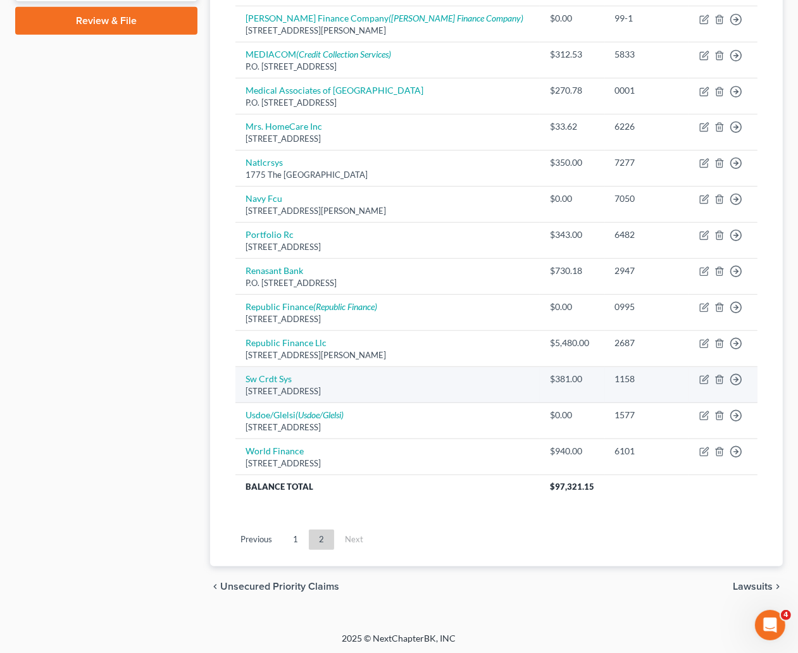
scroll to position [594, 0]
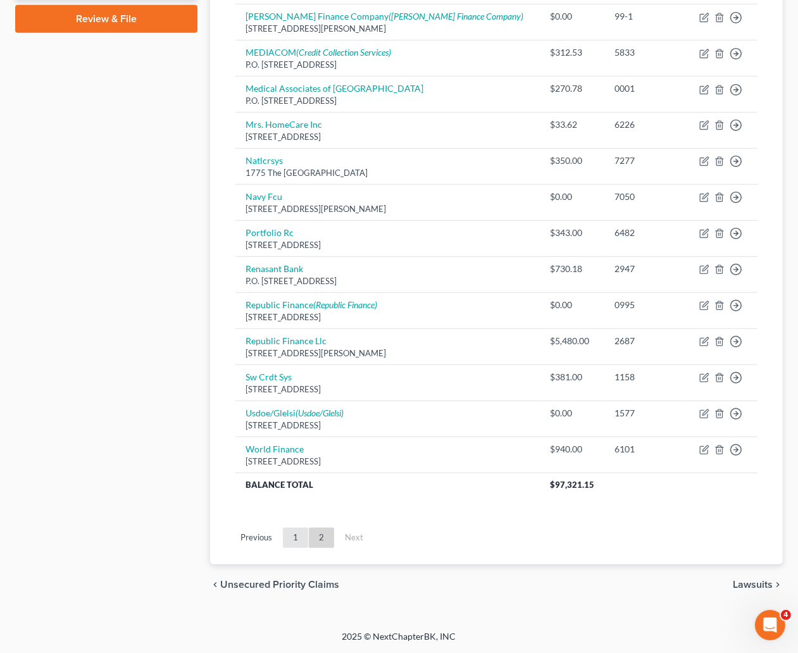
click at [290, 538] on link "1" at bounding box center [295, 538] width 25 height 20
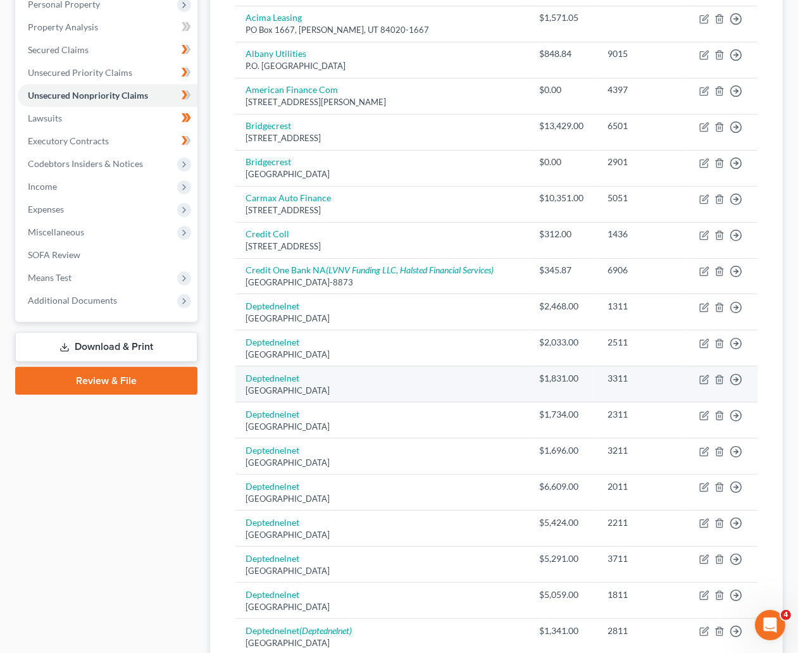
scroll to position [0, 0]
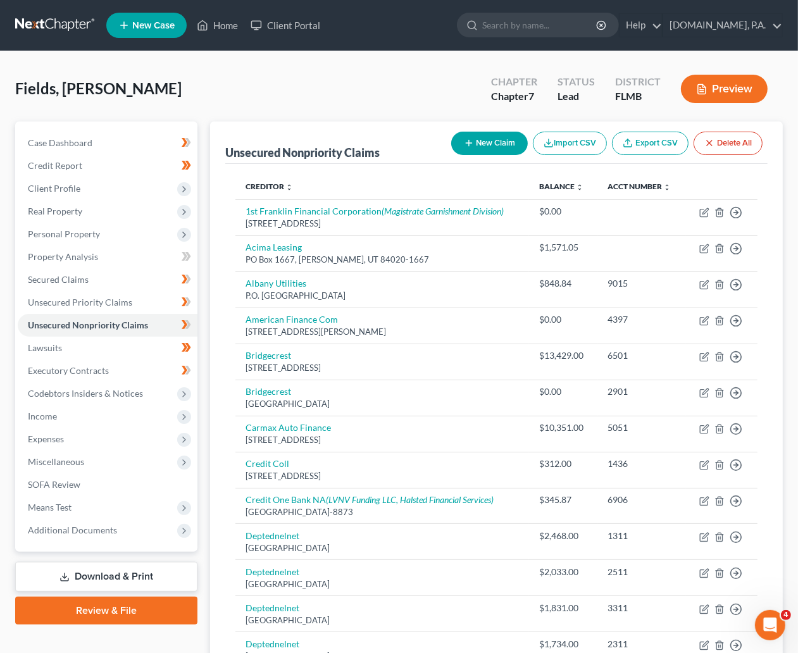
click at [336, 94] on div "Fields, Yvalondra Upgraded Chapter Chapter 7 Status Lead District [GEOGRAPHIC_D…" at bounding box center [399, 93] width 768 height 55
click at [77, 254] on span "Property Analysis" at bounding box center [63, 256] width 70 height 11
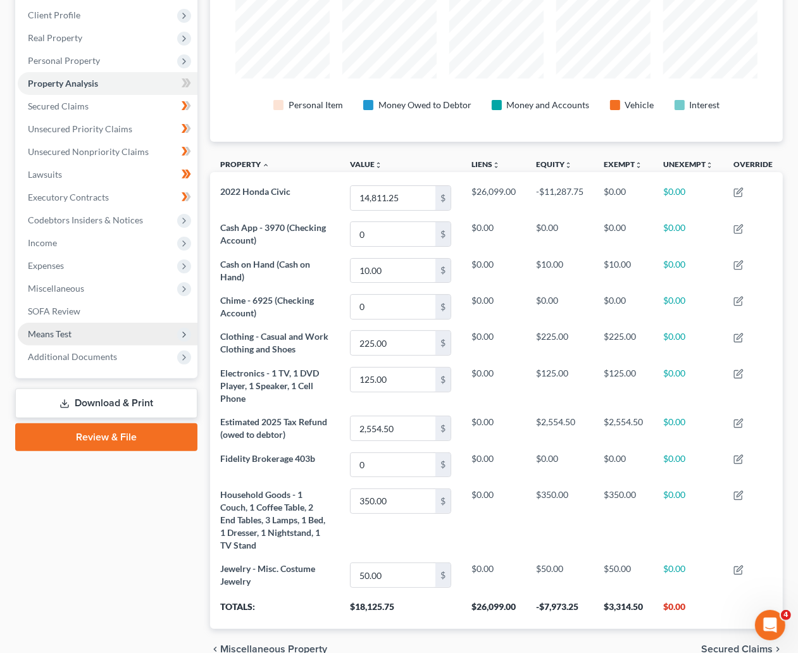
scroll to position [144, 0]
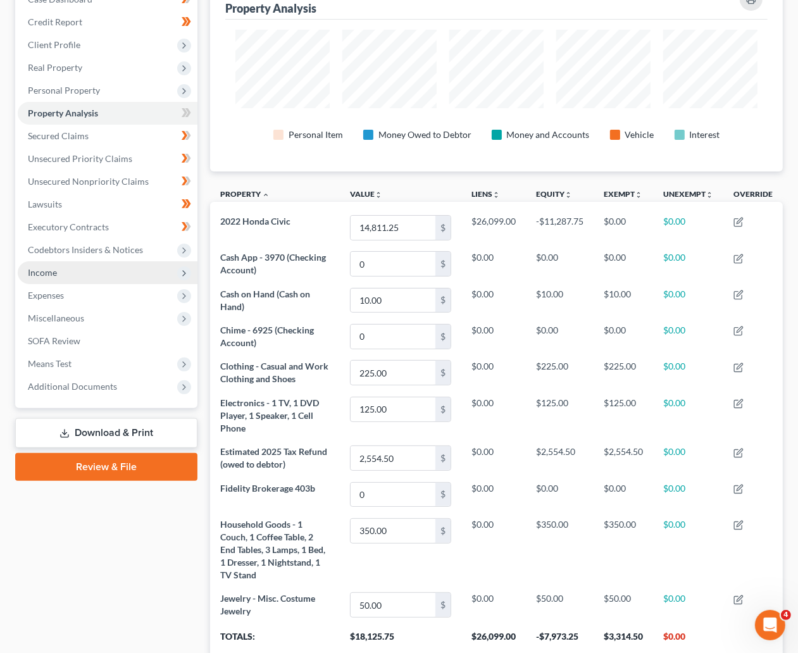
click at [75, 266] on span "Income" at bounding box center [108, 272] width 180 height 23
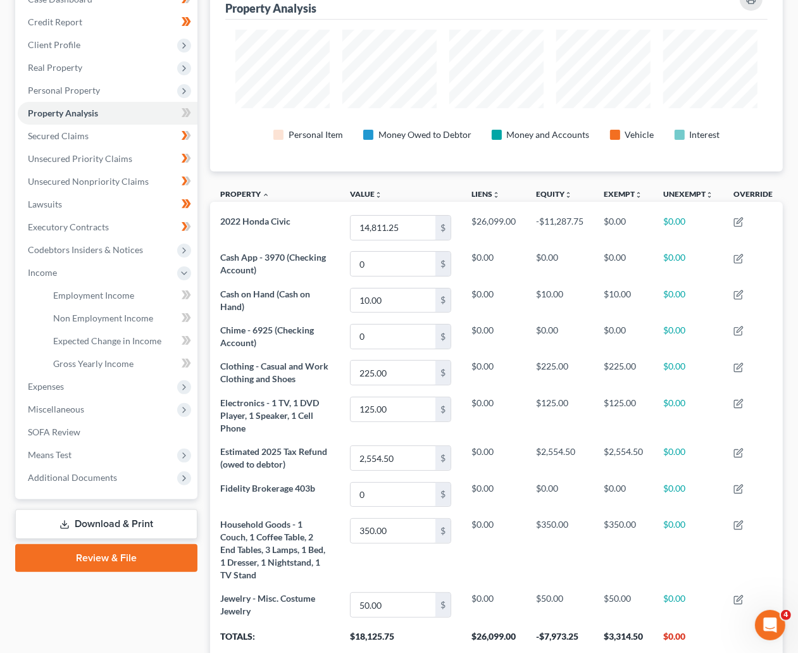
click at [101, 607] on div "Case Dashboard Payments Invoices Payments Payments Credit Report Client Profile" at bounding box center [106, 338] width 195 height 721
click at [233, 116] on div "Personal Item Money Owed to Debtor Money and Accounts Vehicle Interest" at bounding box center [496, 132] width 535 height 48
click at [103, 519] on link "Download & Print" at bounding box center [106, 524] width 182 height 30
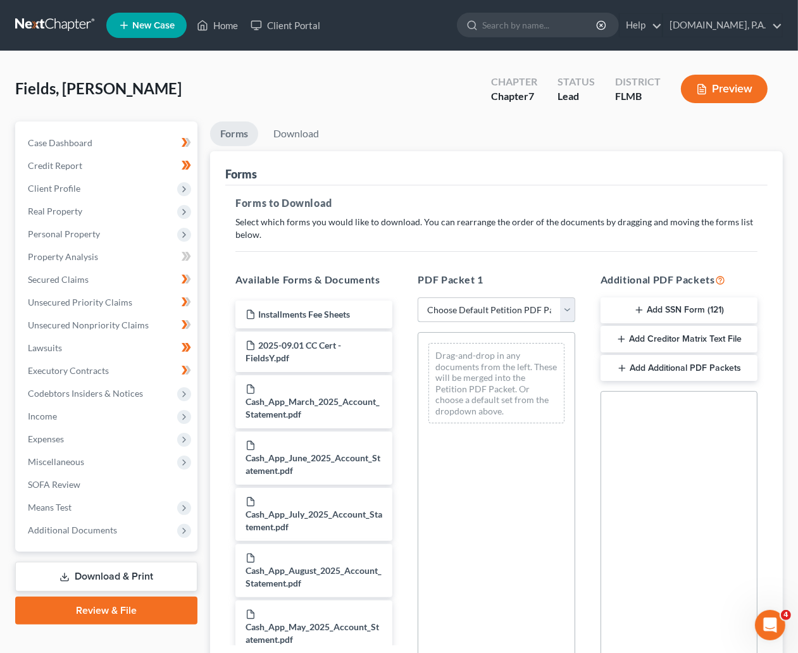
click at [561, 306] on select "Choose Default Petition PDF Packet Complete Bankruptcy Petition (all forms and …" at bounding box center [496, 309] width 157 height 25
select select "5"
click at [418, 297] on select "Choose Default Petition PDF Packet Complete Bankruptcy Petition (all forms and …" at bounding box center [496, 309] width 157 height 25
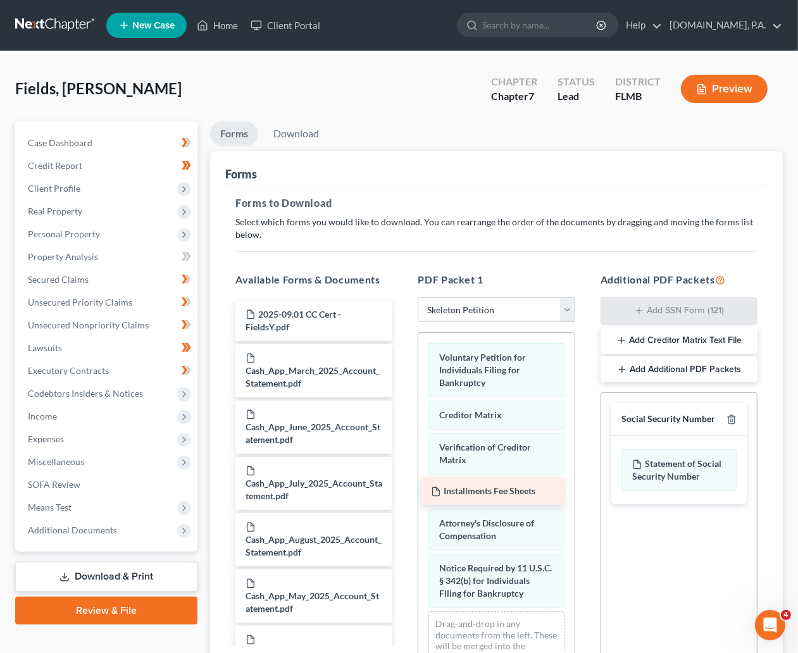
drag, startPoint x: 283, startPoint y: 311, endPoint x: 468, endPoint y: 488, distance: 256.0
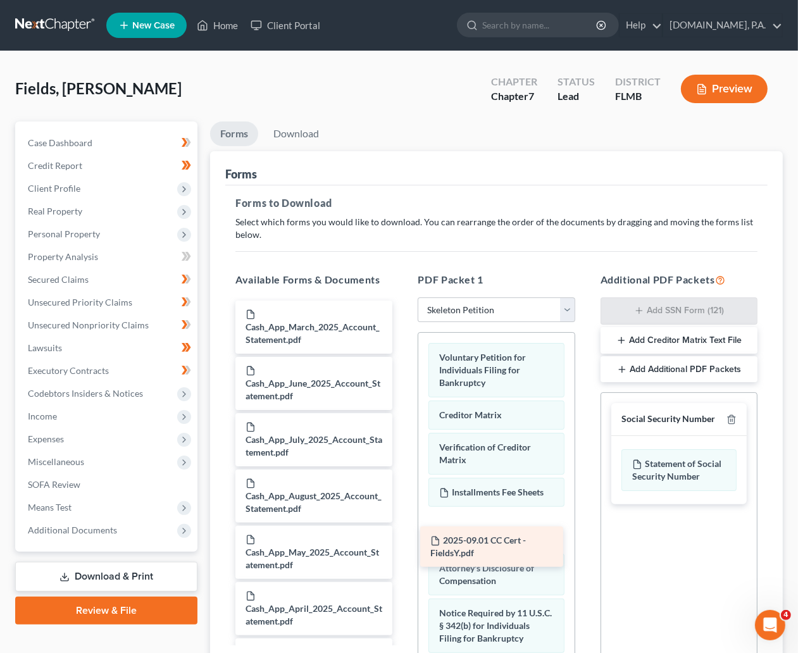
drag, startPoint x: 282, startPoint y: 324, endPoint x: 466, endPoint y: 551, distance: 292.3
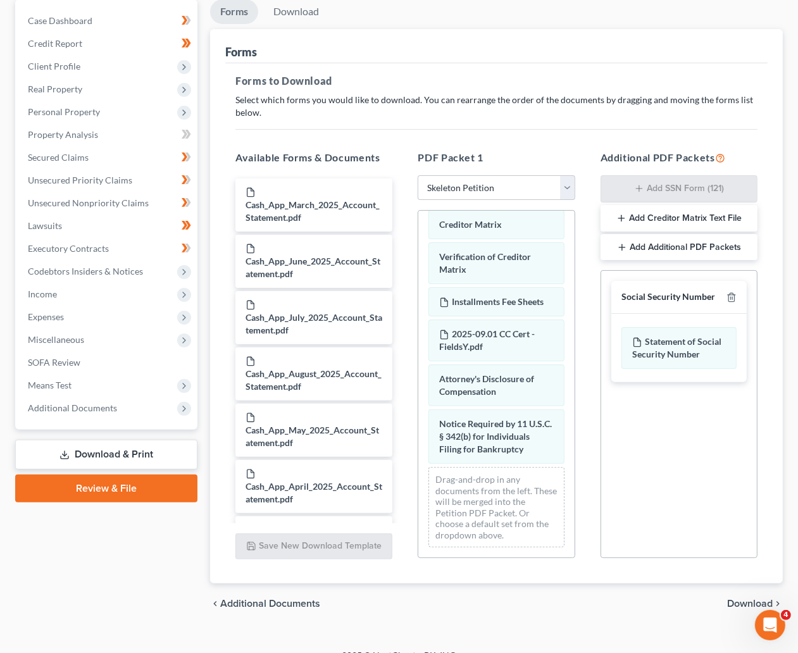
scroll to position [141, 0]
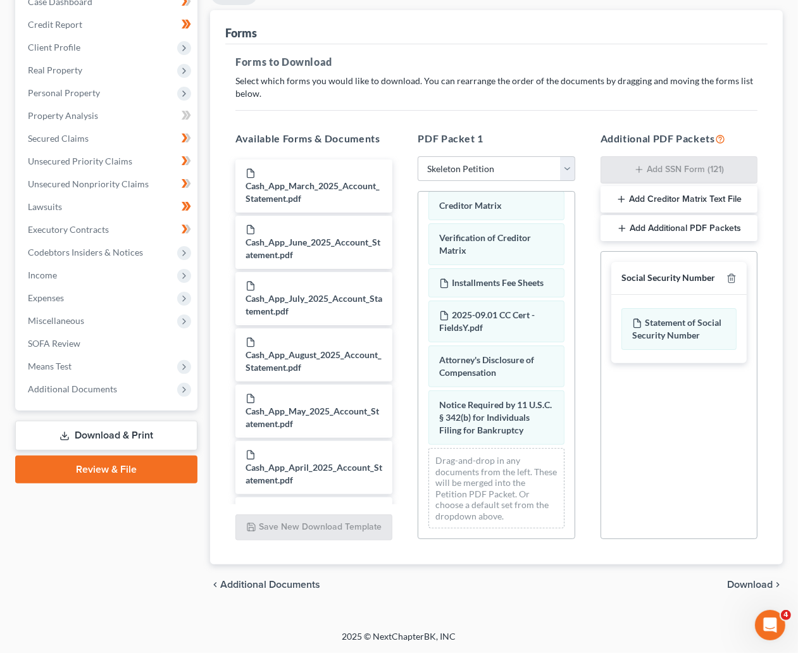
click at [666, 583] on span "Download" at bounding box center [750, 585] width 46 height 10
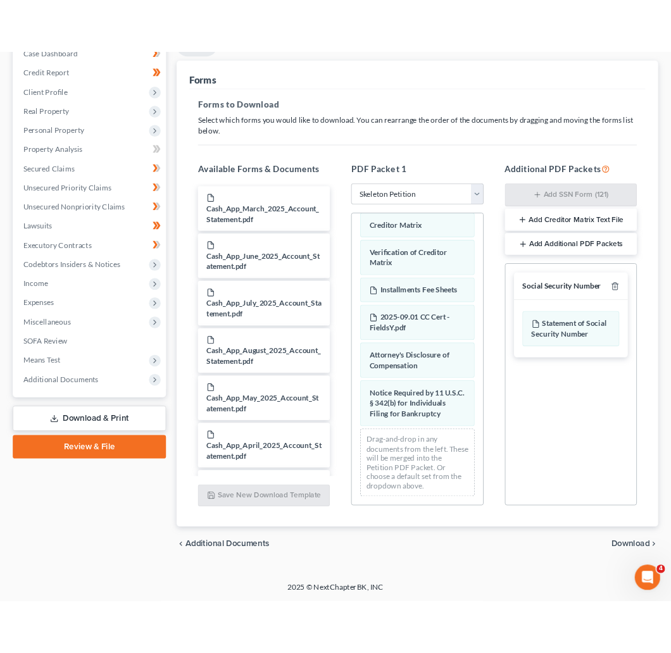
scroll to position [18, 0]
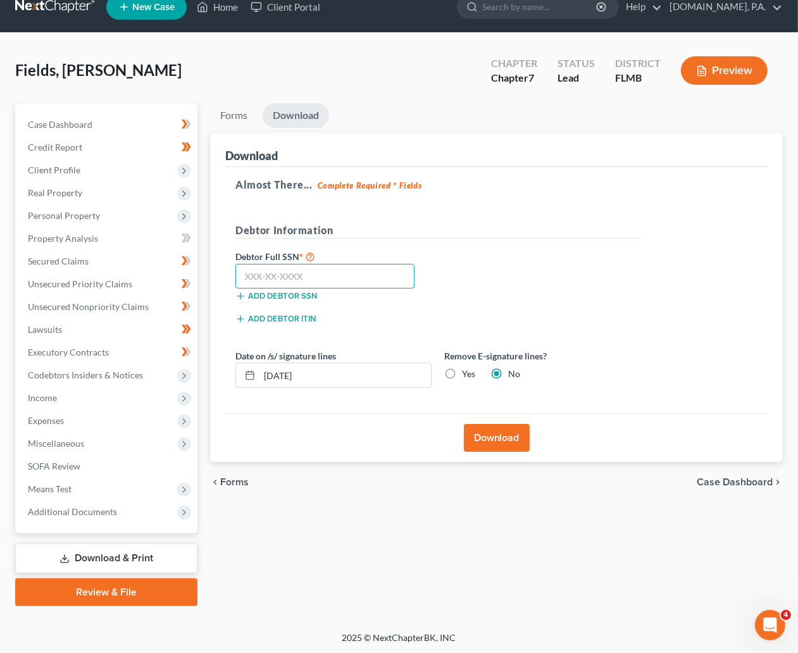
click at [294, 271] on input "text" at bounding box center [324, 276] width 179 height 25
type input "256-11-3811"
click at [314, 375] on input "[DATE]" at bounding box center [344, 375] width 171 height 24
type input "[DATE]"
click at [492, 438] on button "Download" at bounding box center [497, 438] width 66 height 28
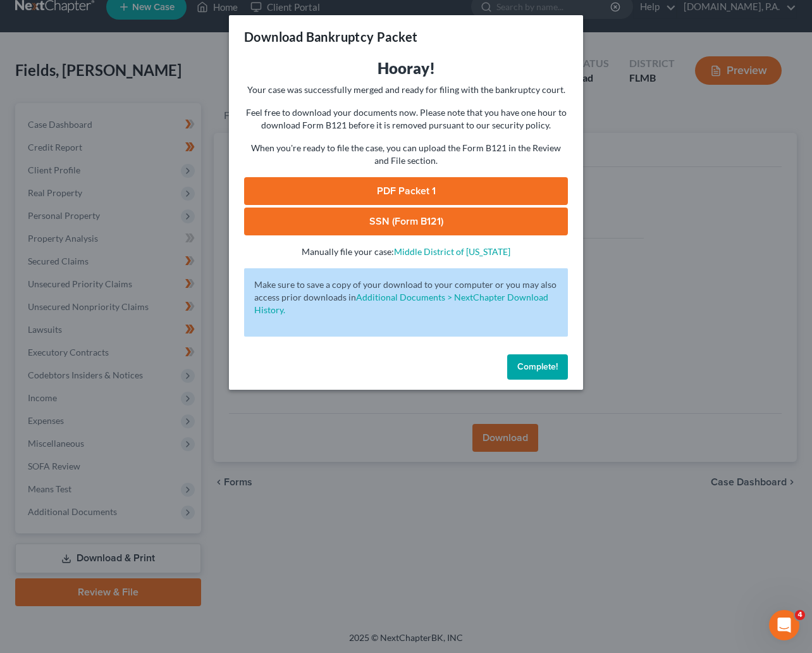
click at [383, 220] on link "SSN (Form B121)" at bounding box center [406, 222] width 324 height 28
click at [409, 182] on link "PDF Packet 1" at bounding box center [406, 191] width 324 height 28
click at [540, 364] on span "Complete!" at bounding box center [538, 366] width 40 height 11
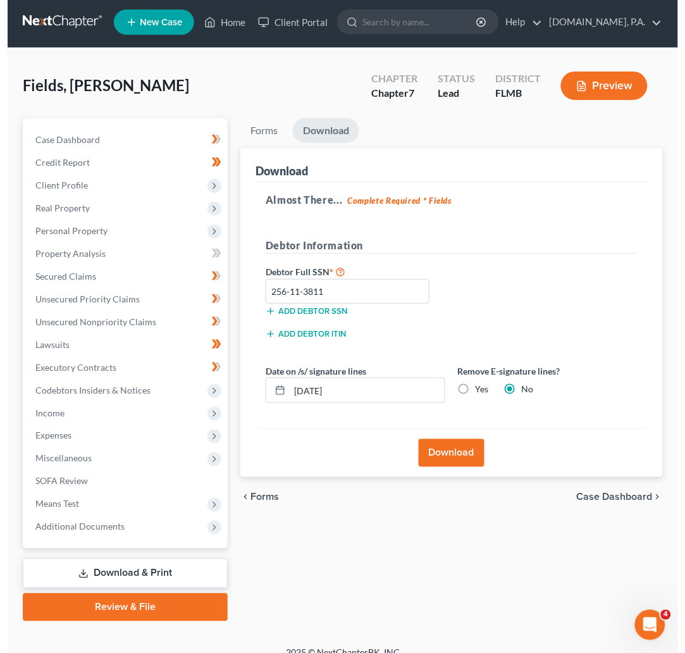
scroll to position [0, 0]
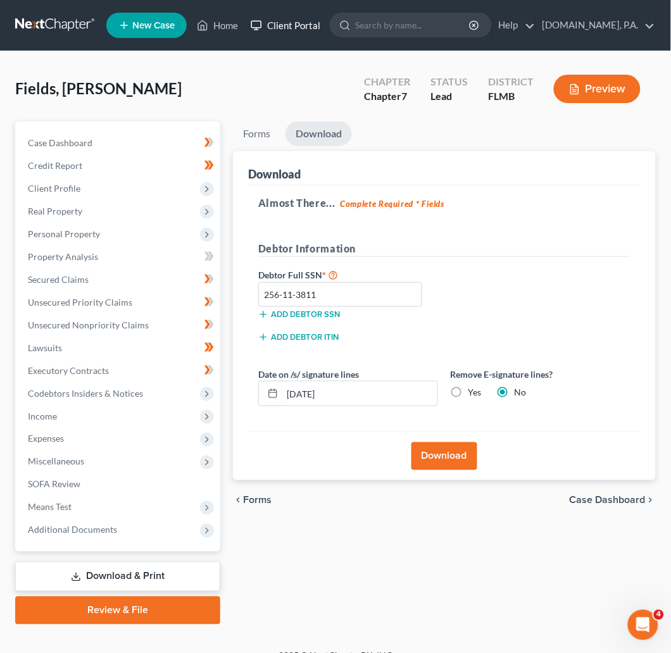
click at [280, 23] on link "Client Portal" at bounding box center [285, 25] width 82 height 23
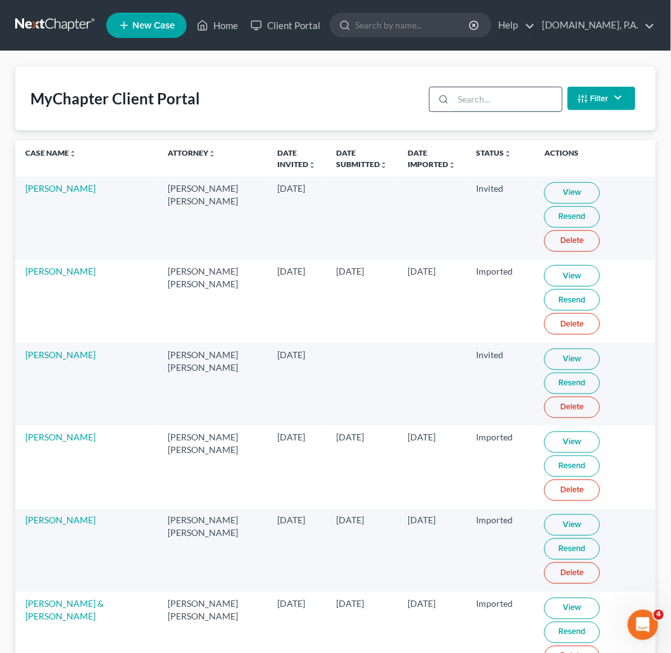
click at [468, 97] on input "search" at bounding box center [507, 99] width 108 height 24
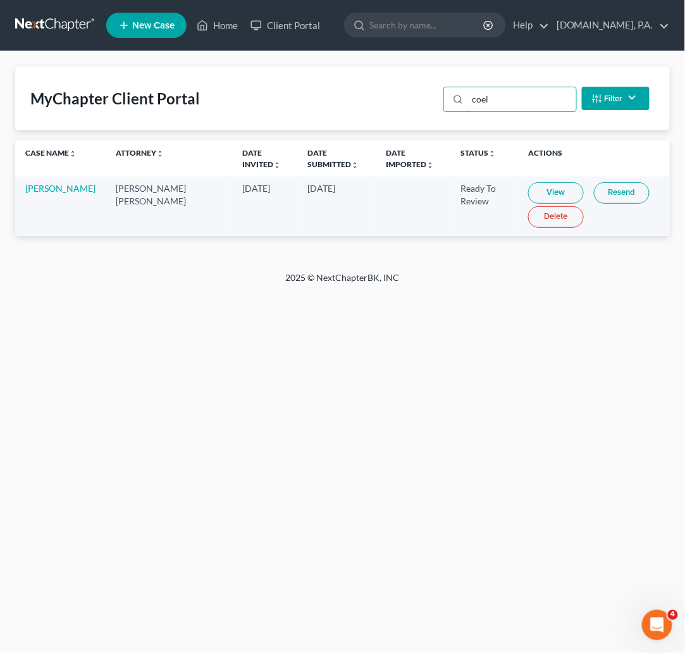
type input "coel"
click at [528, 184] on link "View" at bounding box center [556, 193] width 56 height 22
